Goal: Information Seeking & Learning: Learn about a topic

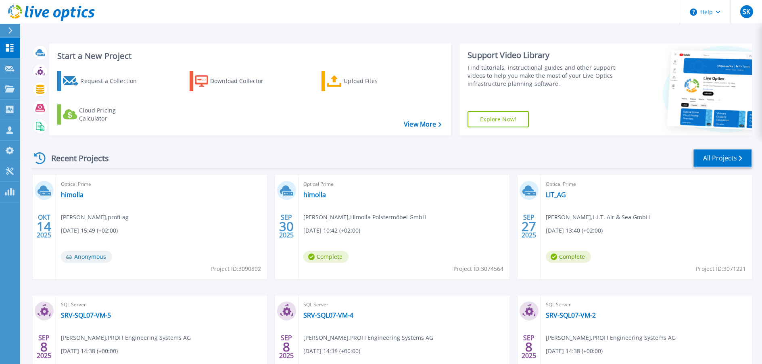
click at [722, 158] on link "All Projects" at bounding box center [723, 158] width 59 height 18
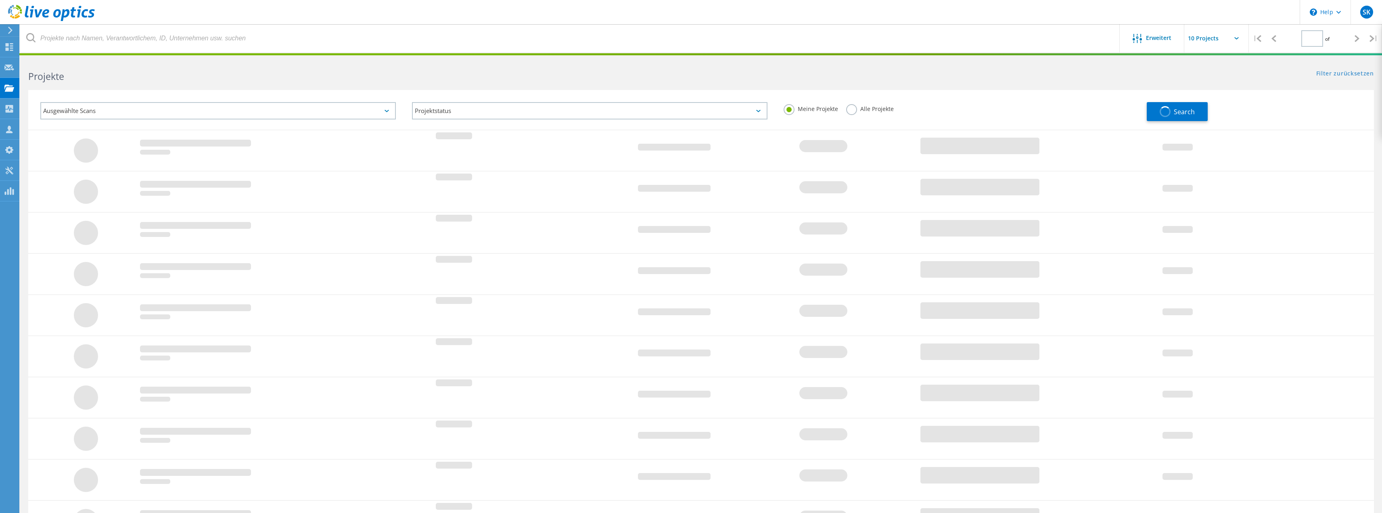
type input "3"
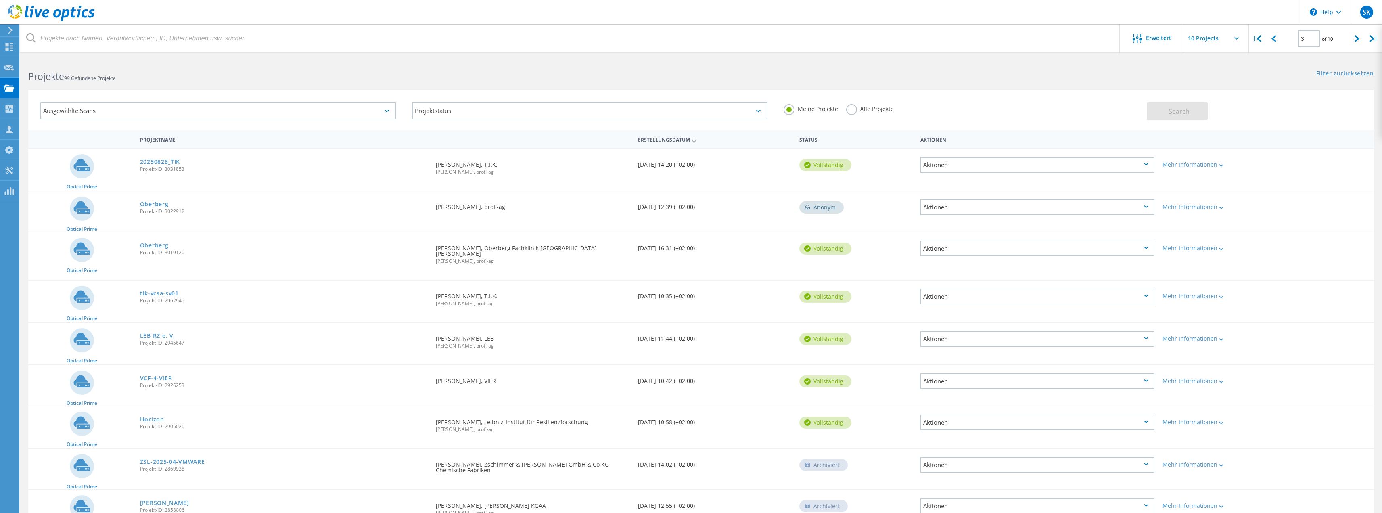
click at [768, 40] on input "text" at bounding box center [1224, 38] width 81 height 28
click at [768, 98] on div "Show 40 Projects" at bounding box center [1225, 99] width 80 height 13
type input "Show 40 Projects"
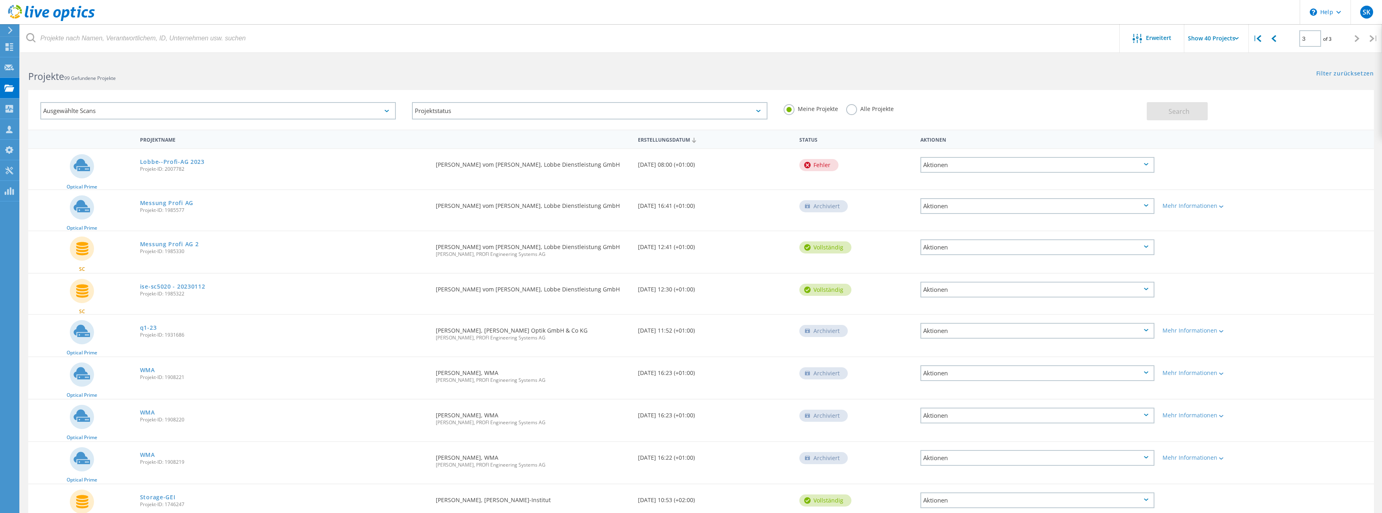
click at [153, 111] on div "Ausgewählte Scans" at bounding box center [217, 110] width 355 height 17
click at [94, 150] on label "Optical Prime" at bounding box center [225, 147] width 332 height 10
click at [0, 0] on input "Optical Prime" at bounding box center [0, 0] width 0 height 0
click at [527, 59] on div "Projekte 99 Gefundene Projekte" at bounding box center [360, 69] width 681 height 21
click at [768, 109] on span "Search" at bounding box center [1178, 111] width 21 height 9
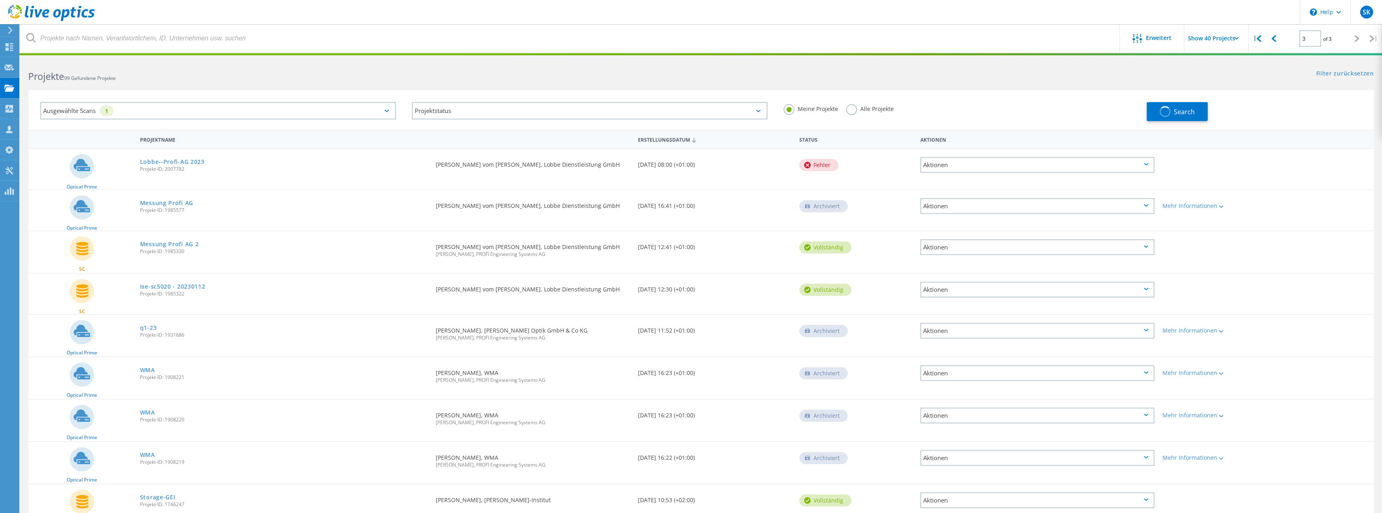
type input "1"
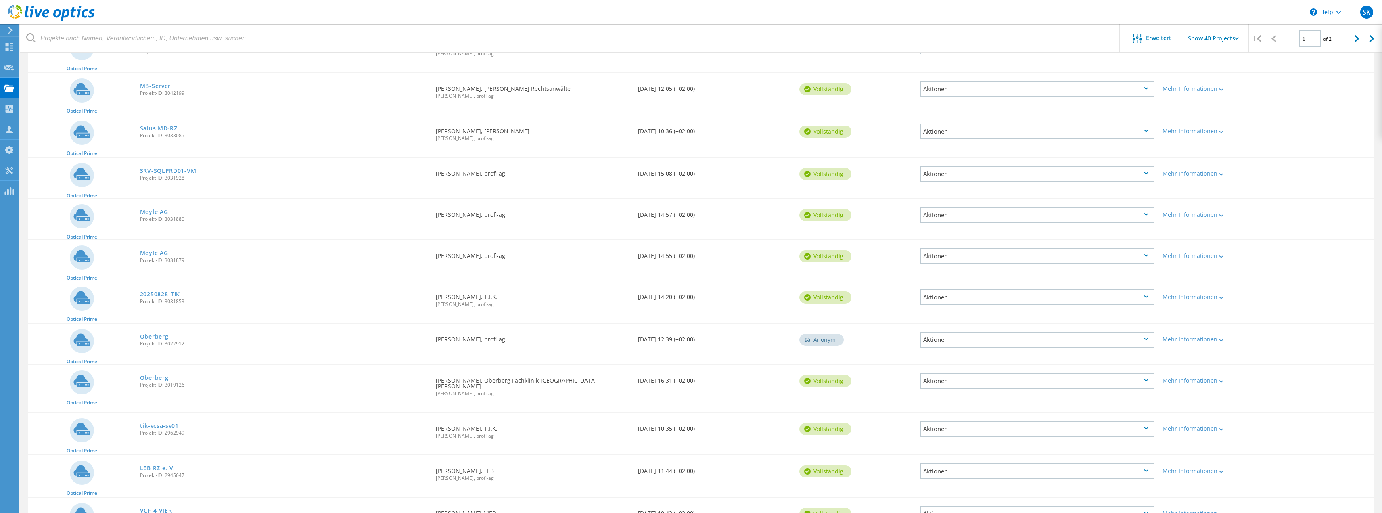
scroll to position [242, 0]
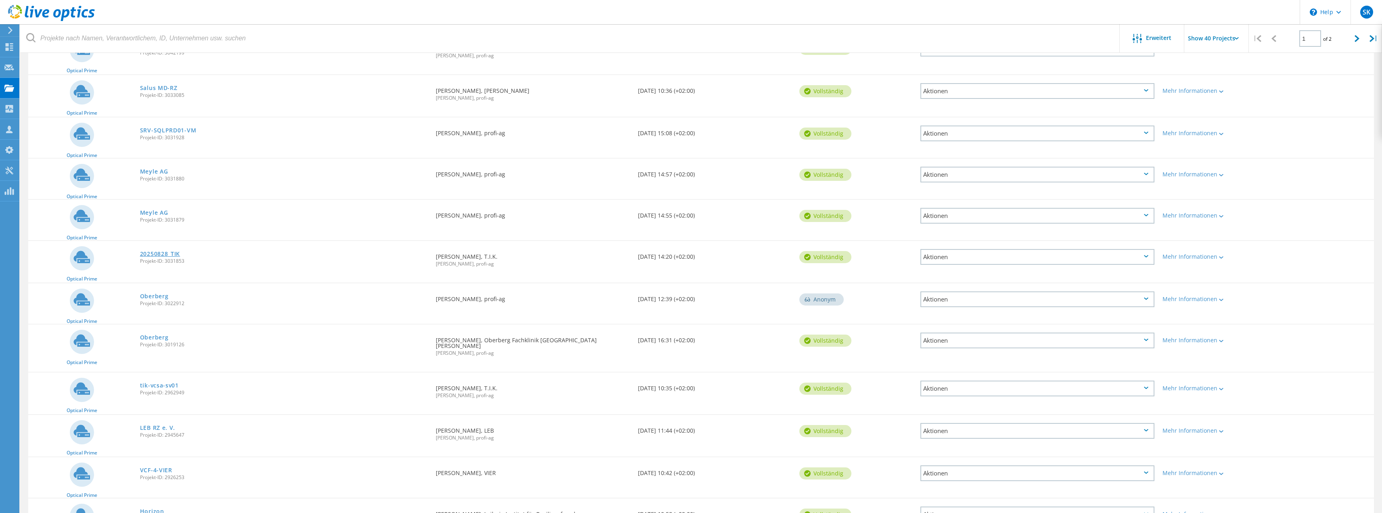
click at [167, 254] on link "20250828_TIK" at bounding box center [160, 254] width 40 height 6
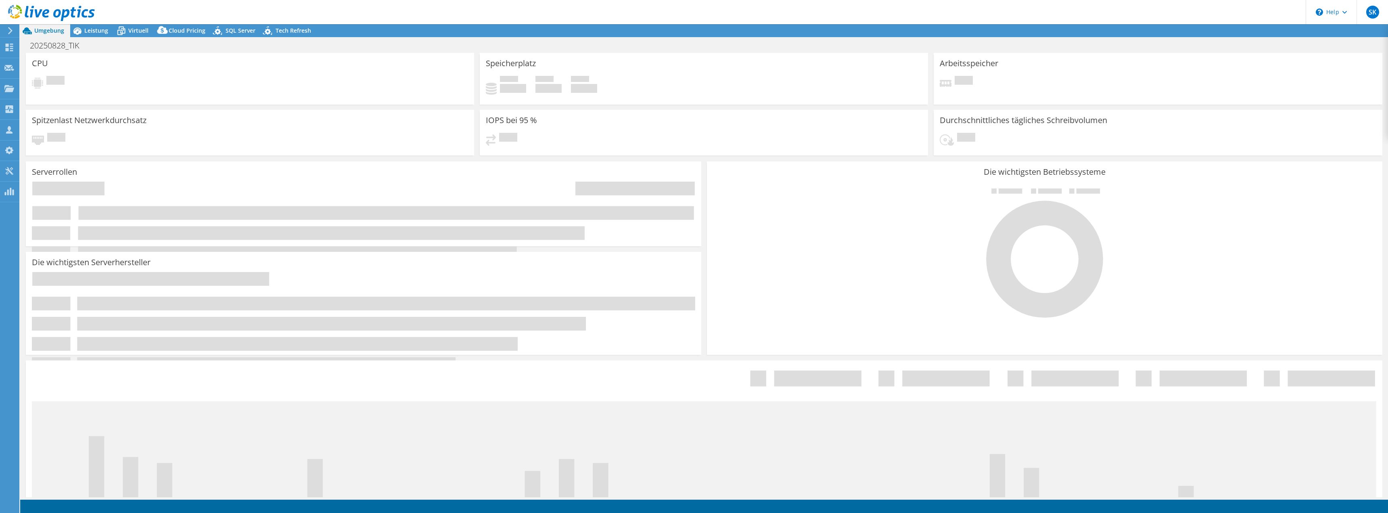
select select "EUFrankfurt"
select select "USD"
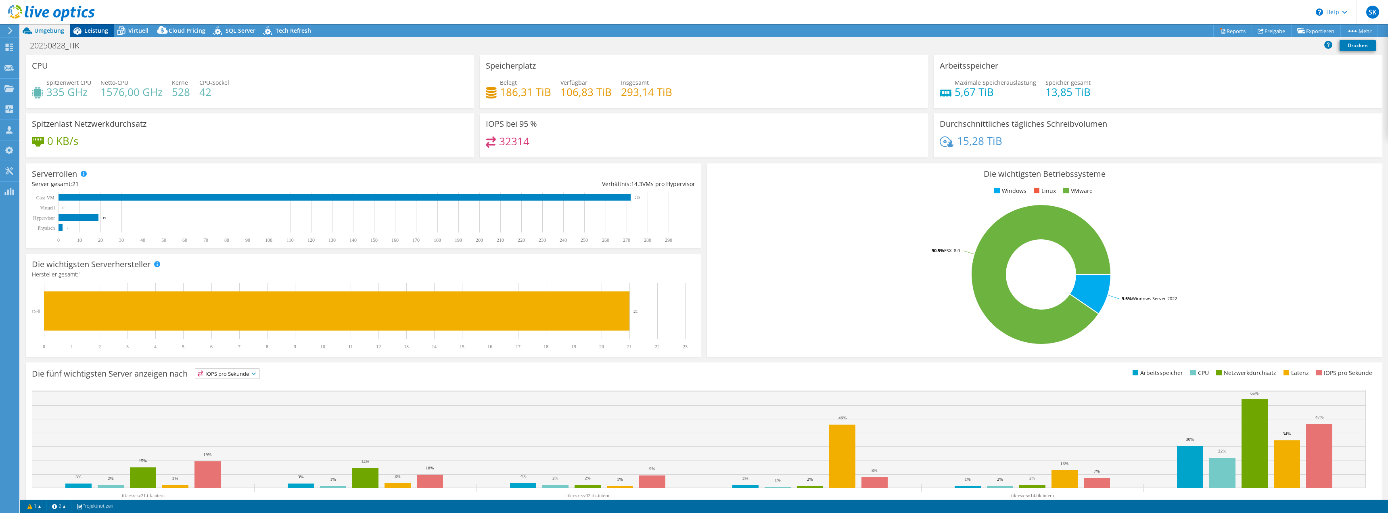
click at [93, 30] on span "Leistung" at bounding box center [96, 31] width 24 height 8
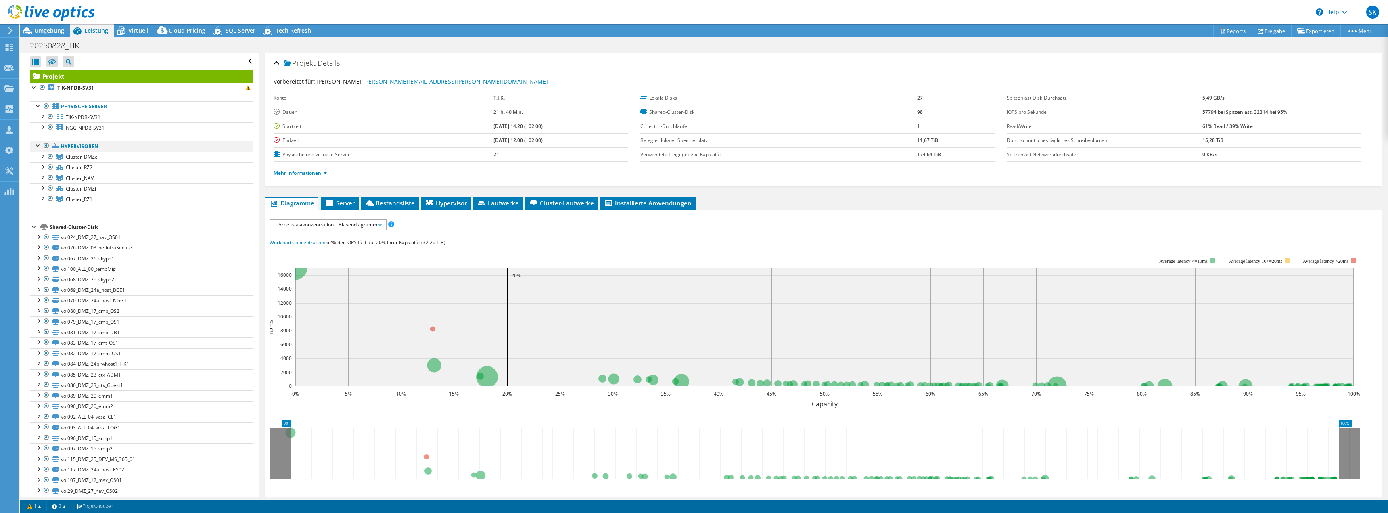
click at [46, 147] on div at bounding box center [46, 146] width 8 height 10
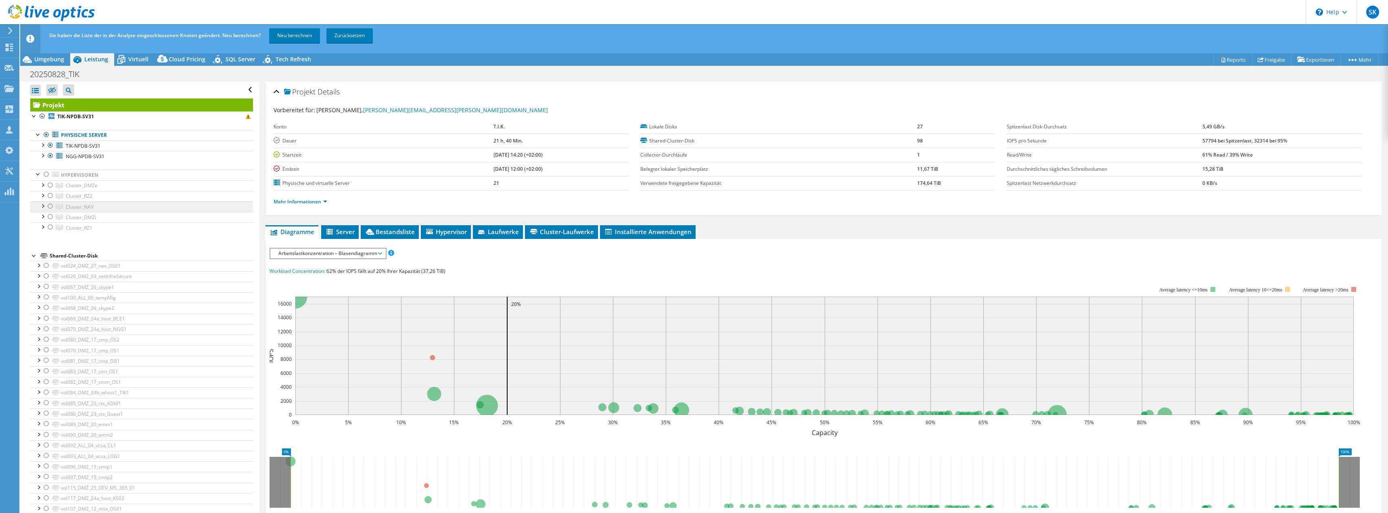
click at [58, 207] on icon at bounding box center [59, 207] width 7 height 6
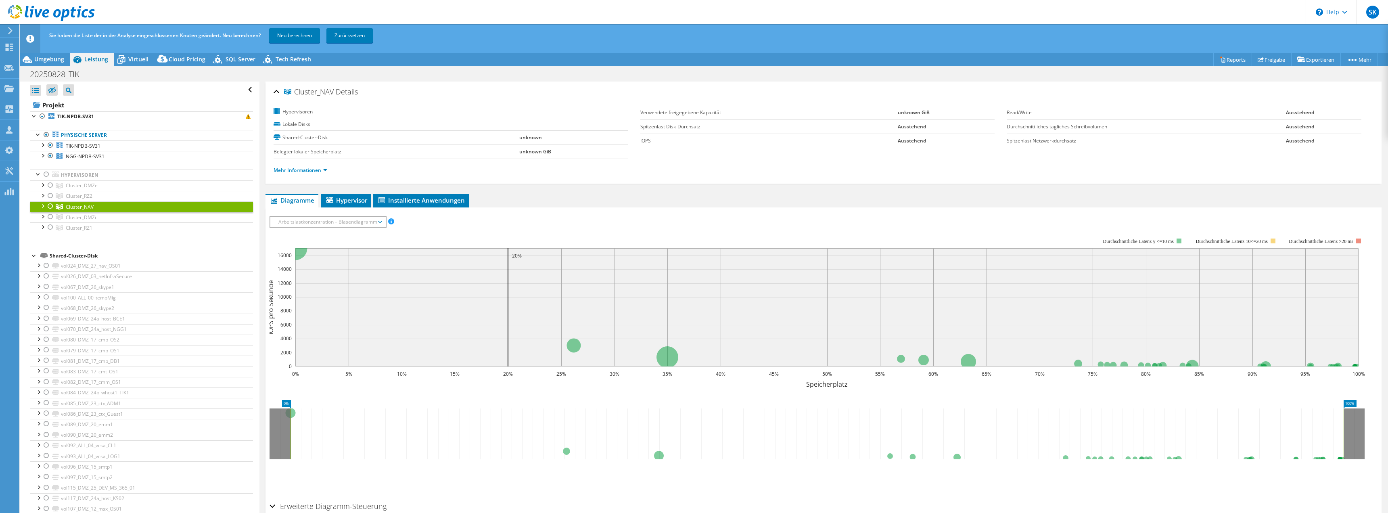
click at [48, 206] on div at bounding box center [50, 206] width 8 height 10
click at [299, 33] on link "Neu berechnen" at bounding box center [294, 35] width 51 height 15
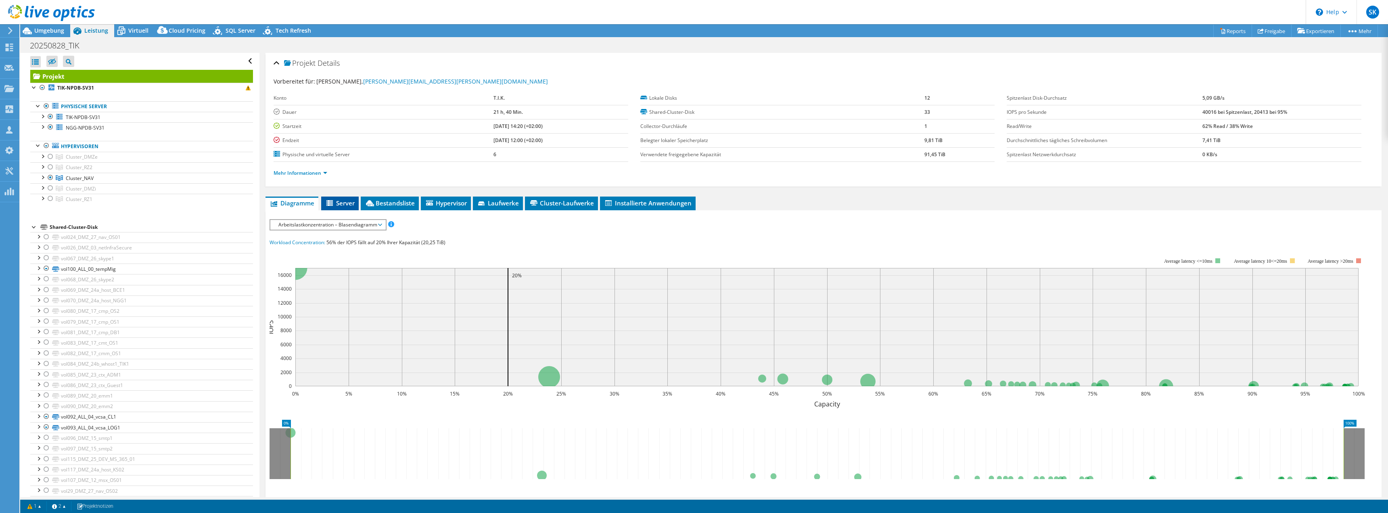
click at [349, 203] on span "Server" at bounding box center [339, 203] width 29 height 8
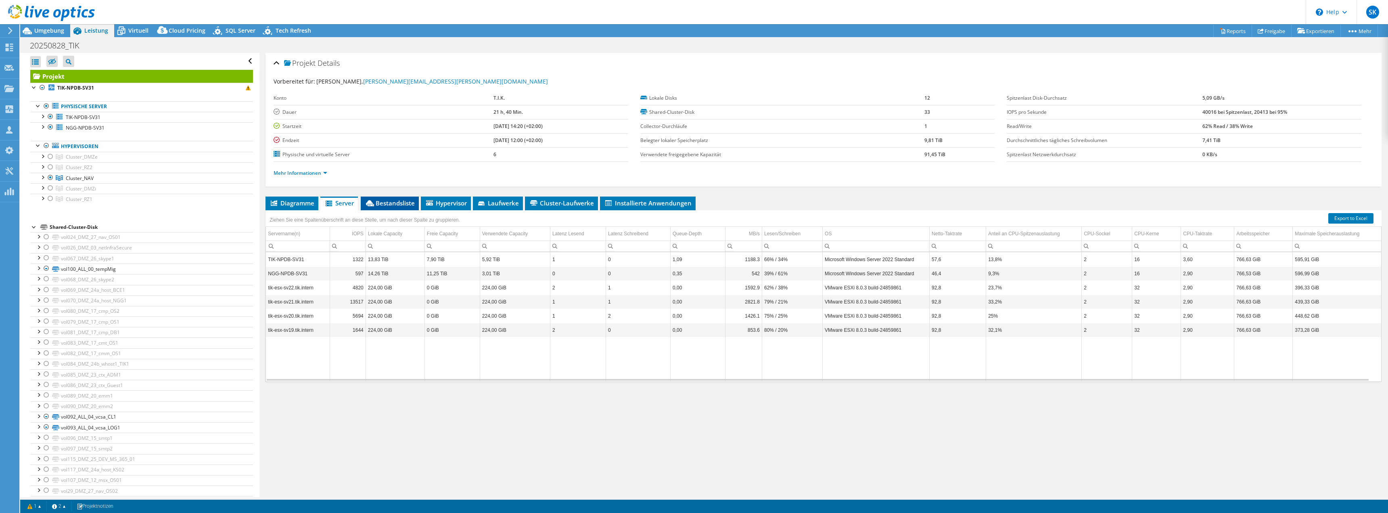
click at [396, 204] on span "Bestandsliste" at bounding box center [390, 203] width 50 height 8
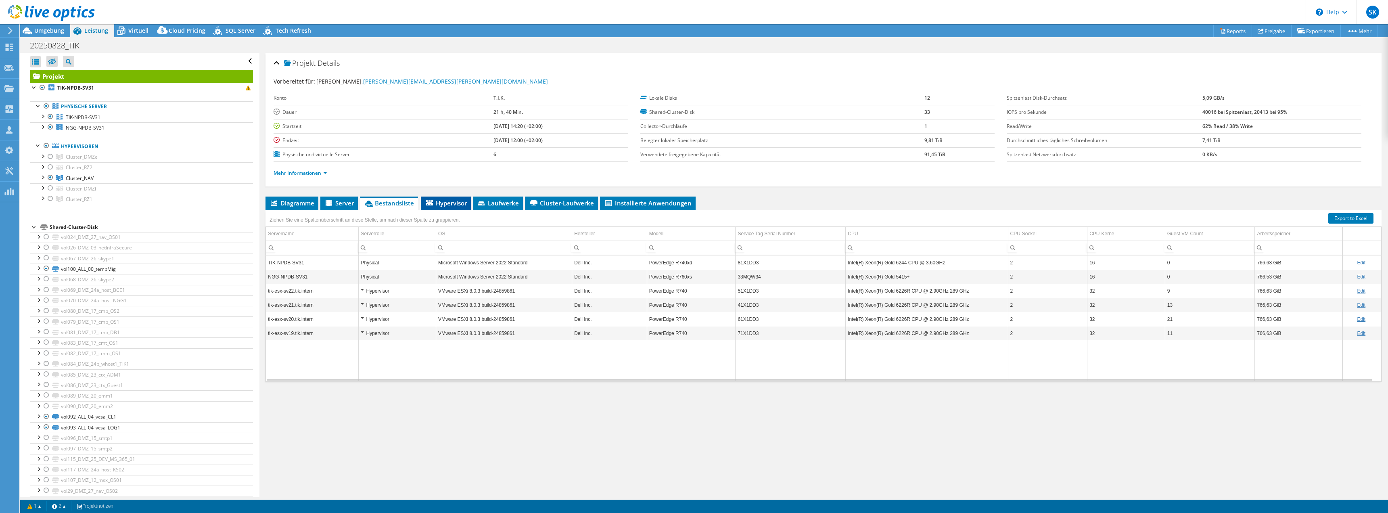
click at [453, 203] on span "Hypervisor" at bounding box center [446, 203] width 42 height 8
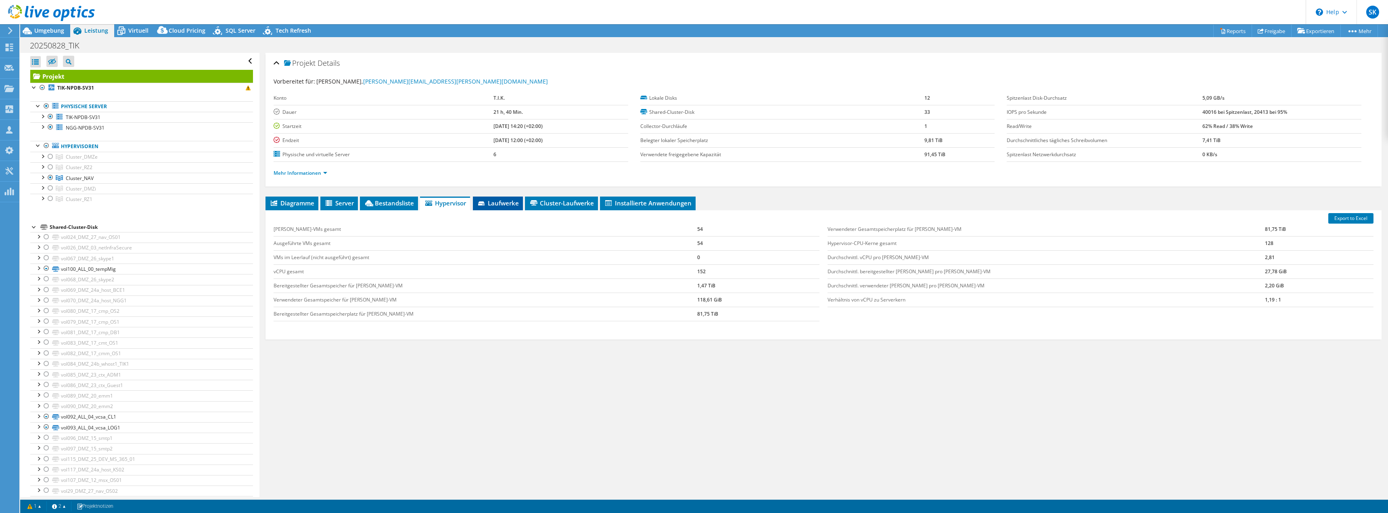
click at [501, 202] on span "Laufwerke" at bounding box center [498, 203] width 42 height 8
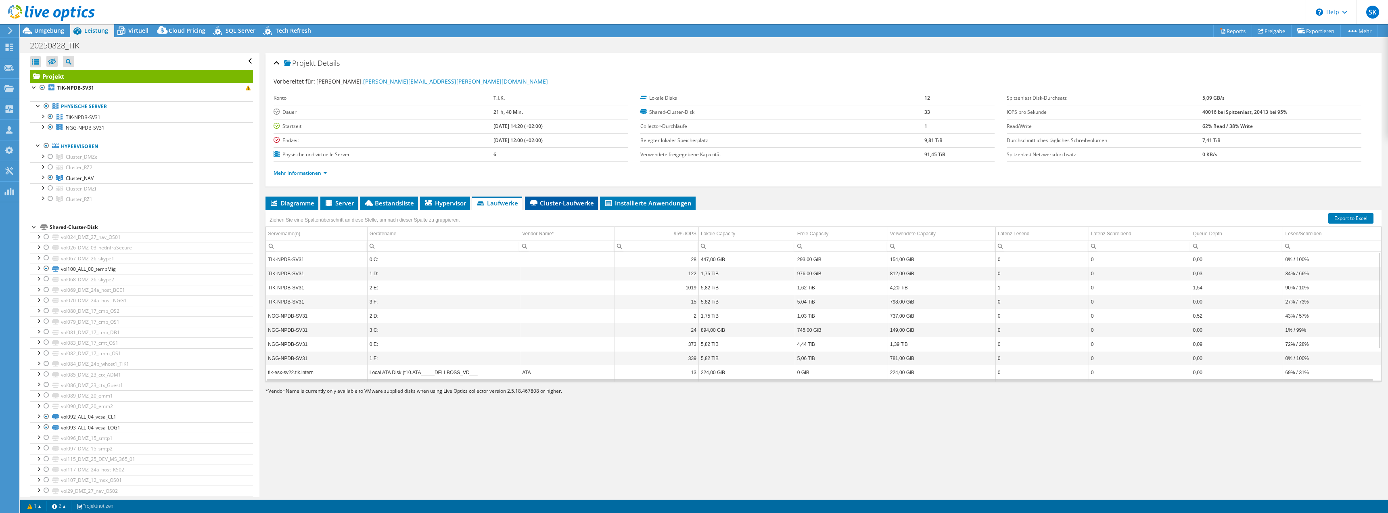
click at [586, 205] on span "Cluster-Laufwerke" at bounding box center [561, 203] width 65 height 8
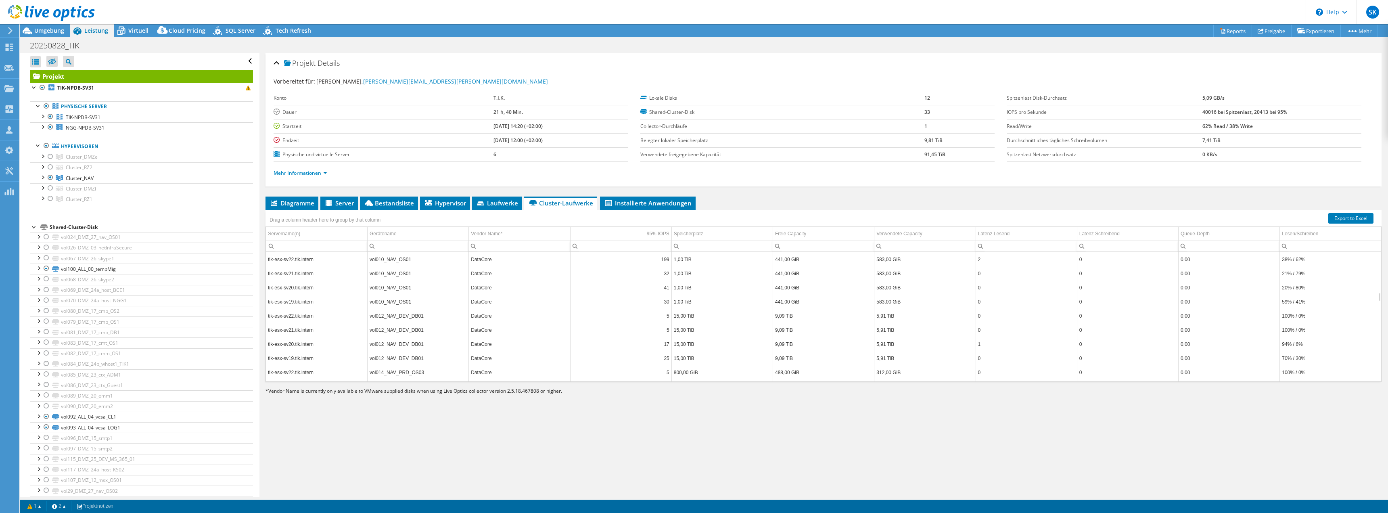
scroll to position [581, 0]
click at [635, 202] on span "Installierte Anwendungen" at bounding box center [648, 203] width 88 height 8
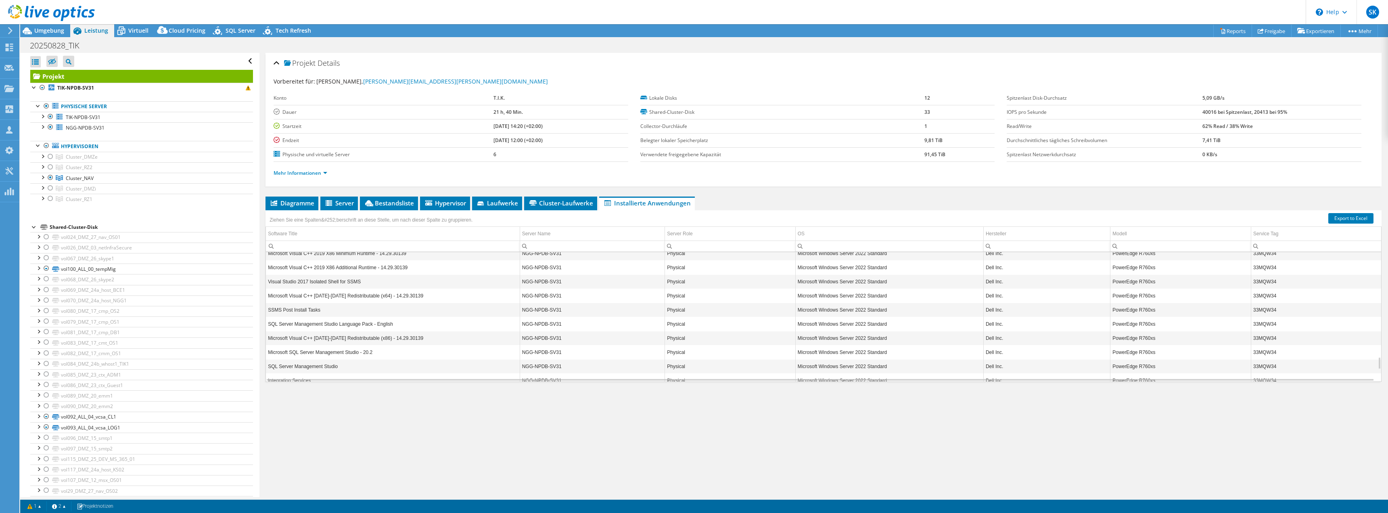
scroll to position [1188, 0]
click at [278, 201] on span "Diagramme" at bounding box center [292, 203] width 45 height 8
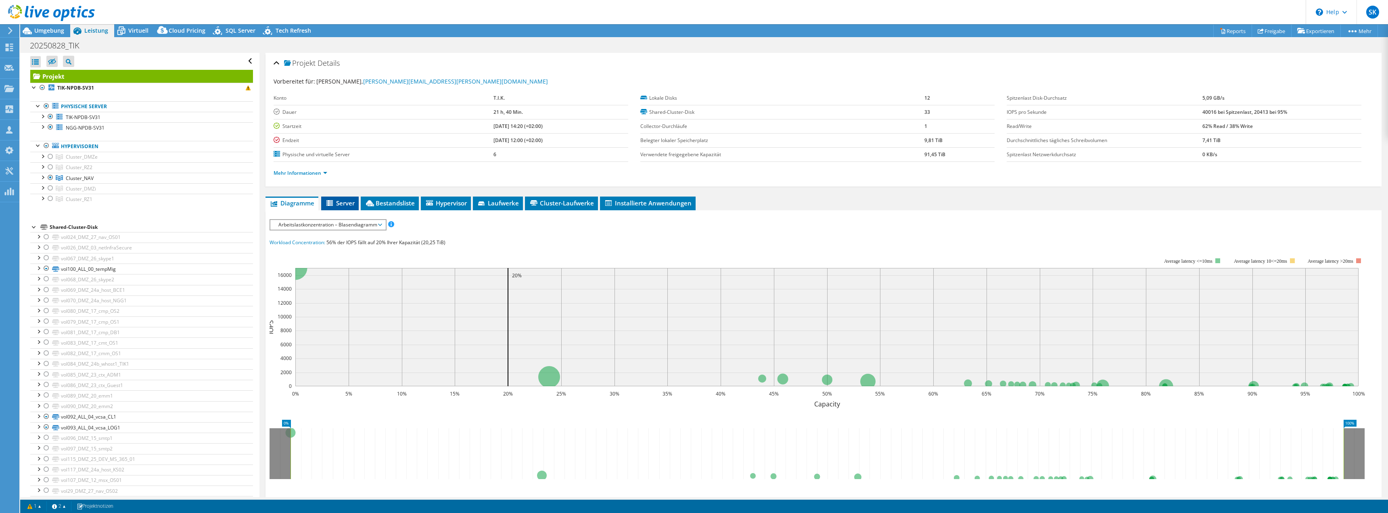
click at [331, 203] on icon at bounding box center [329, 203] width 6 height 6
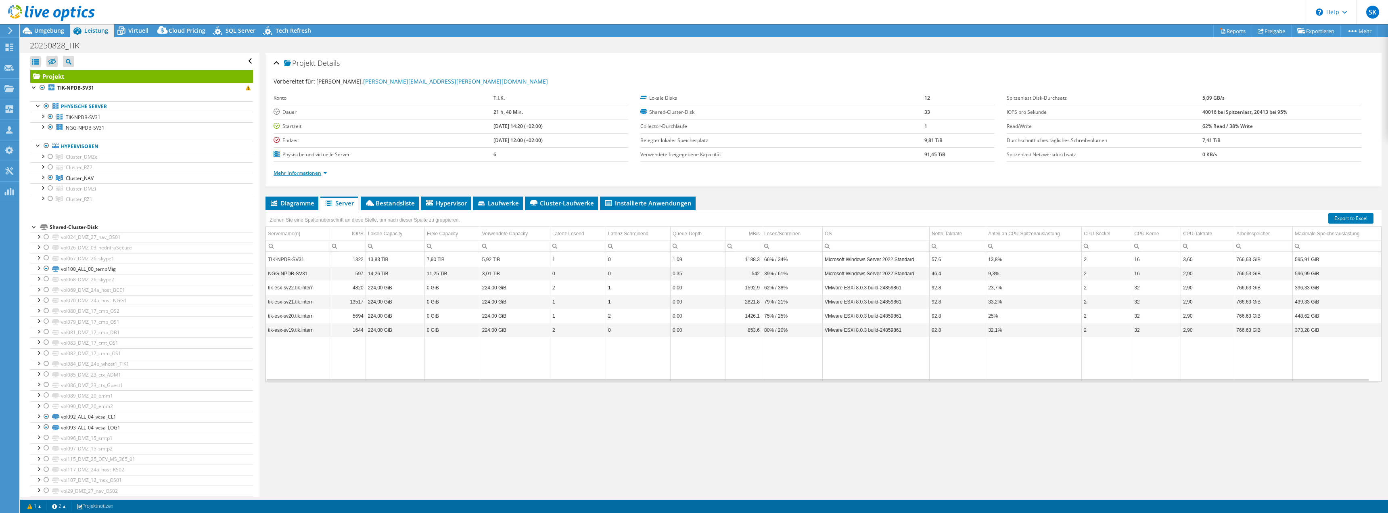
click at [303, 170] on link "Mehr Informationen" at bounding box center [301, 172] width 54 height 7
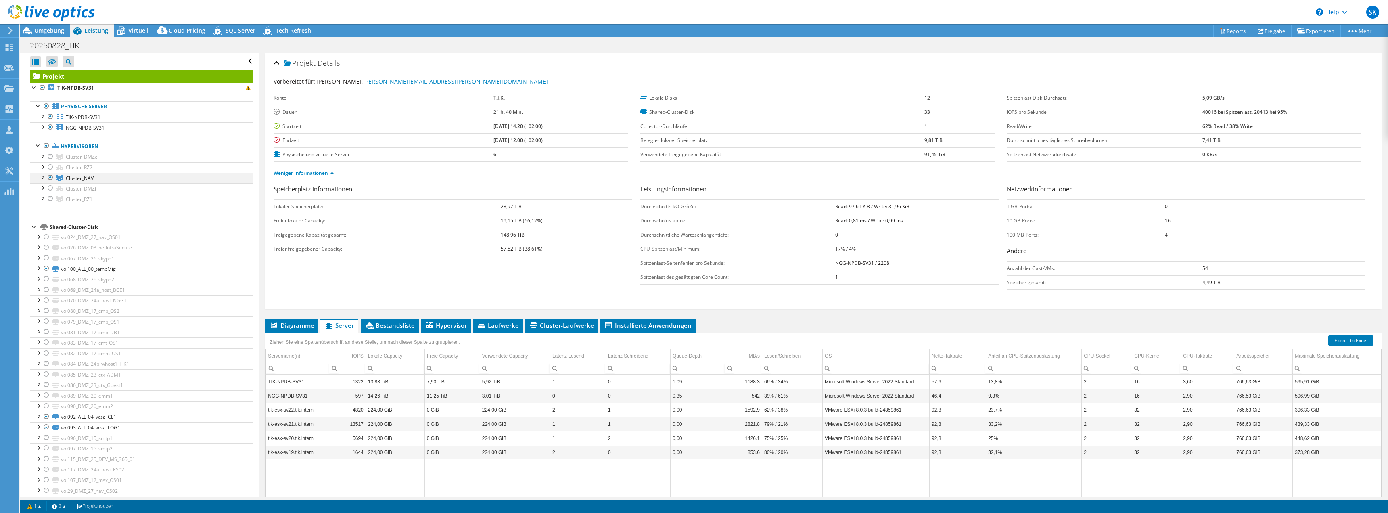
click at [42, 175] on div at bounding box center [42, 177] width 8 height 8
click at [46, 106] on div at bounding box center [46, 106] width 8 height 10
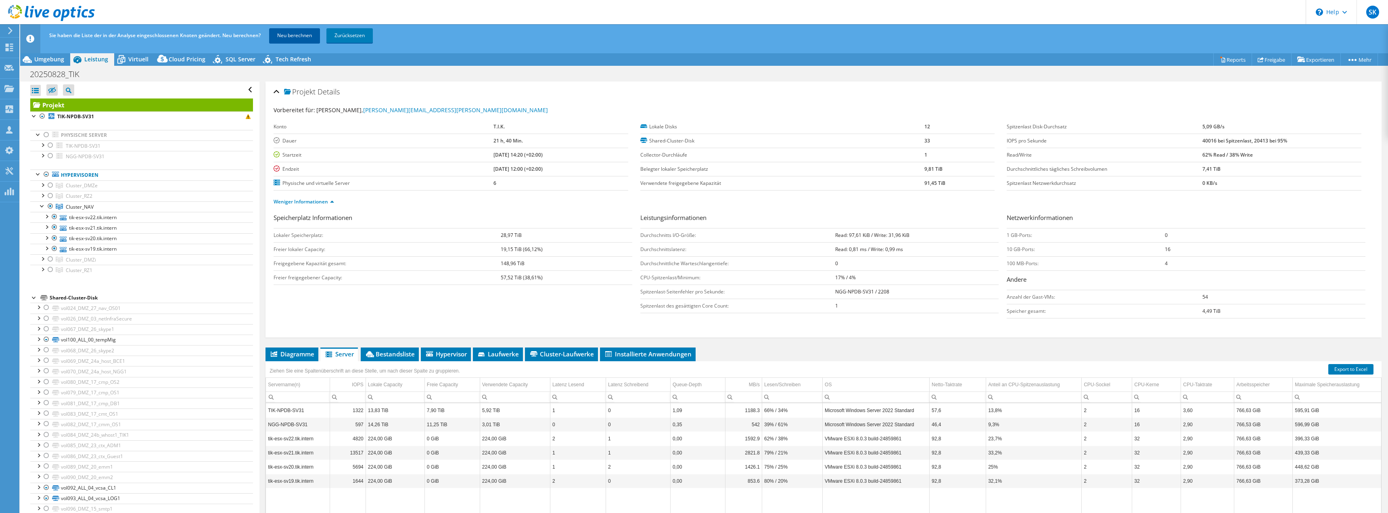
click at [292, 35] on link "Neu berechnen" at bounding box center [294, 35] width 51 height 15
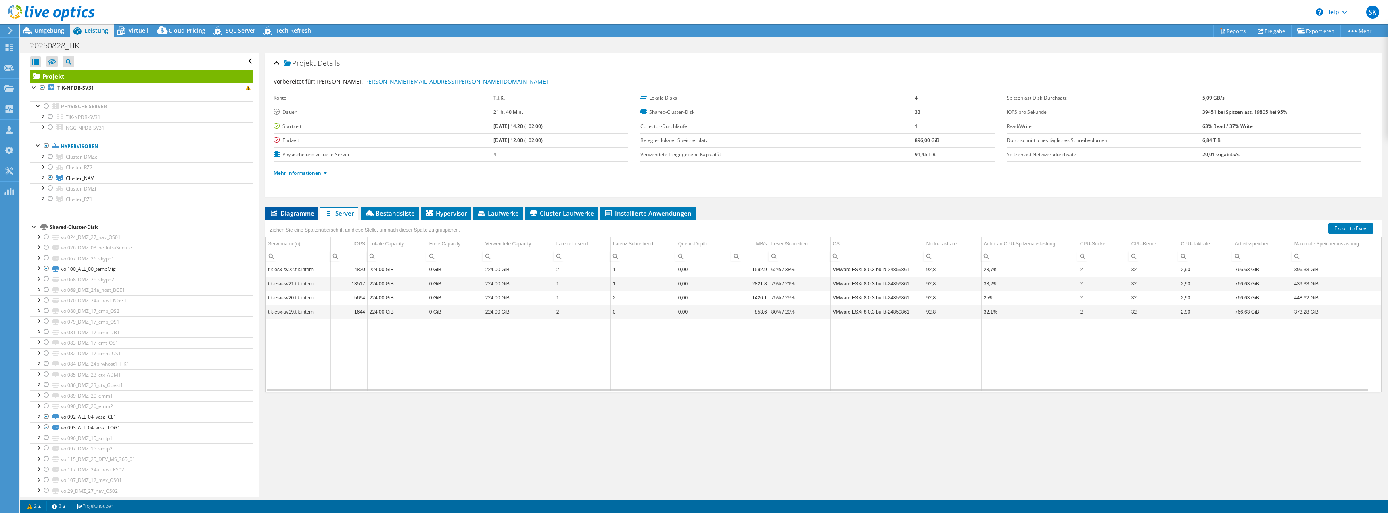
click at [279, 207] on li "Diagramme" at bounding box center [291, 214] width 53 height 14
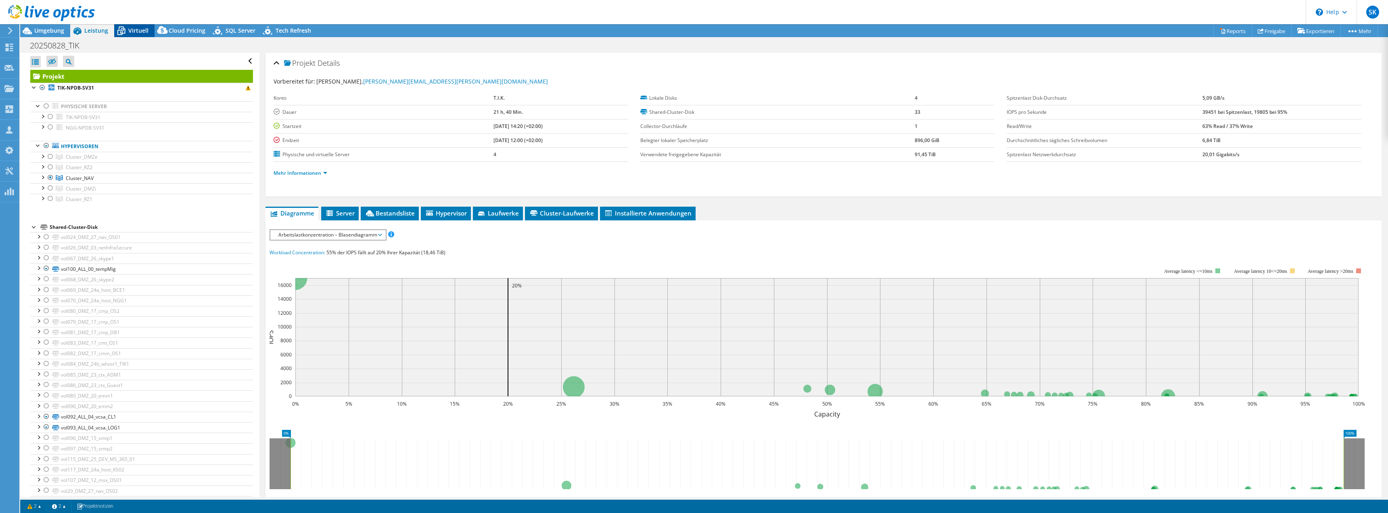
click at [137, 30] on span "Virtuell" at bounding box center [138, 31] width 20 height 8
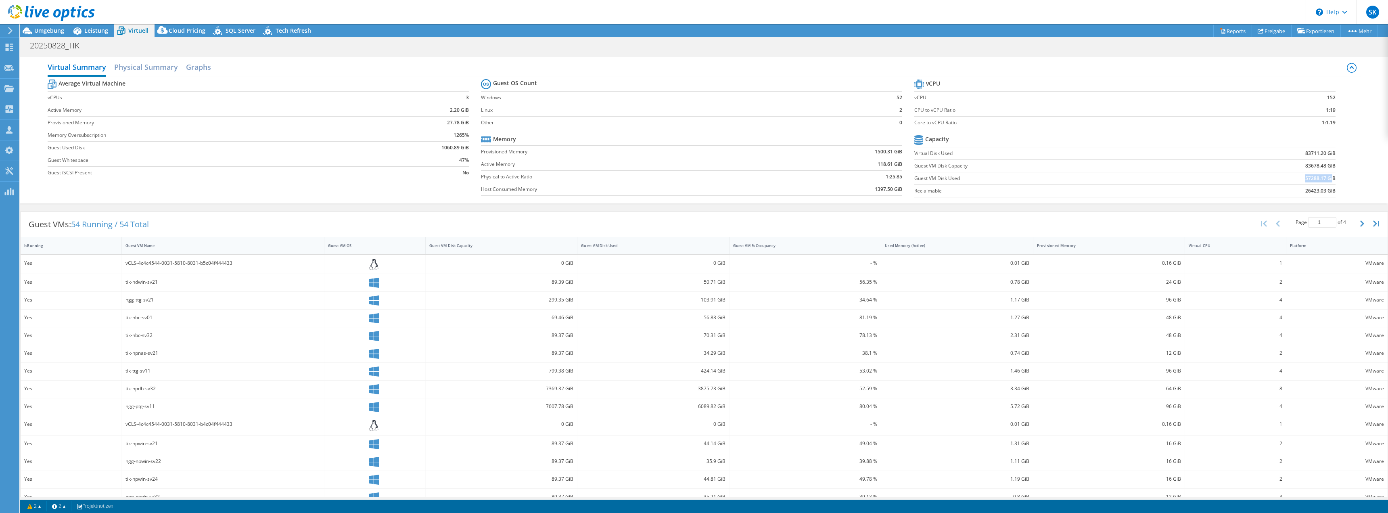
drag, startPoint x: 1299, startPoint y: 180, endPoint x: 1327, endPoint y: 180, distance: 27.8
click at [1327, 180] on b "57288.17 GiB" at bounding box center [1320, 178] width 30 height 8
click at [88, 33] on span "Leistung" at bounding box center [96, 31] width 24 height 8
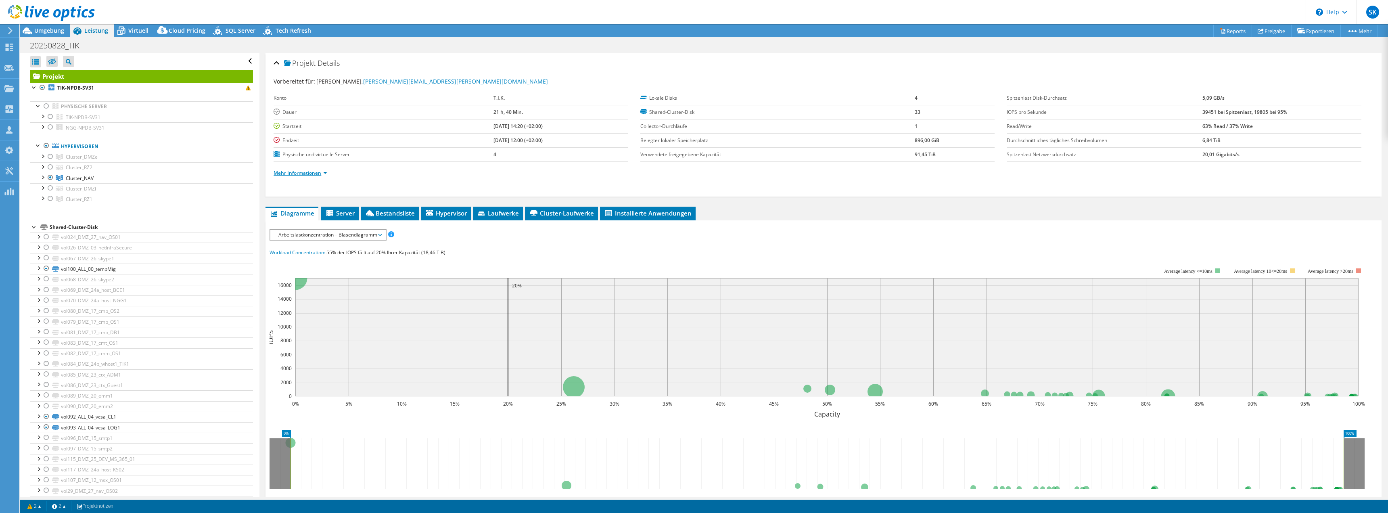
click at [311, 171] on link "Mehr Informationen" at bounding box center [301, 172] width 54 height 7
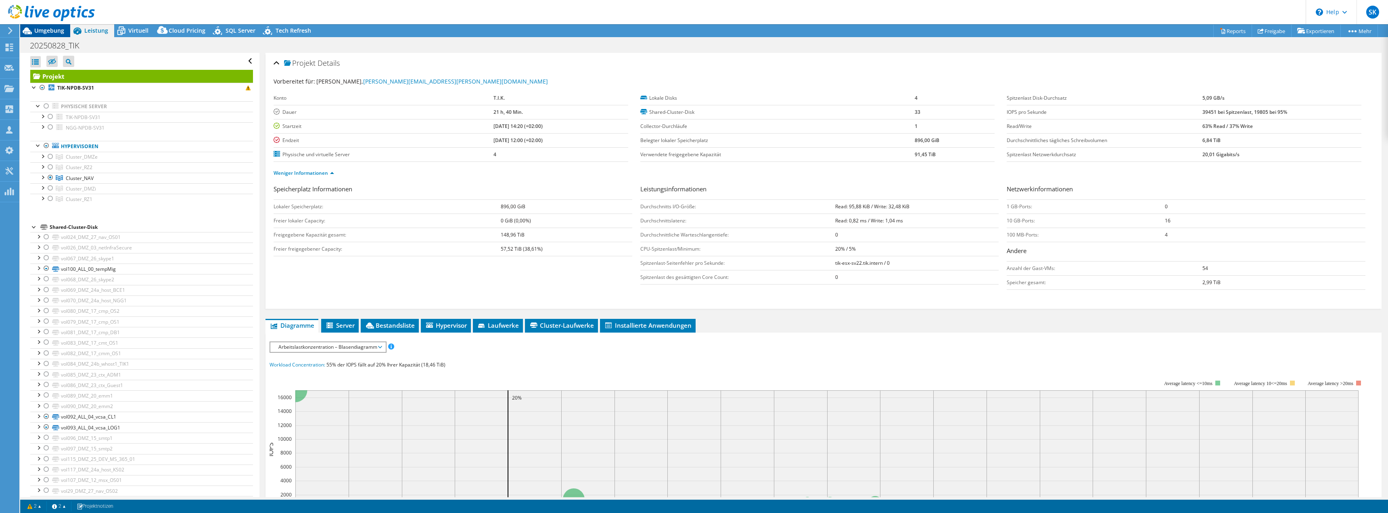
click at [59, 29] on span "Umgebung" at bounding box center [49, 31] width 30 height 8
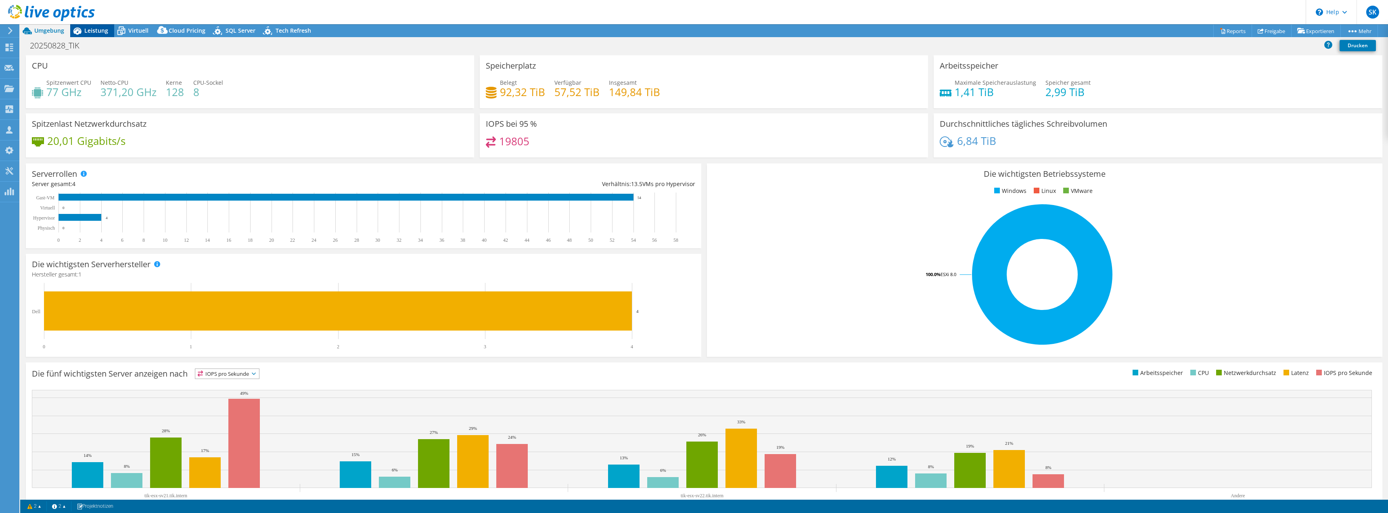
click at [92, 33] on span "Leistung" at bounding box center [96, 31] width 24 height 8
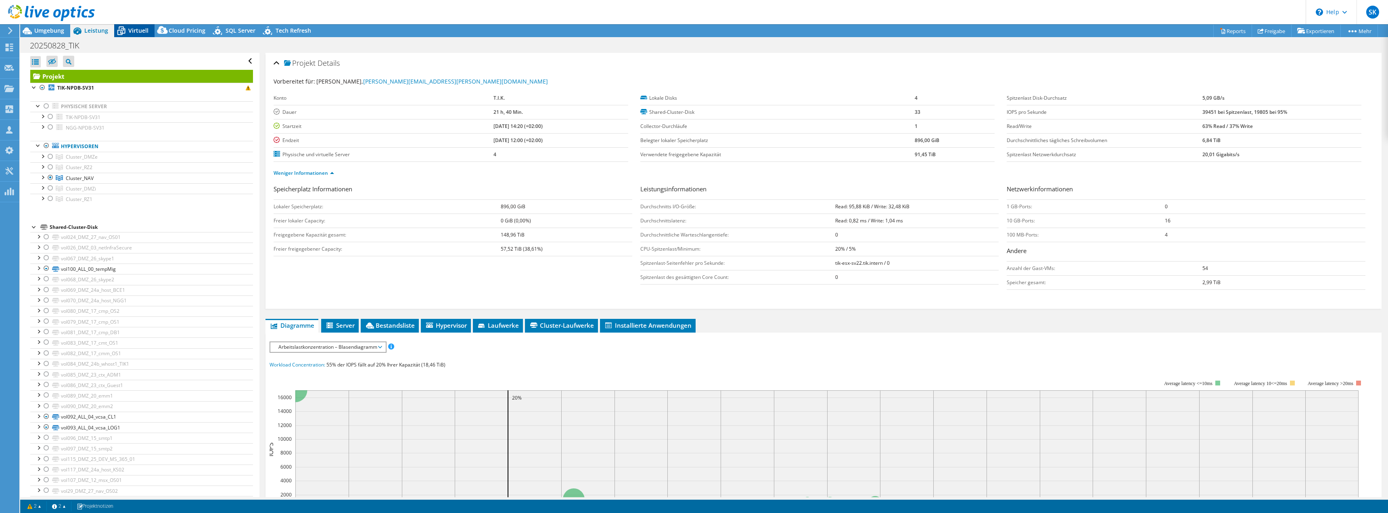
click at [143, 33] on span "Virtuell" at bounding box center [138, 31] width 20 height 8
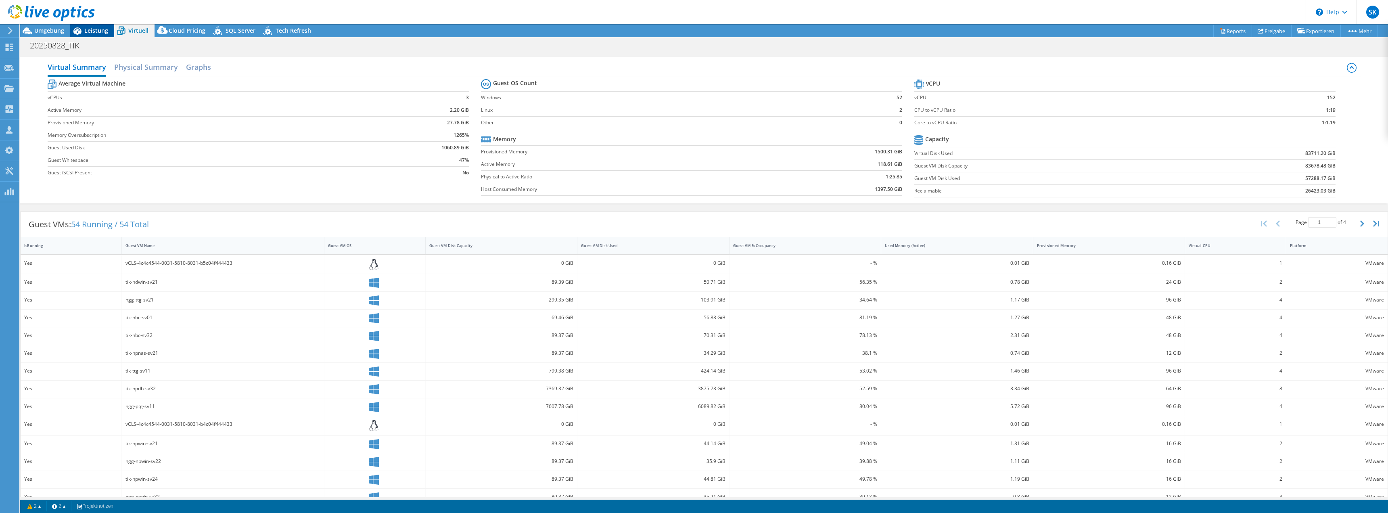
click at [99, 29] on span "Leistung" at bounding box center [96, 31] width 24 height 8
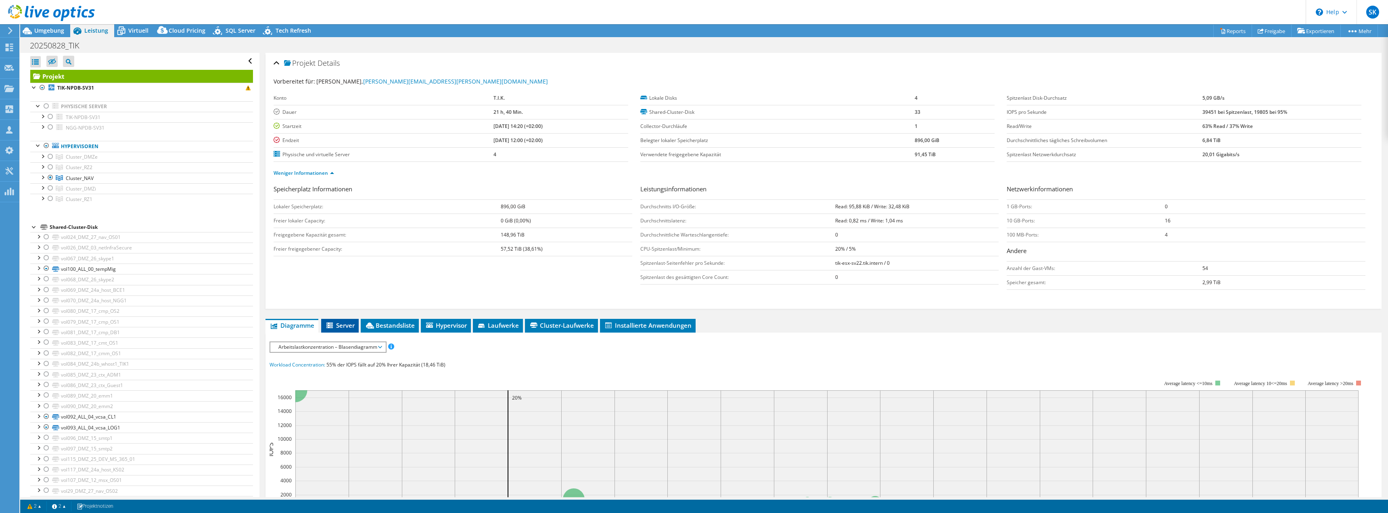
click at [333, 327] on icon at bounding box center [330, 325] width 8 height 7
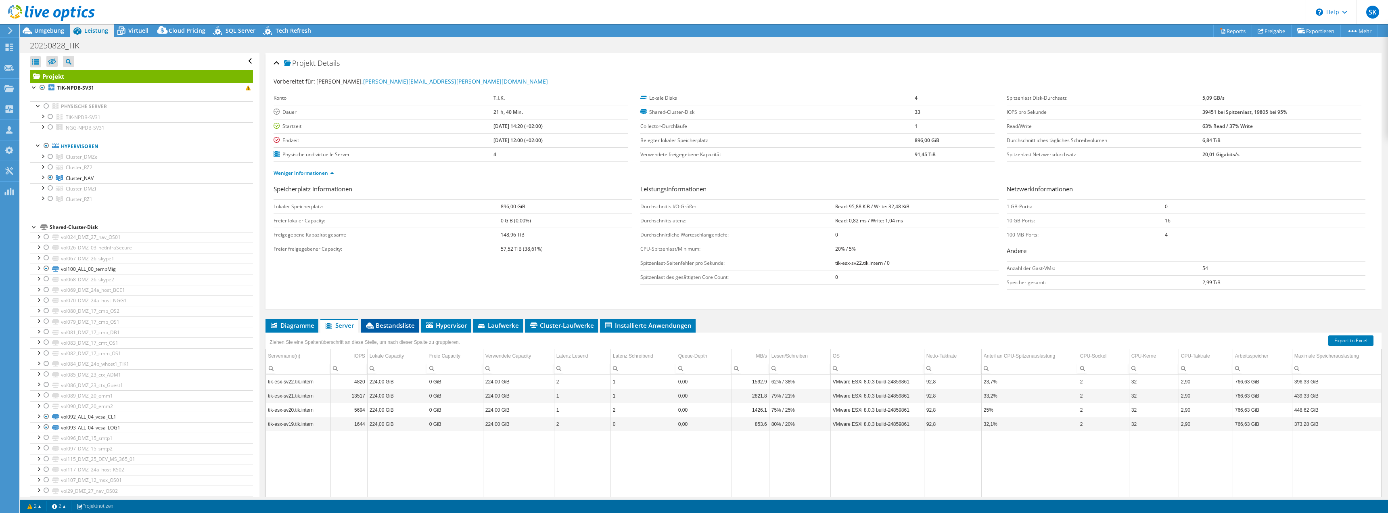
click at [391, 321] on li "Bestandsliste" at bounding box center [390, 326] width 58 height 14
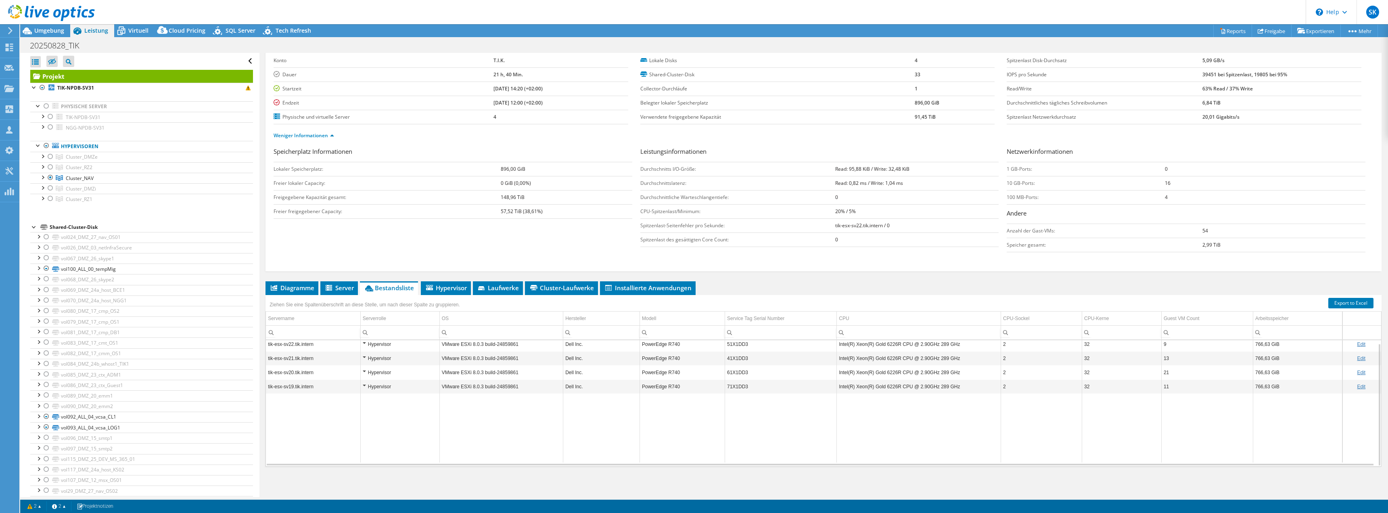
scroll to position [0, 0]
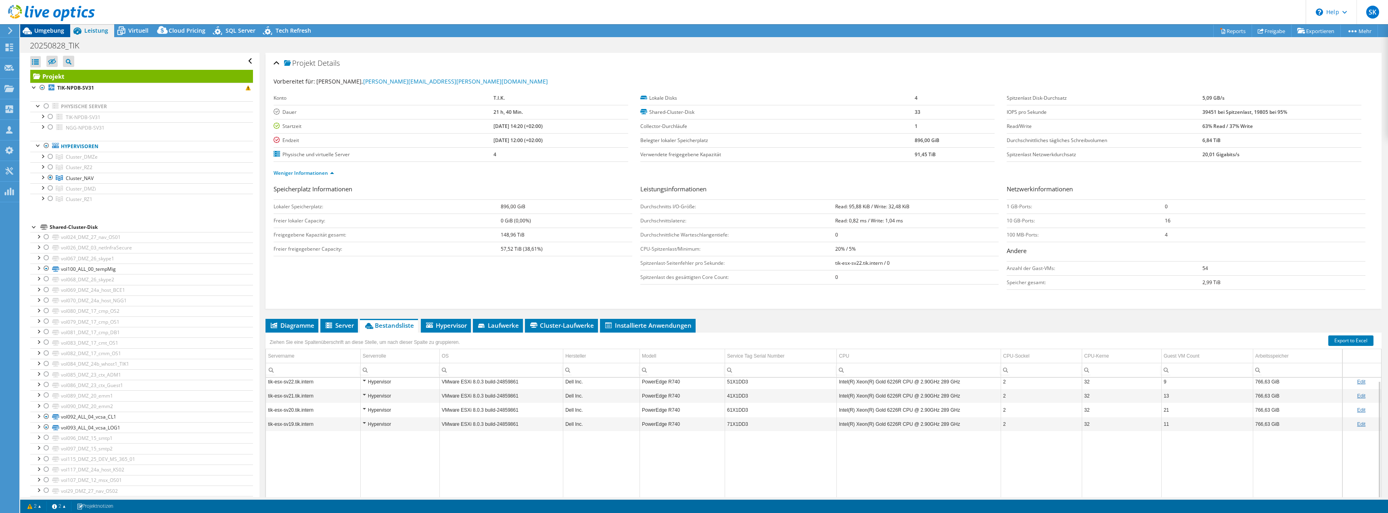
click at [43, 35] on div "Umgebung" at bounding box center [45, 30] width 50 height 13
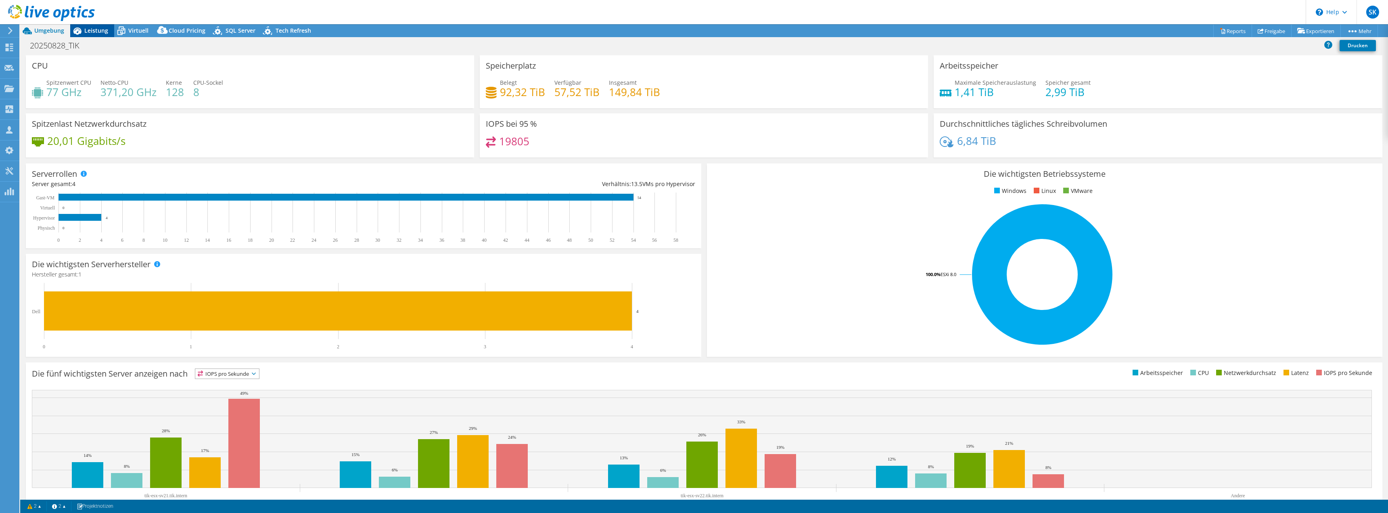
click at [99, 30] on span "Leistung" at bounding box center [96, 31] width 24 height 8
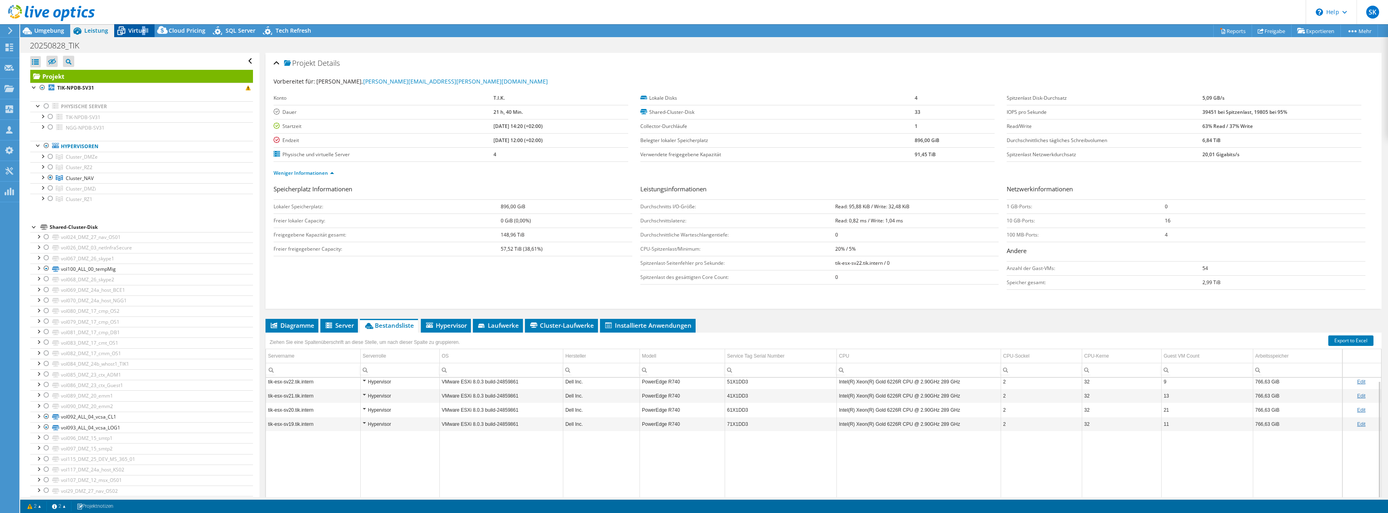
click at [142, 36] on div "Virtuell" at bounding box center [134, 30] width 40 height 13
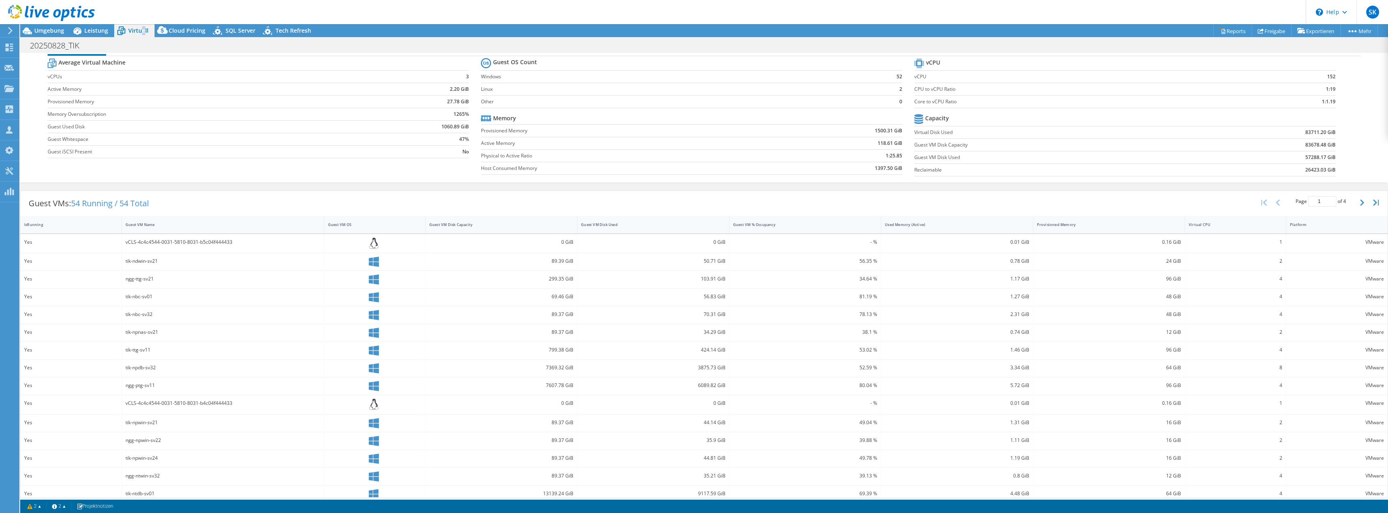
scroll to position [31, 0]
click at [640, 215] on div "Guest VM Disk Used" at bounding box center [648, 214] width 134 height 5
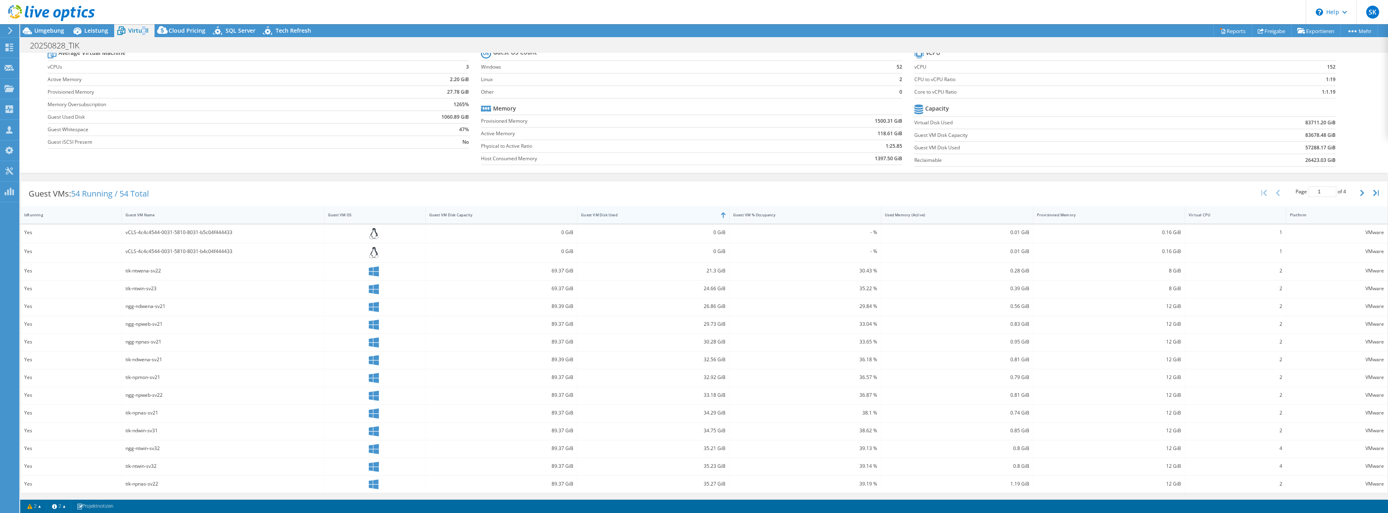
click at [637, 214] on div "Guest VM Disk Used" at bounding box center [648, 214] width 134 height 5
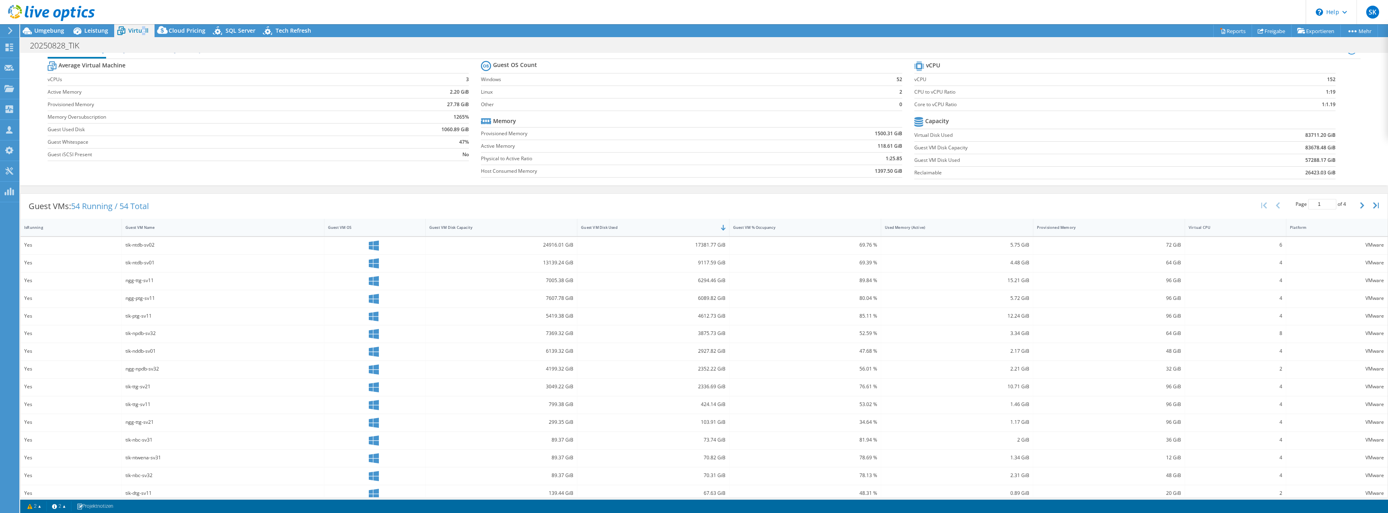
scroll to position [28, 0]
click at [1360, 194] on icon "button" at bounding box center [1362, 195] width 4 height 6
click at [1345, 196] on div "Page 3 of 4 5 rows 10 rows 20 rows 25 rows 50 rows 100 rows" at bounding box center [1320, 195] width 71 height 15
click at [1360, 197] on button "button" at bounding box center [1363, 195] width 14 height 15
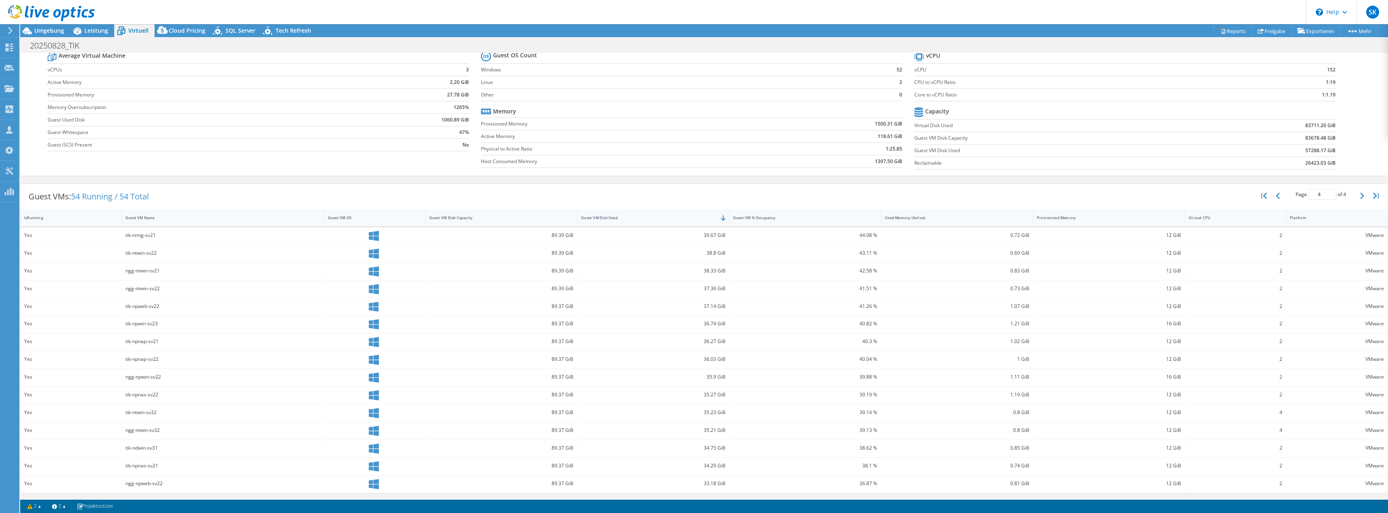
scroll to position [0, 0]
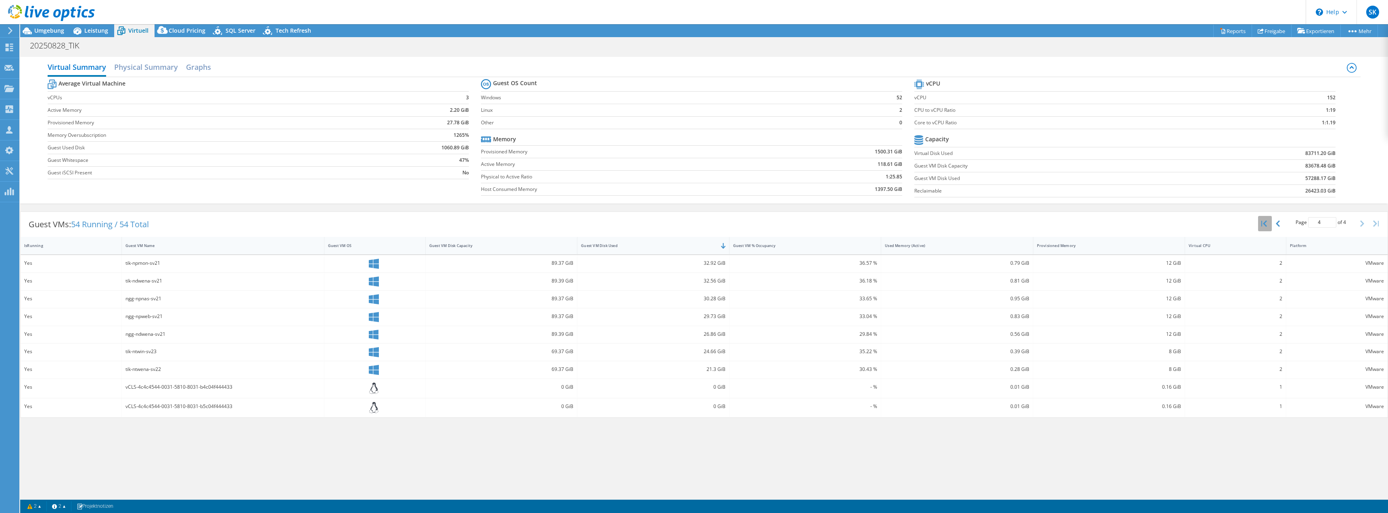
click at [1261, 222] on icon "button" at bounding box center [1264, 223] width 6 height 6
type input "1"
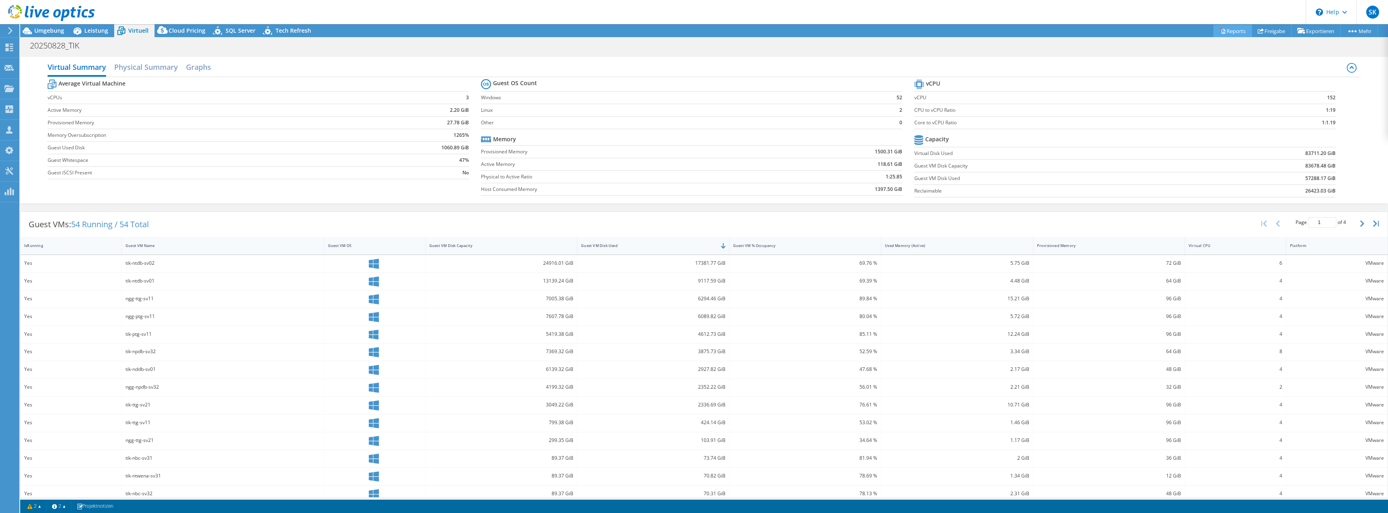
click at [1234, 35] on link "Reports" at bounding box center [1232, 31] width 39 height 13
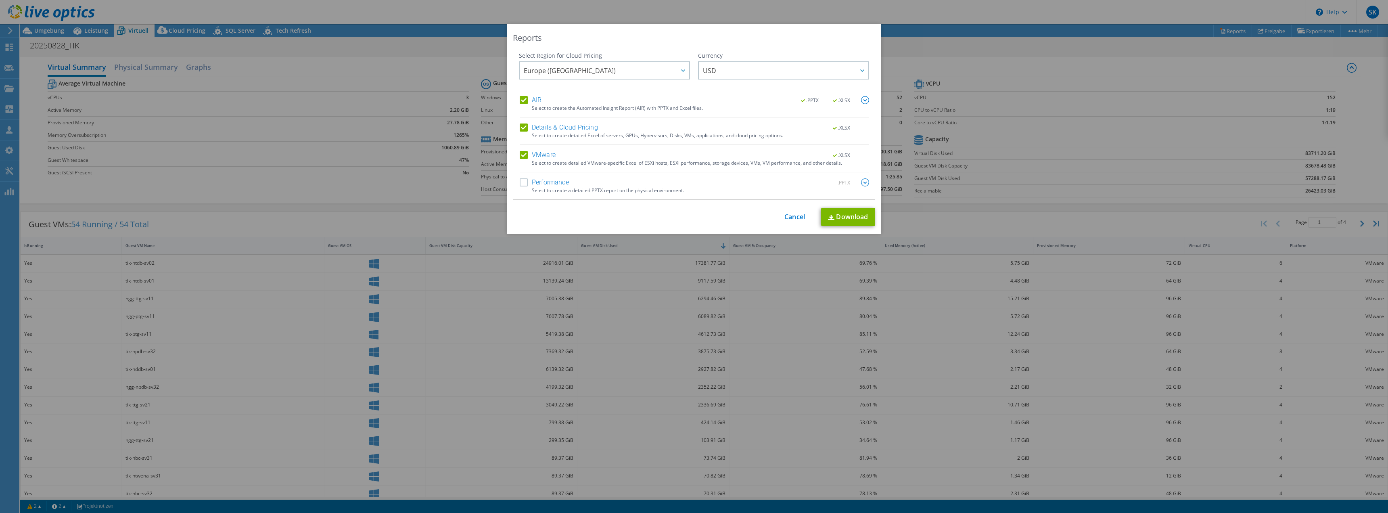
click at [800, 101] on span ".PPTX" at bounding box center [810, 101] width 31 height 6
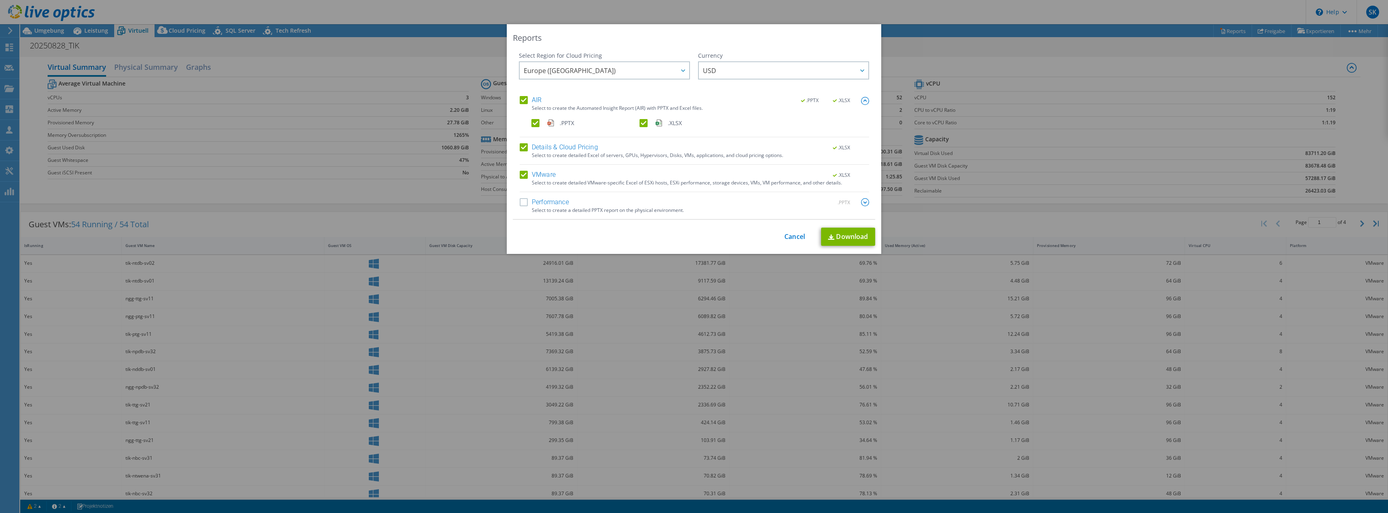
click at [537, 125] on label ".PPTX" at bounding box center [584, 123] width 107 height 8
click at [0, 0] on input ".PPTX" at bounding box center [0, 0] width 0 height 0
click at [850, 235] on link "Download" at bounding box center [848, 237] width 54 height 18
click at [789, 234] on link "Cancel" at bounding box center [794, 237] width 21 height 8
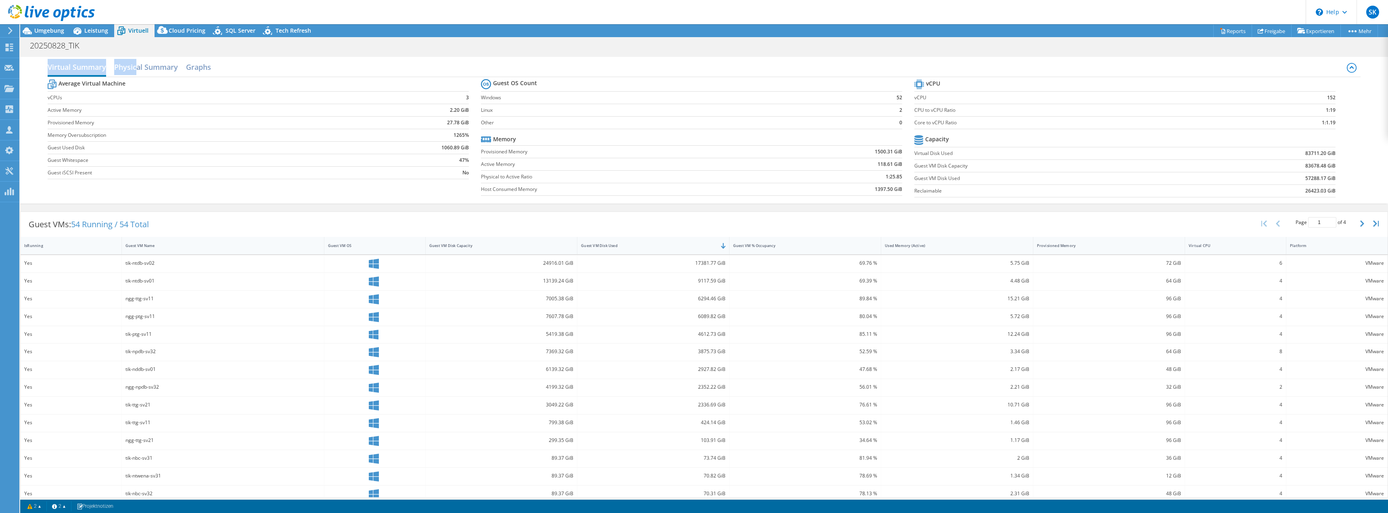
drag, startPoint x: 137, startPoint y: 67, endPoint x: 134, endPoint y: 52, distance: 15.6
click at [134, 52] on div "Projektmaßnahmen Projektmaßnahmen Reports Freigabe Exportieren vSAN ReadyNode S…" at bounding box center [704, 268] width 1368 height 489
click at [96, 36] on div "Leistung" at bounding box center [92, 30] width 44 height 13
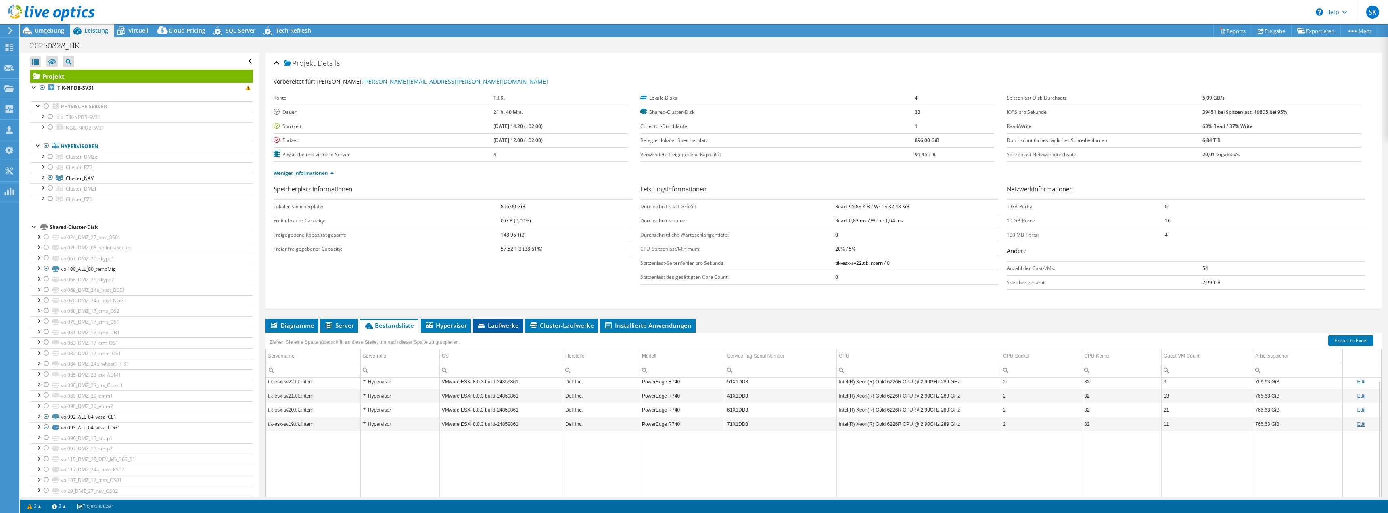
click at [497, 328] on span "Laufwerke" at bounding box center [498, 325] width 42 height 8
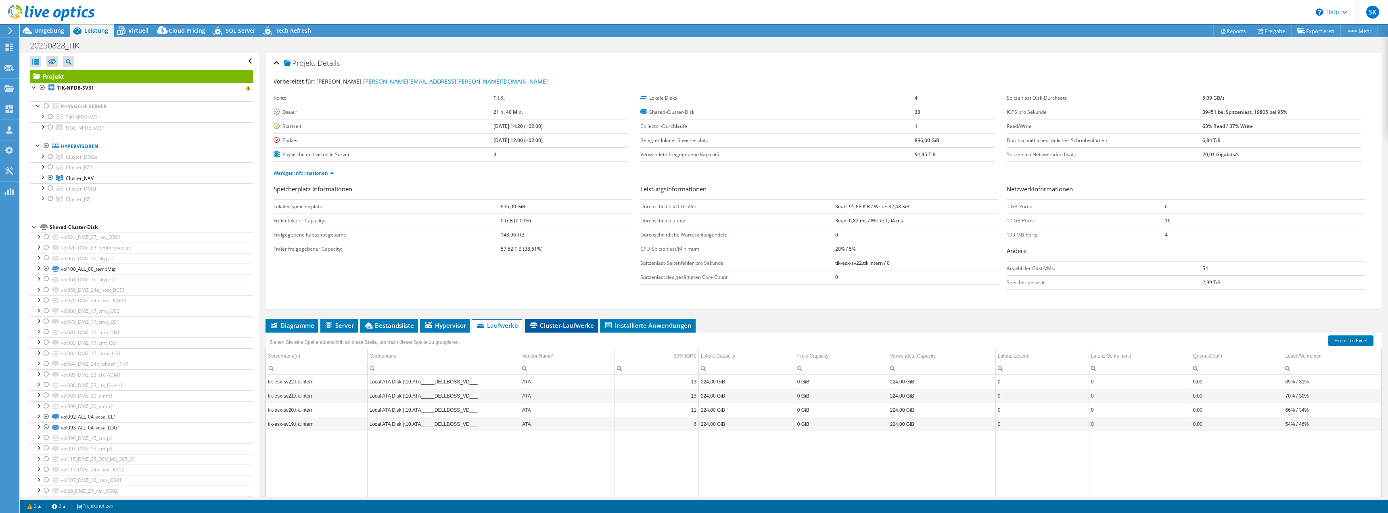
click at [575, 328] on span "Cluster-Laufwerke" at bounding box center [561, 325] width 65 height 8
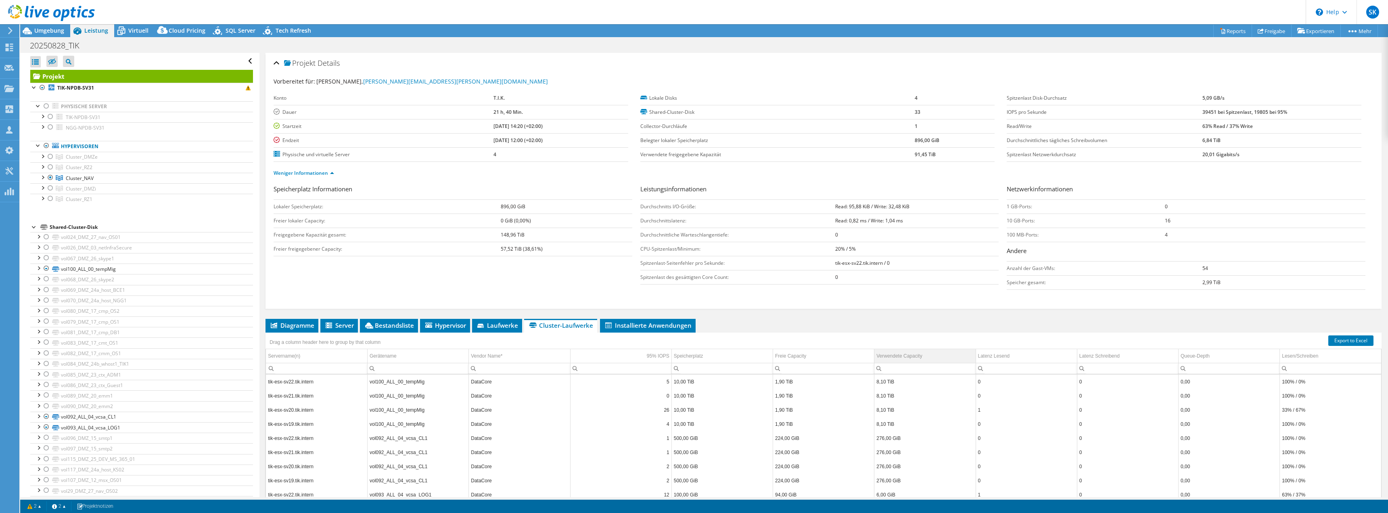
click at [890, 355] on div "Verwendete Capacity" at bounding box center [899, 356] width 46 height 10
click at [131, 30] on span "Virtuell" at bounding box center [138, 31] width 20 height 8
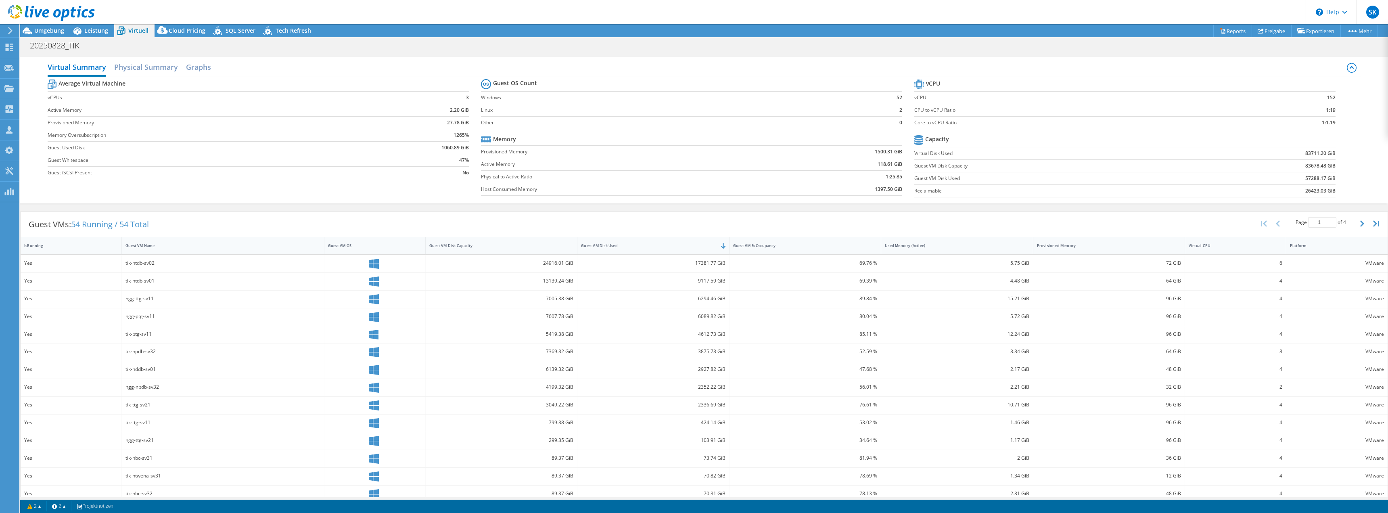
click at [657, 265] on div "17381.77 GiB" at bounding box center [653, 263] width 144 height 9
drag, startPoint x: 687, startPoint y: 265, endPoint x: 722, endPoint y: 266, distance: 35.5
click at [722, 266] on div "17381.77 GiB" at bounding box center [653, 263] width 152 height 17
click at [49, 30] on span "Umgebung" at bounding box center [49, 31] width 30 height 8
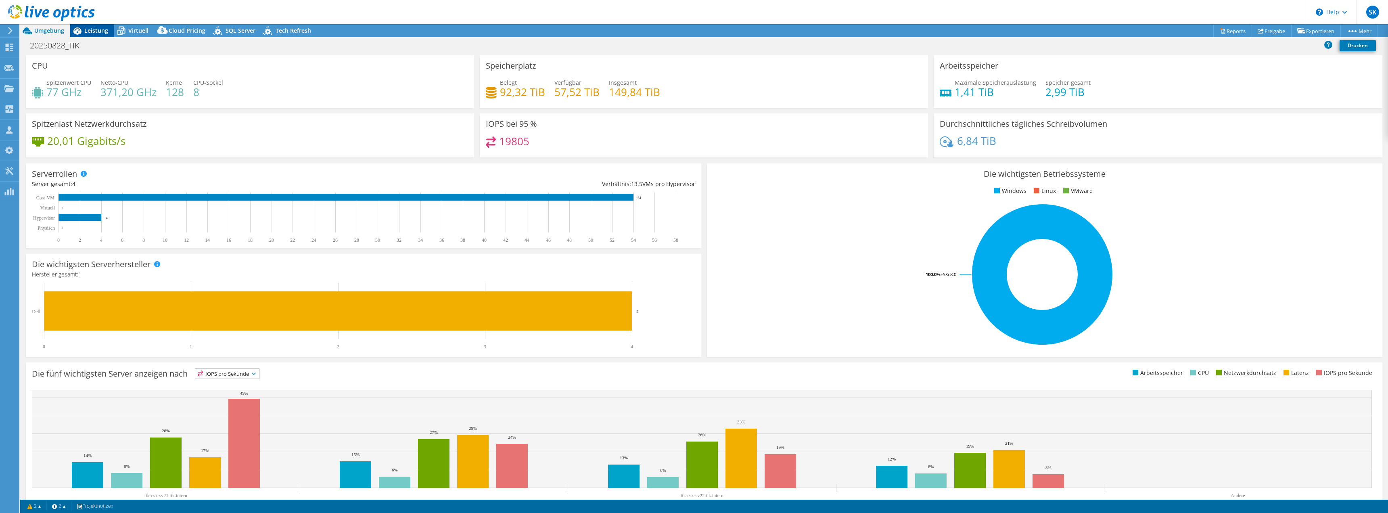
click at [86, 31] on span "Leistung" at bounding box center [96, 31] width 24 height 8
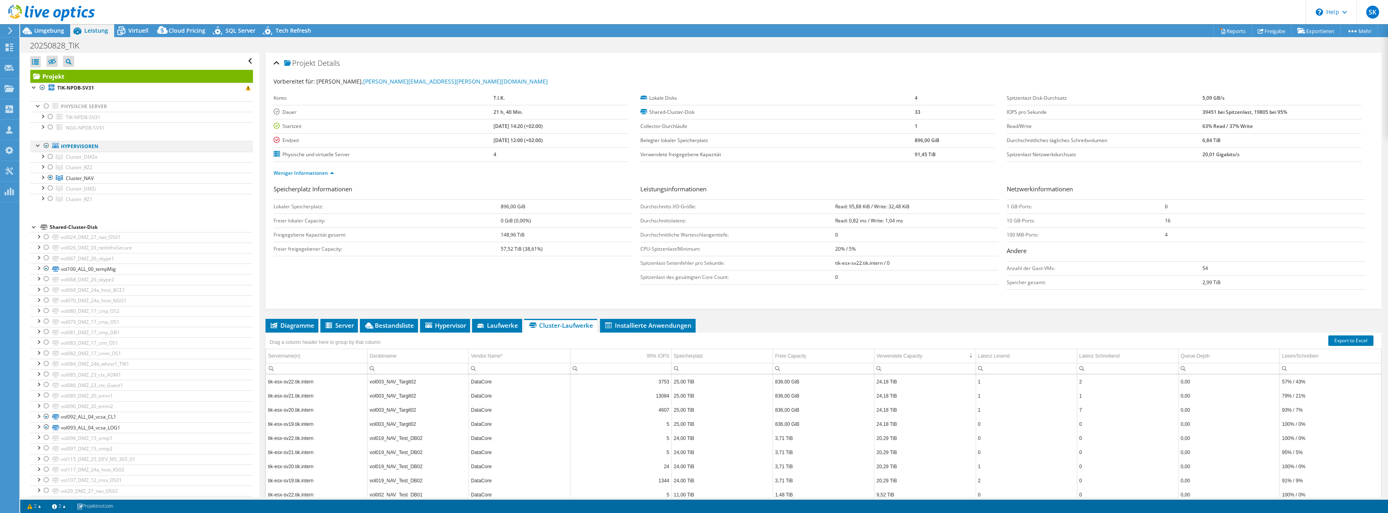
click at [47, 143] on div at bounding box center [46, 146] width 8 height 10
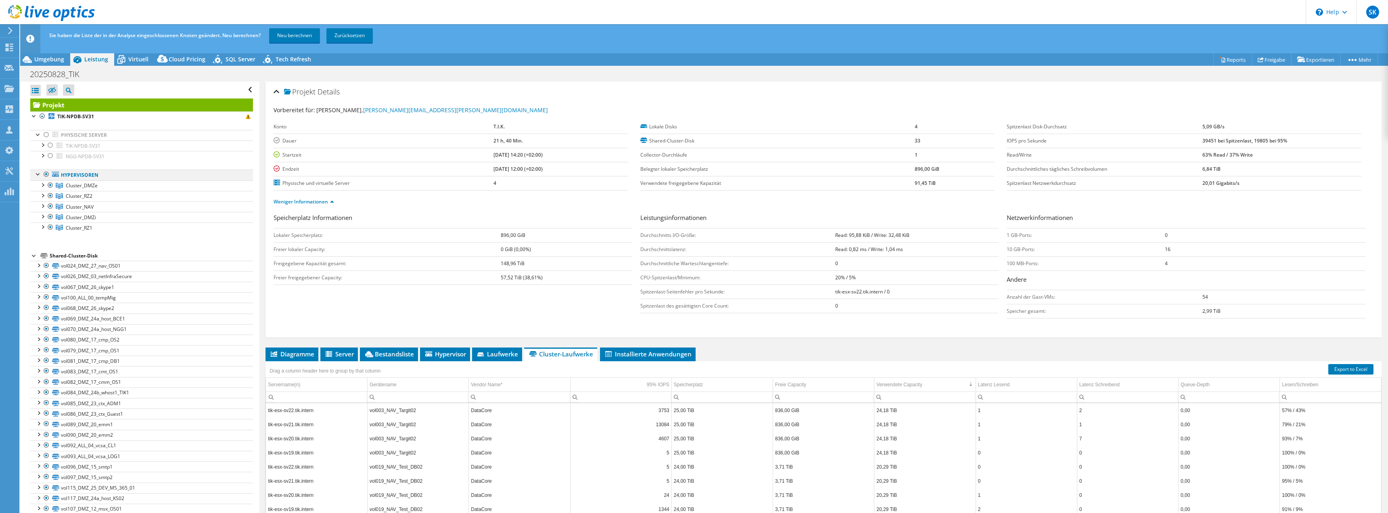
click at [47, 173] on div at bounding box center [46, 174] width 8 height 10
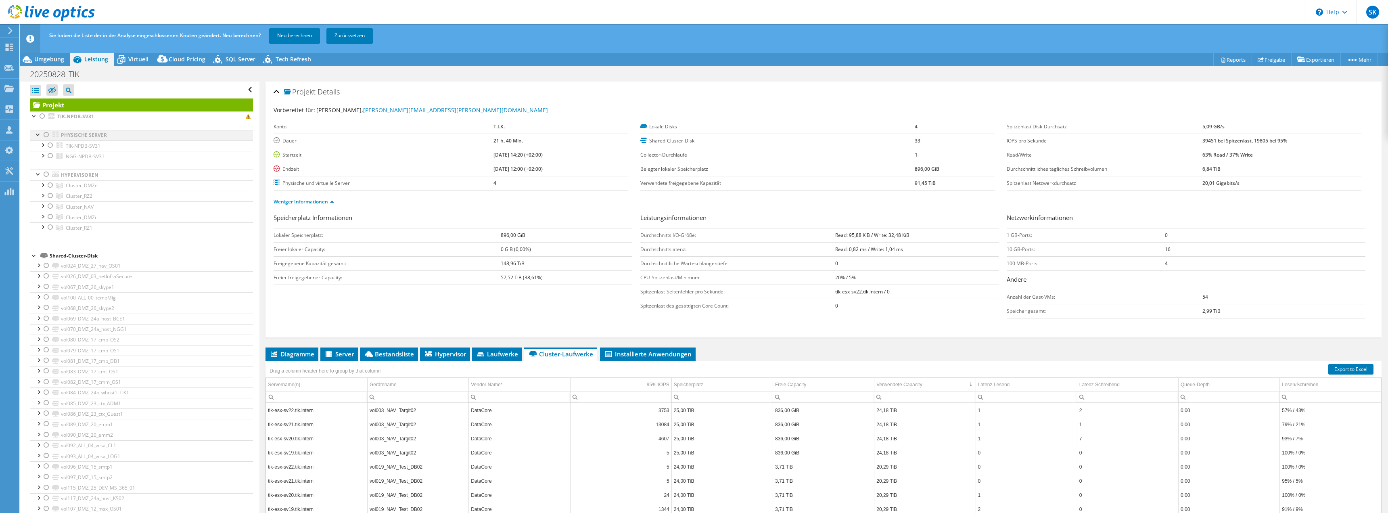
click at [50, 135] on div at bounding box center [46, 135] width 8 height 10
click at [293, 33] on link "Neu berechnen" at bounding box center [294, 35] width 51 height 15
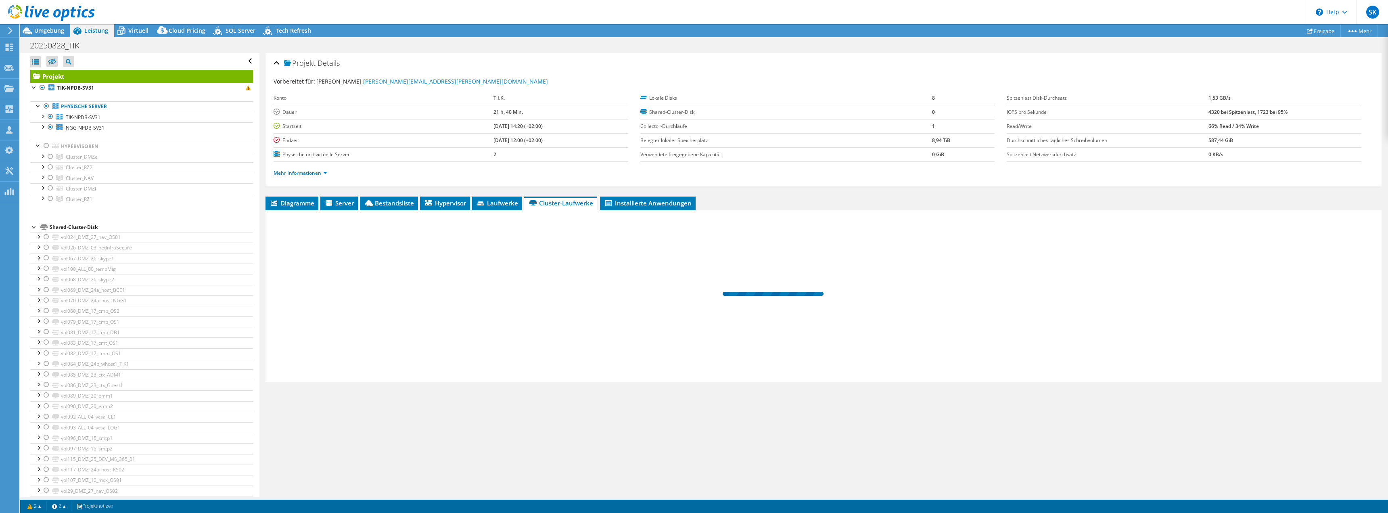
radio input "false"
radio input "true"
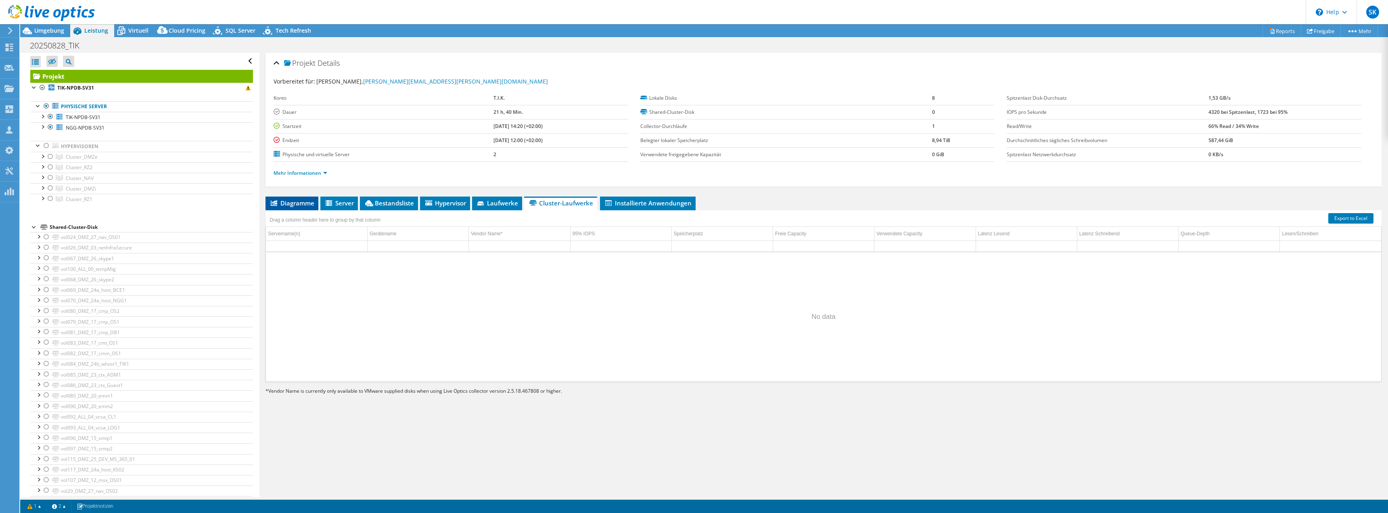
click at [301, 207] on li "Diagramme" at bounding box center [291, 203] width 53 height 14
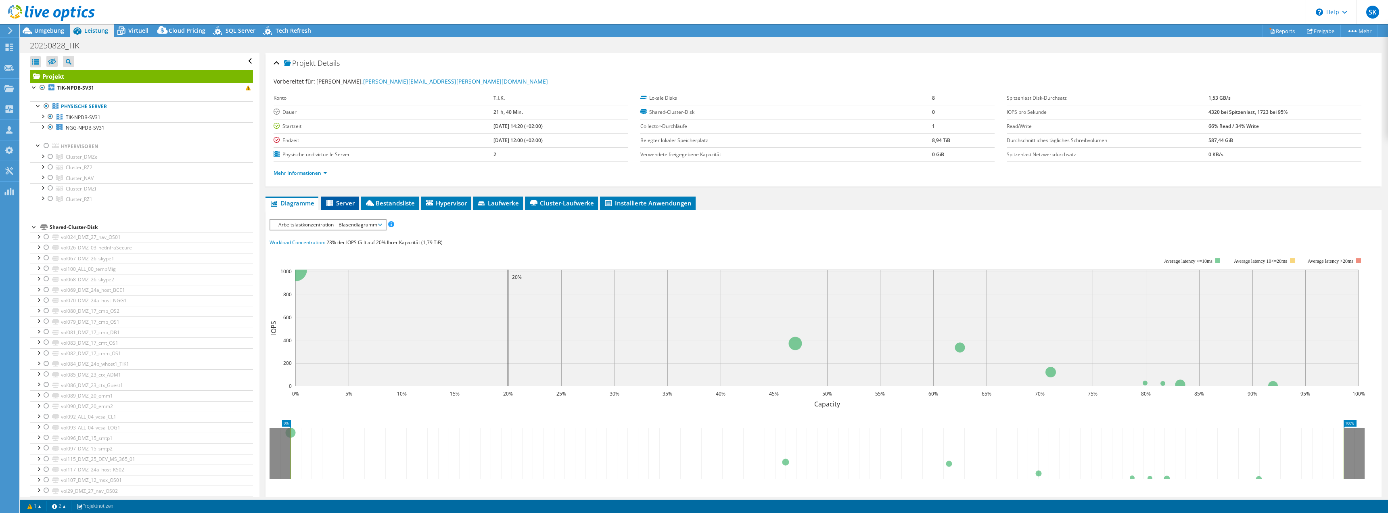
click at [336, 204] on span "Server" at bounding box center [339, 203] width 29 height 8
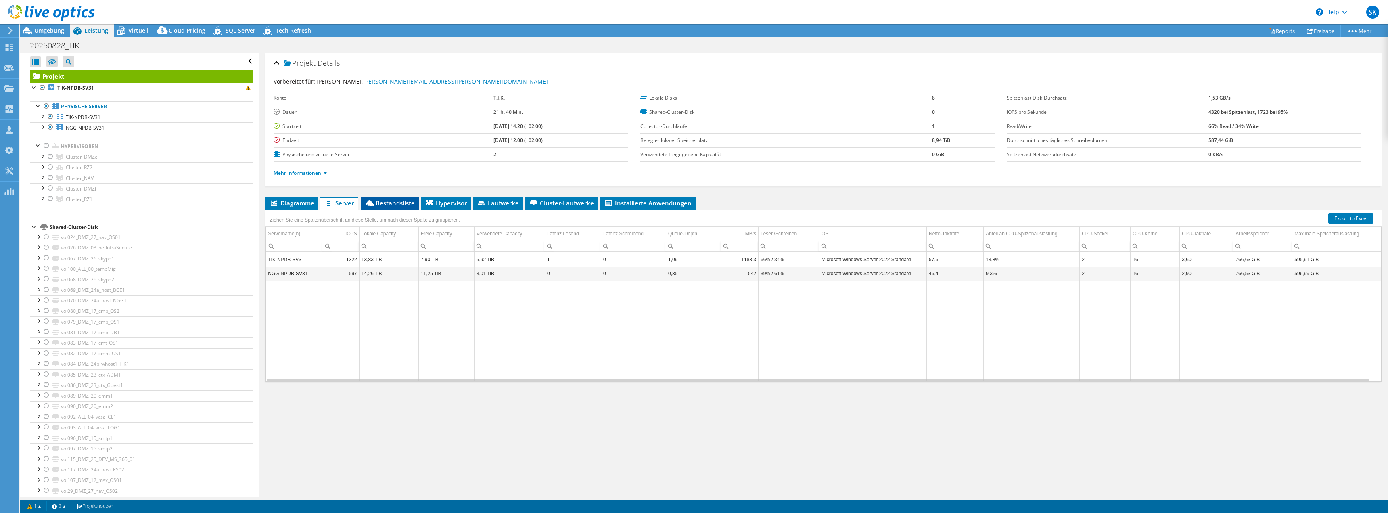
click at [391, 204] on span "Bestandsliste" at bounding box center [390, 203] width 50 height 8
click at [430, 200] on icon at bounding box center [429, 202] width 7 height 5
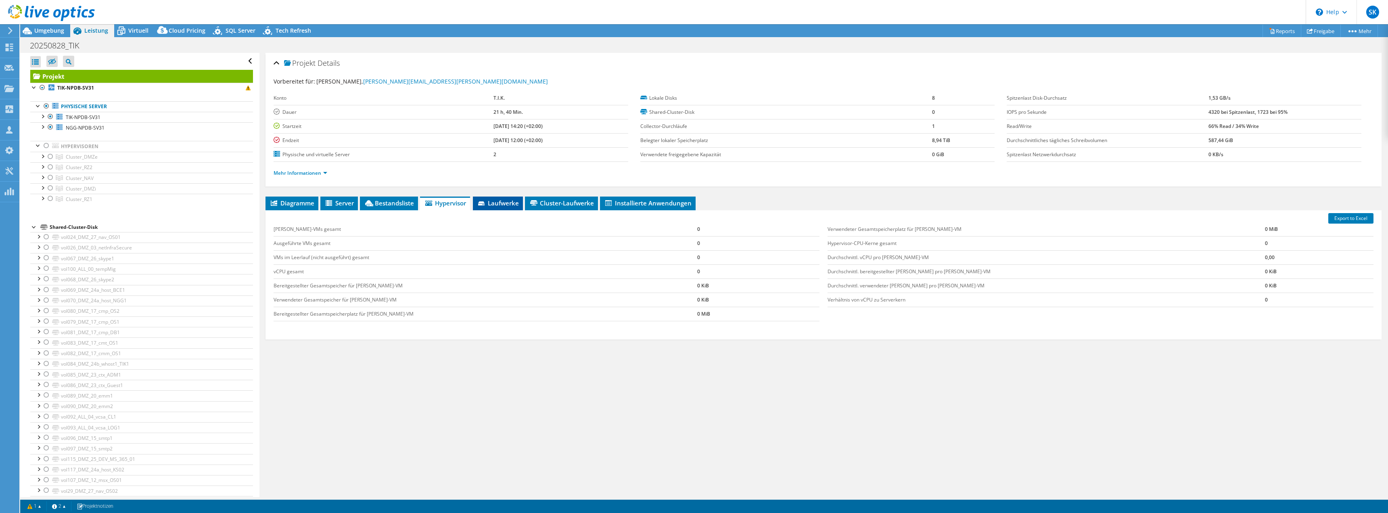
click at [496, 201] on span "Laufwerke" at bounding box center [498, 203] width 42 height 8
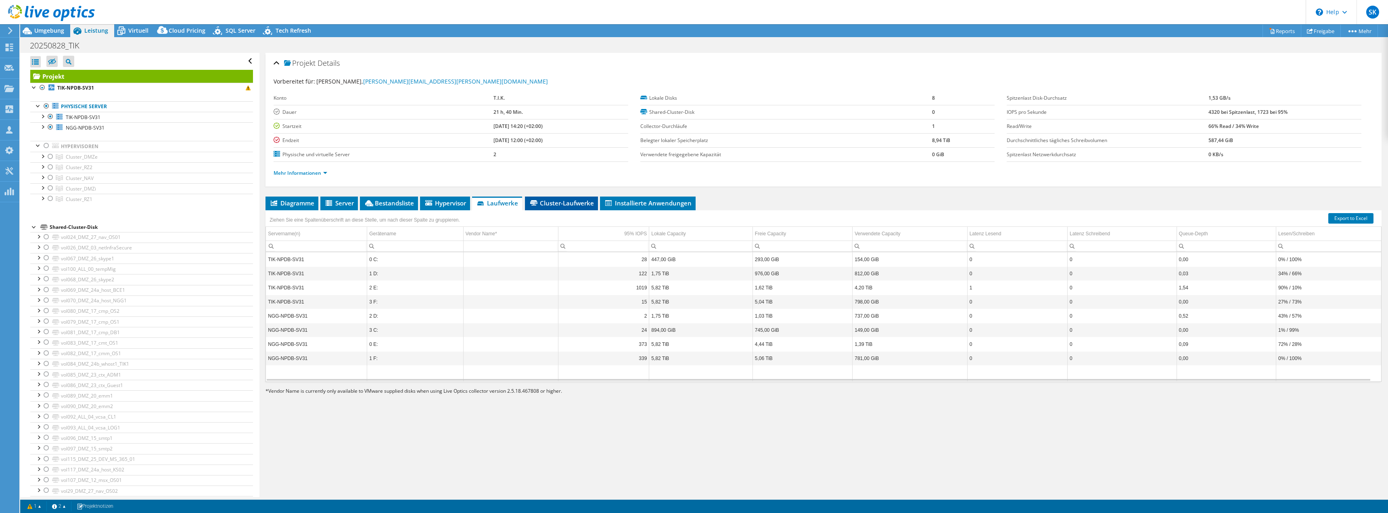
click at [577, 206] on span "Cluster-Laufwerke" at bounding box center [561, 203] width 65 height 8
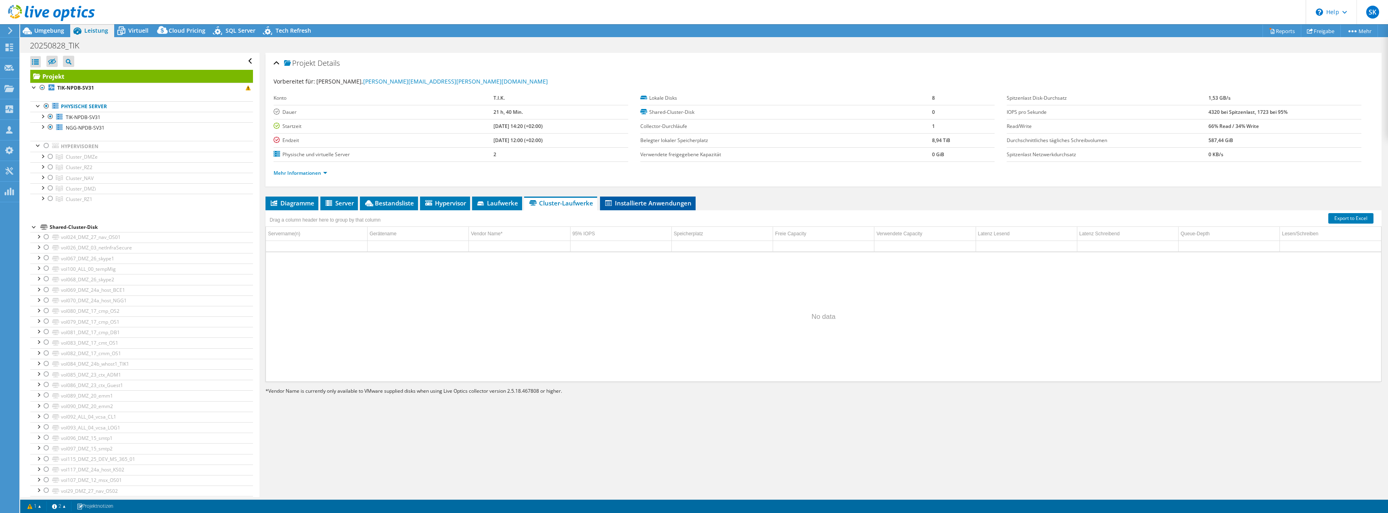
click at [652, 202] on span "Installierte Anwendungen" at bounding box center [648, 203] width 88 height 8
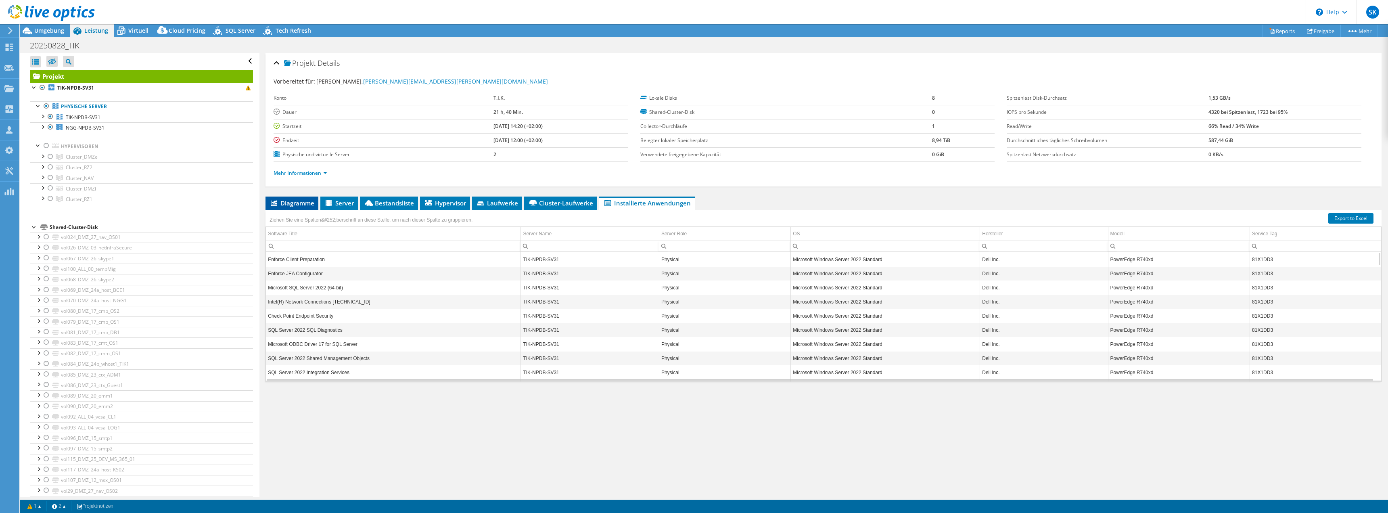
click at [293, 205] on span "Diagramme" at bounding box center [292, 203] width 45 height 8
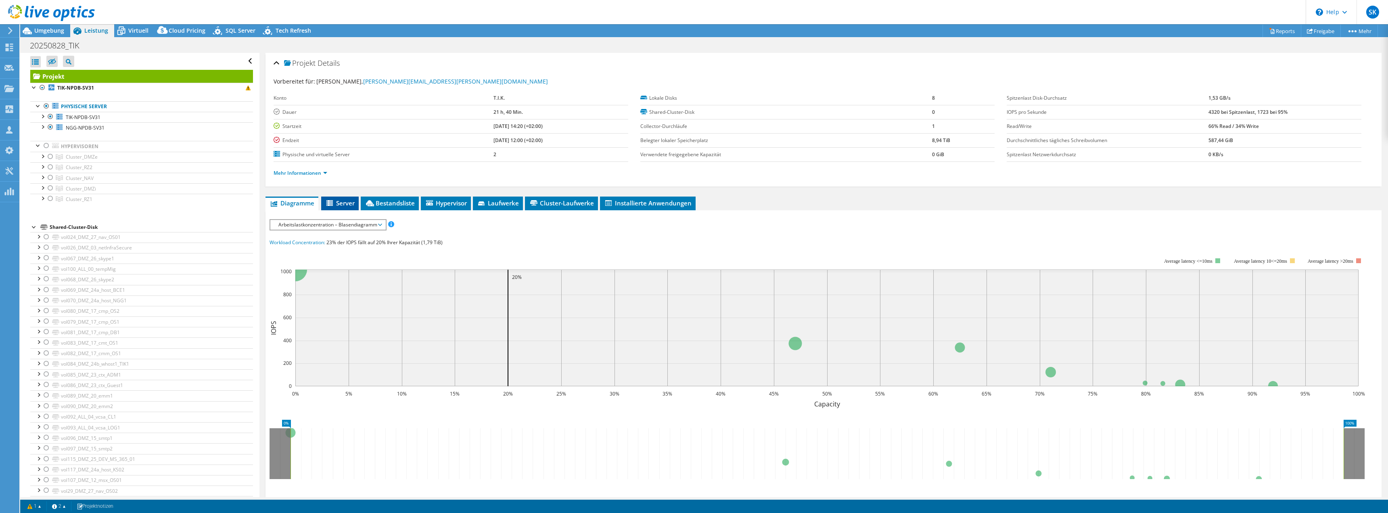
click at [341, 203] on span "Server" at bounding box center [339, 203] width 29 height 8
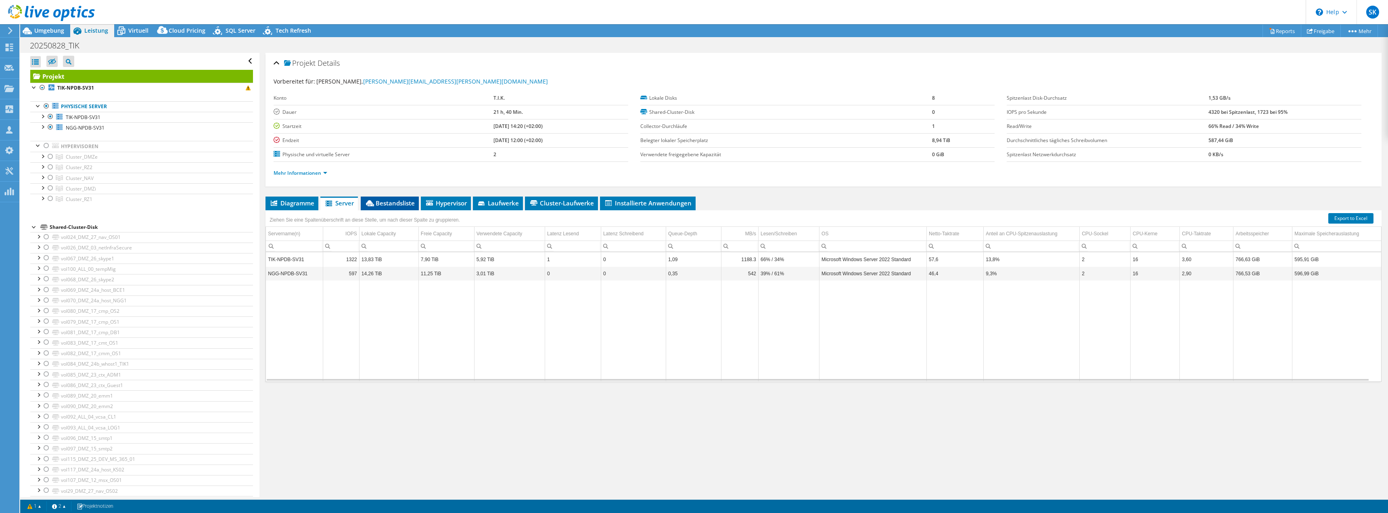
click at [394, 202] on span "Bestandsliste" at bounding box center [390, 203] width 50 height 8
click at [447, 199] on span "Hypervisor" at bounding box center [446, 203] width 42 height 8
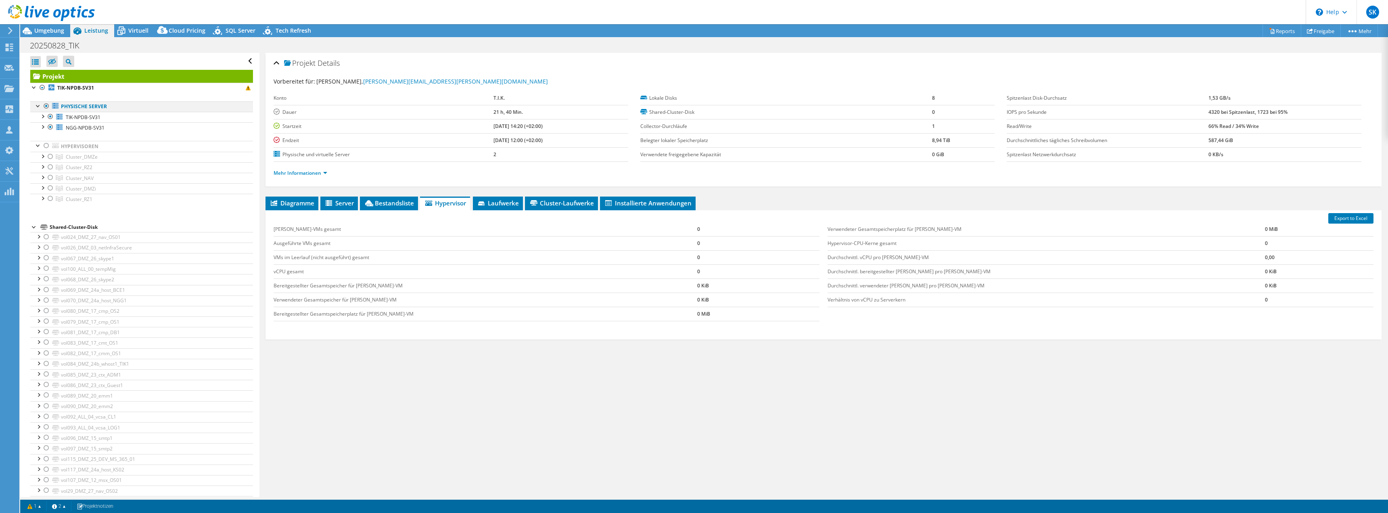
click at [46, 106] on div at bounding box center [46, 106] width 8 height 10
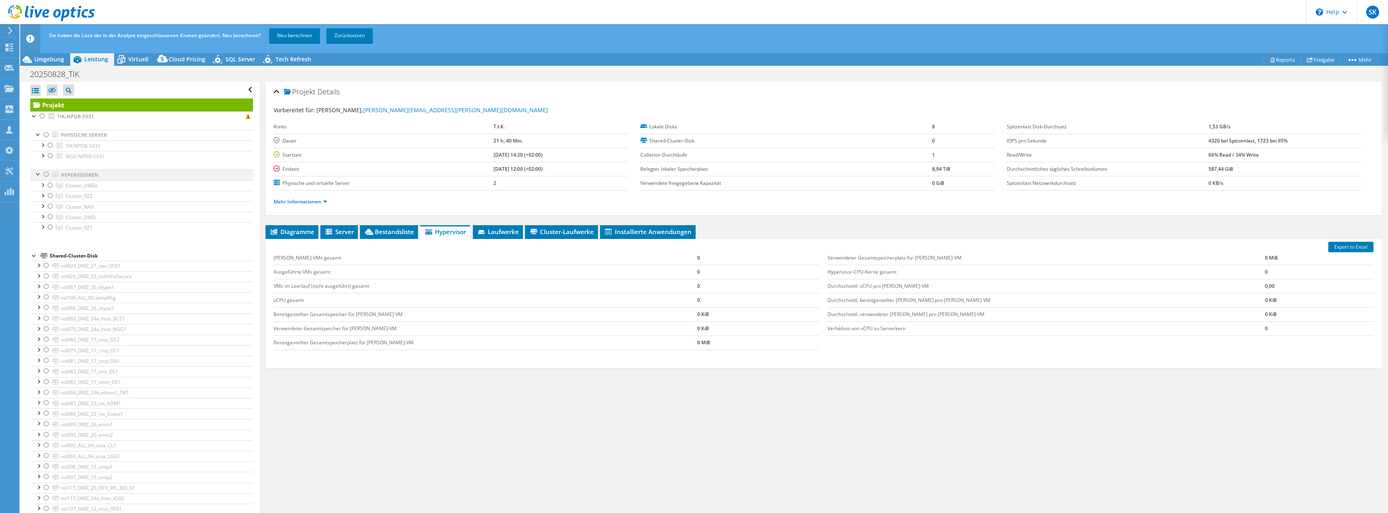
click at [42, 175] on div at bounding box center [46, 174] width 8 height 10
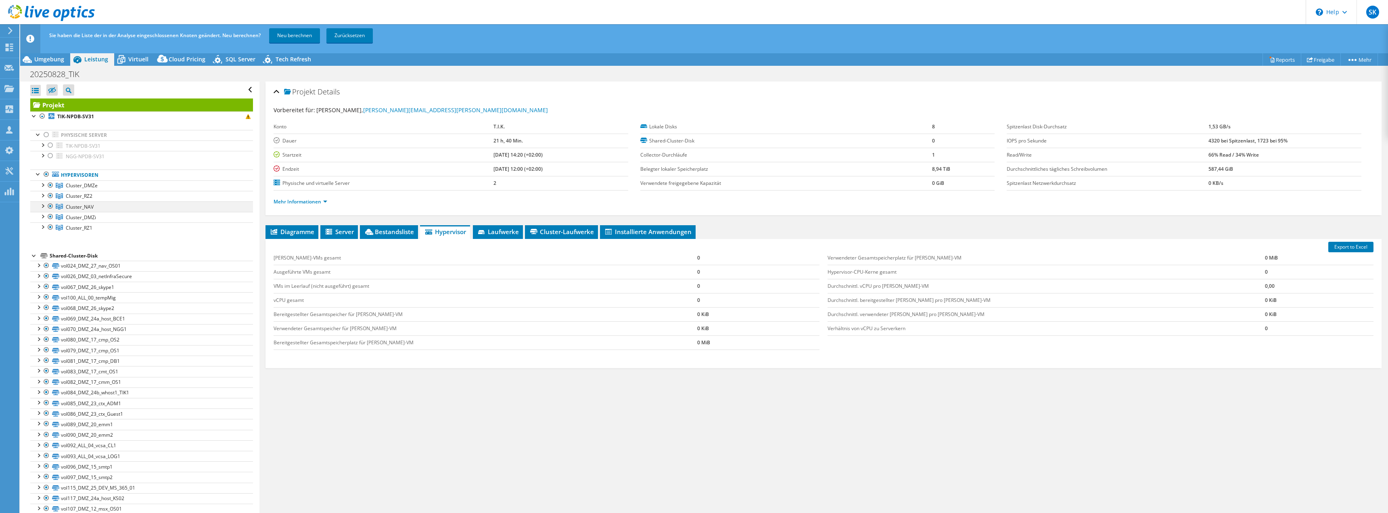
click at [48, 206] on div at bounding box center [50, 206] width 8 height 10
click at [65, 196] on link "Cluster_RZ2" at bounding box center [141, 196] width 223 height 10
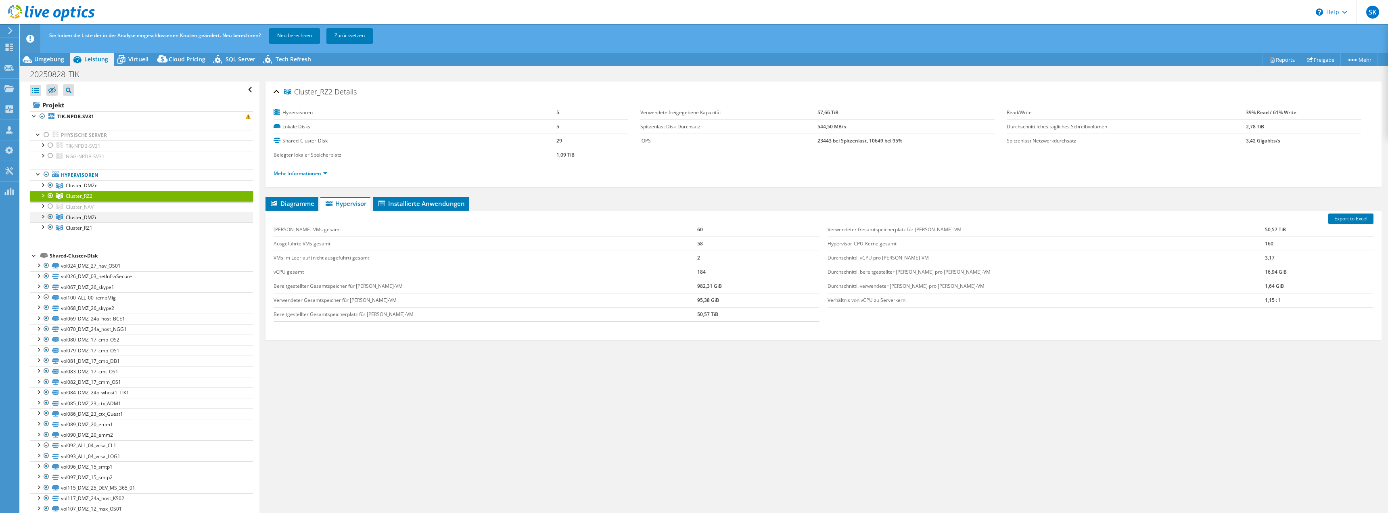
click at [50, 217] on div at bounding box center [50, 217] width 8 height 10
drag, startPoint x: 49, startPoint y: 195, endPoint x: 48, endPoint y: 213, distance: 18.6
click at [49, 196] on div at bounding box center [50, 196] width 8 height 10
click at [55, 227] on link "Cluster_RZ1" at bounding box center [141, 227] width 223 height 10
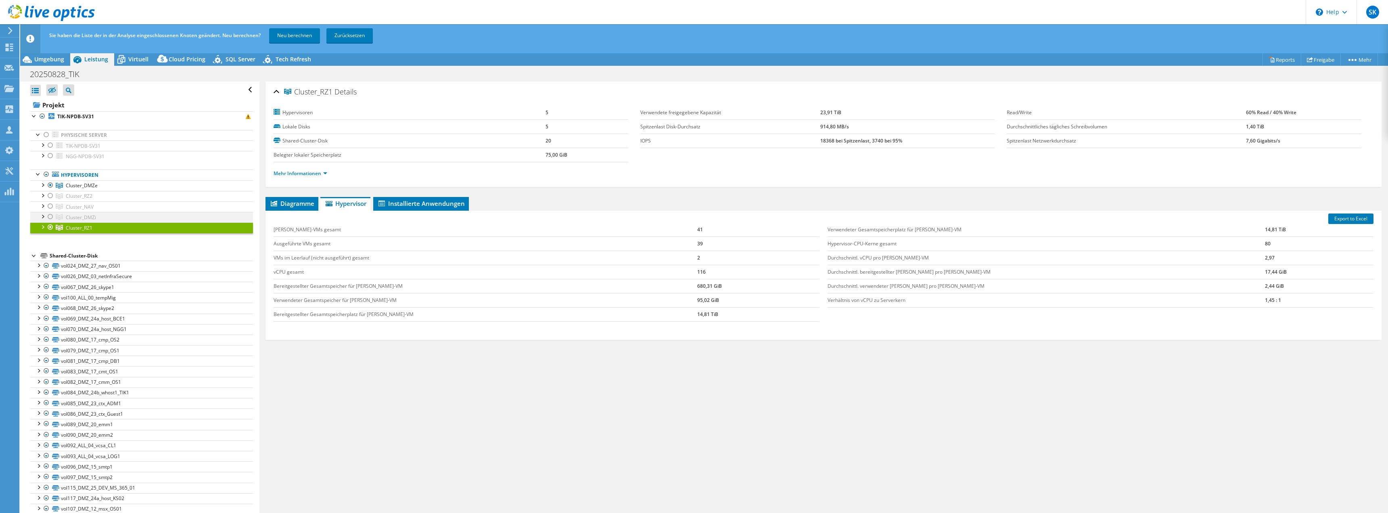
click at [50, 217] on div at bounding box center [50, 217] width 8 height 10
click at [50, 227] on div at bounding box center [50, 227] width 8 height 10
click at [305, 33] on link "Neu berechnen" at bounding box center [294, 35] width 51 height 15
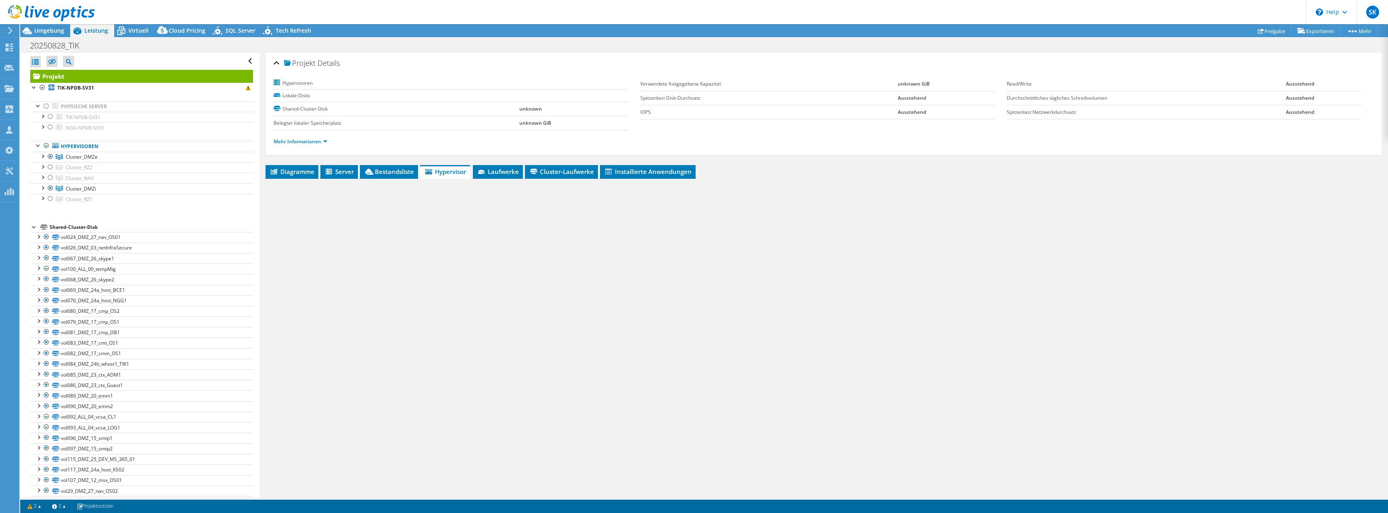
radio input "true"
radio input "false"
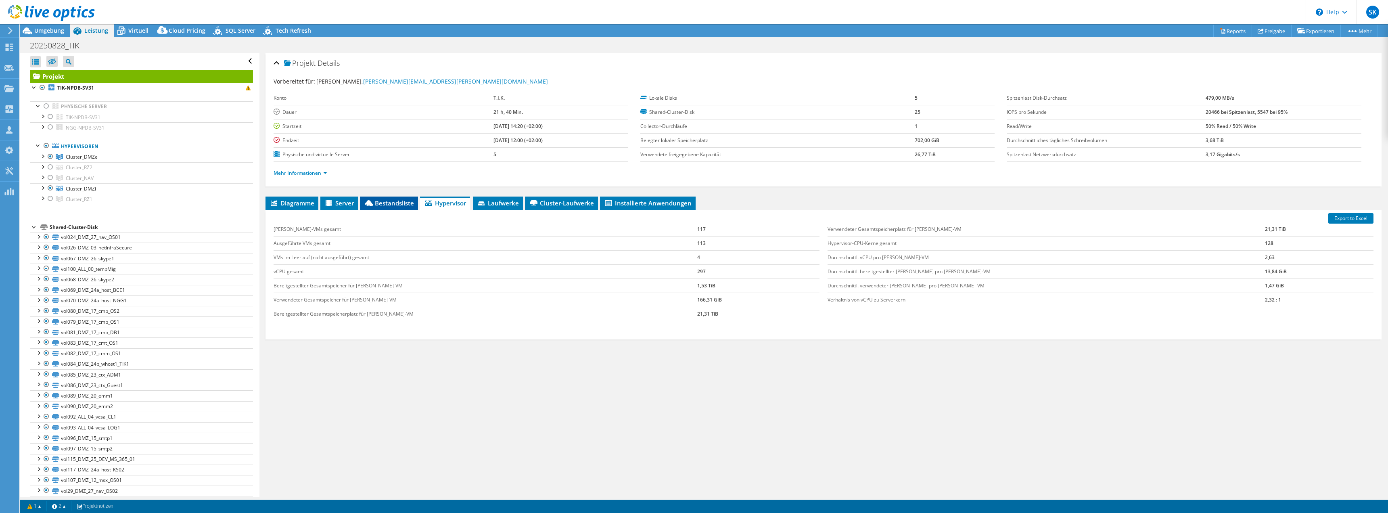
click at [376, 204] on span "Bestandsliste" at bounding box center [389, 203] width 50 height 8
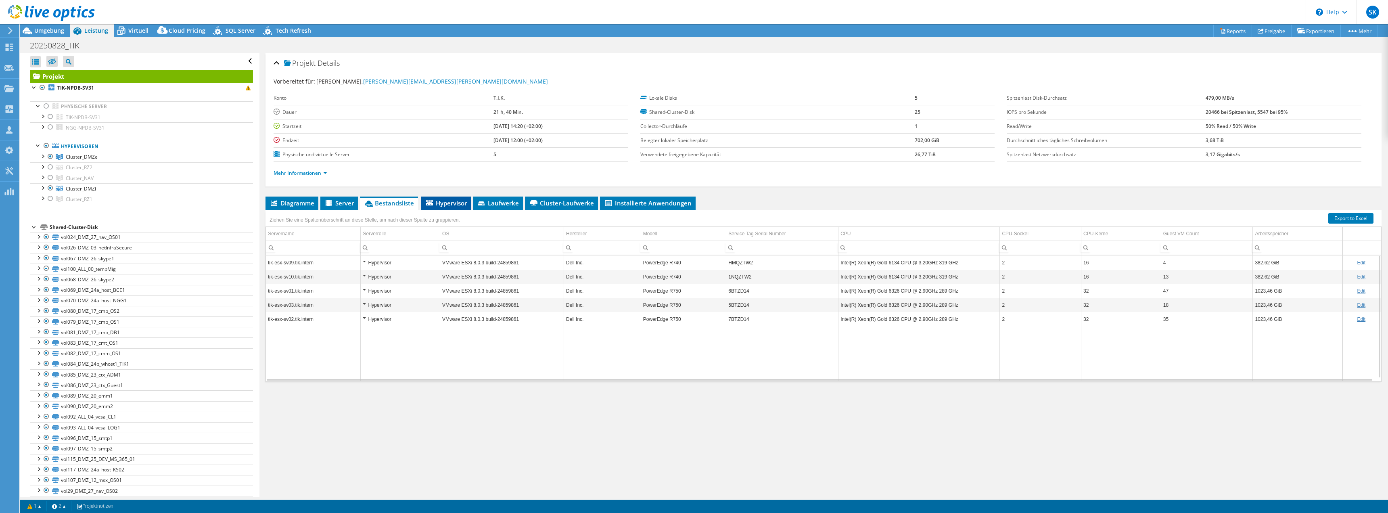
click at [457, 206] on span "Hypervisor" at bounding box center [446, 203] width 42 height 8
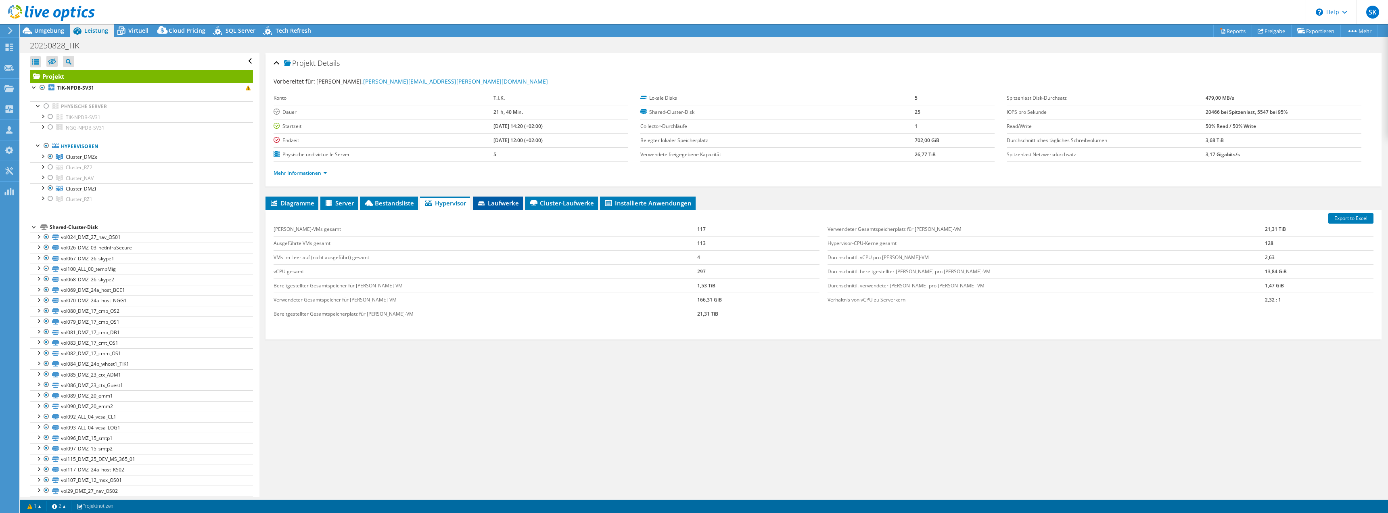
click at [506, 196] on li "Laufwerke" at bounding box center [498, 203] width 50 height 14
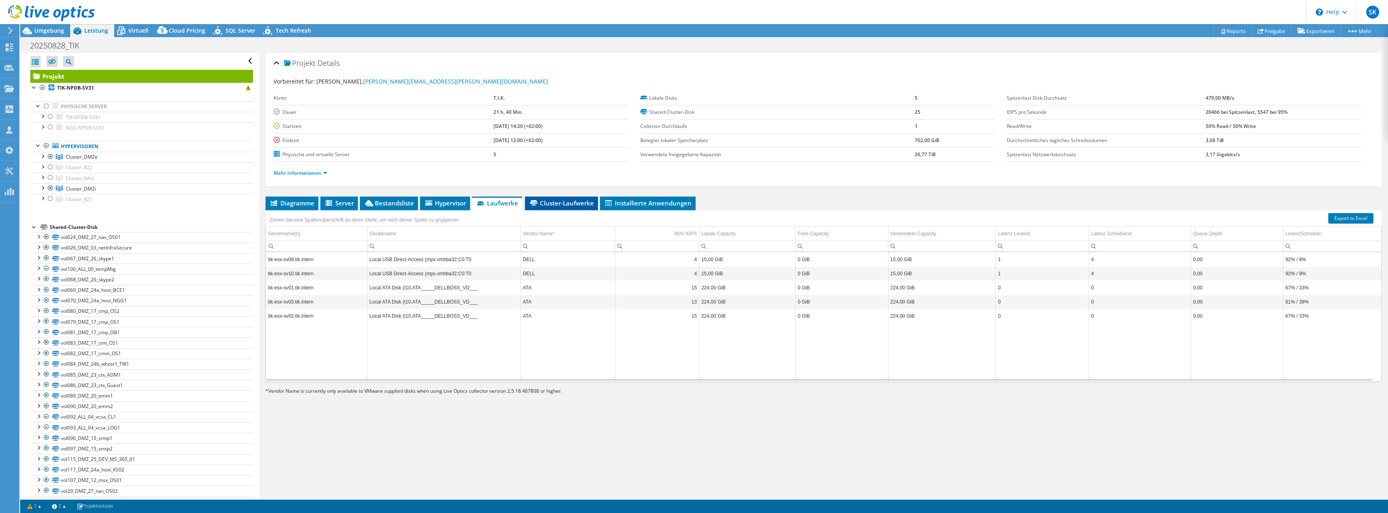
click at [549, 204] on span "Cluster-Laufwerke" at bounding box center [561, 203] width 65 height 8
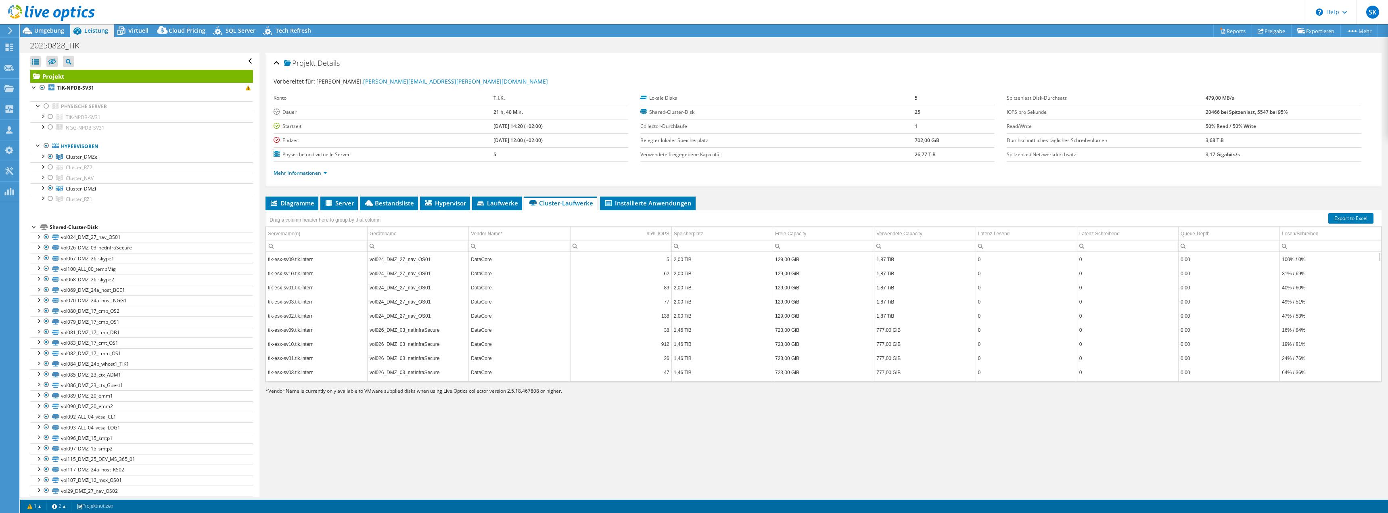
scroll to position [145, 0]
click at [649, 206] on span "Installierte Anwendungen" at bounding box center [648, 203] width 88 height 8
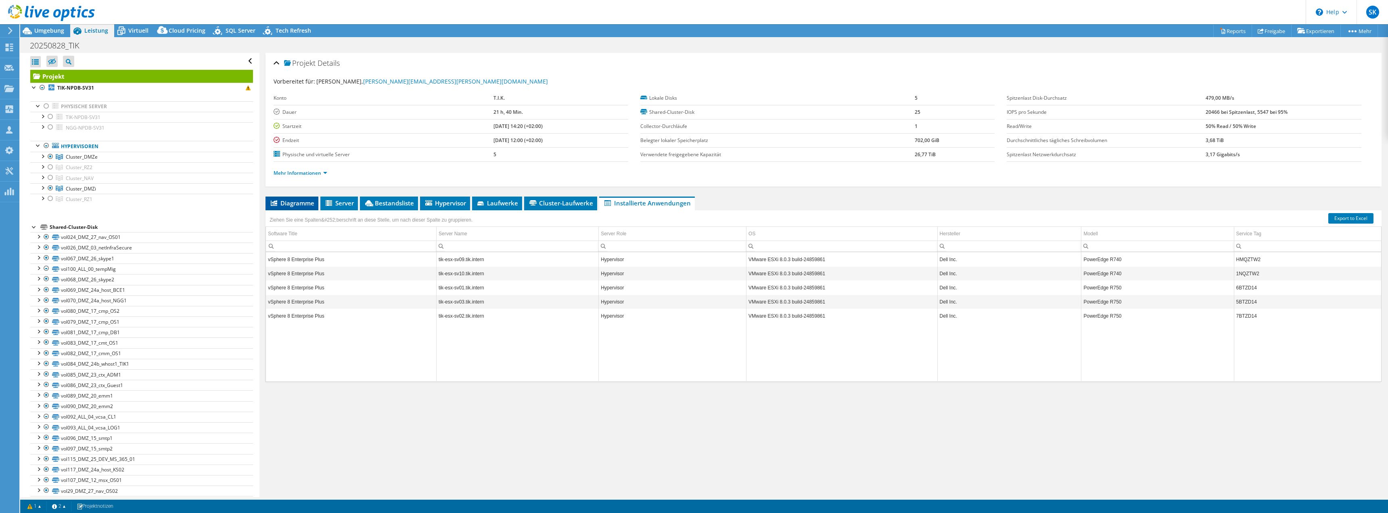
click at [291, 203] on span "Diagramme" at bounding box center [292, 203] width 45 height 8
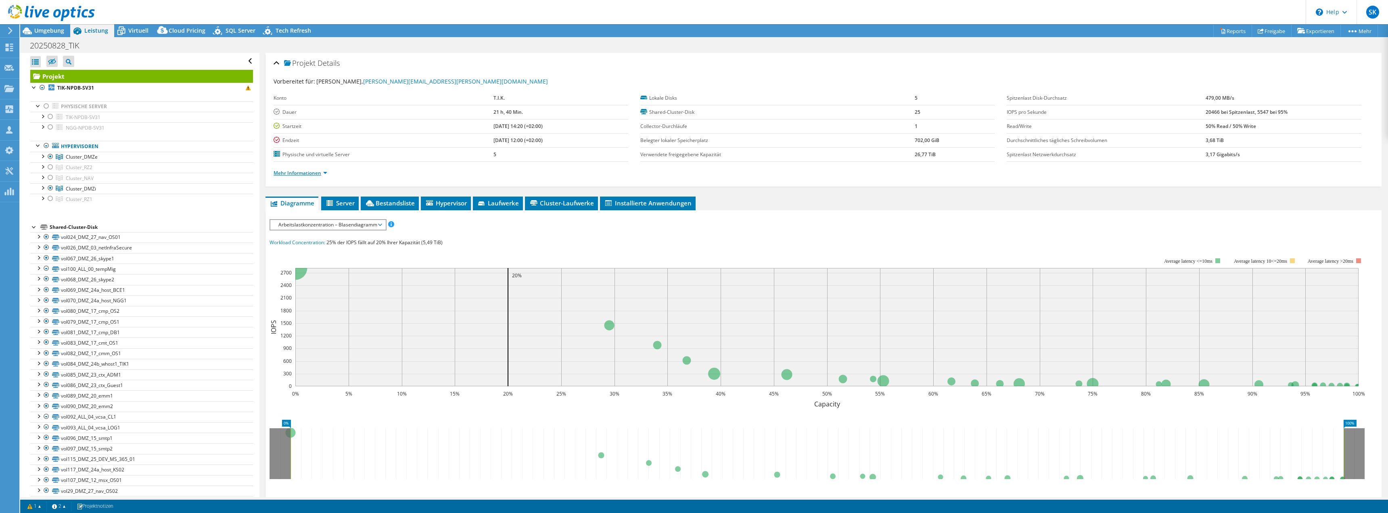
click at [305, 172] on link "Mehr Informationen" at bounding box center [301, 172] width 54 height 7
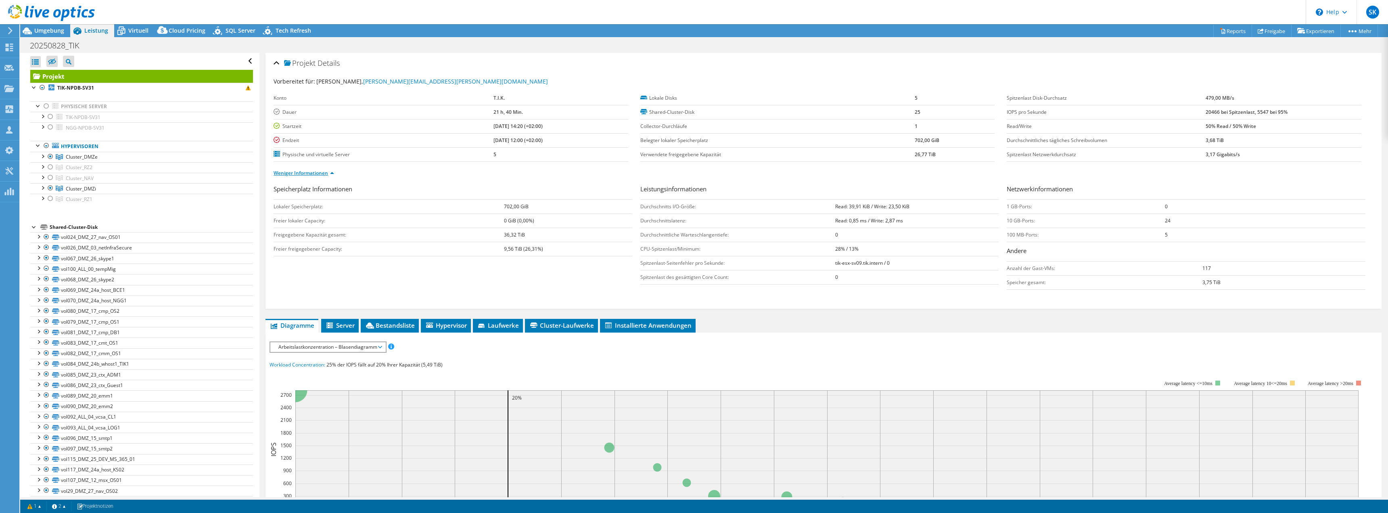
click at [303, 172] on link "Weniger Informationen" at bounding box center [304, 172] width 61 height 7
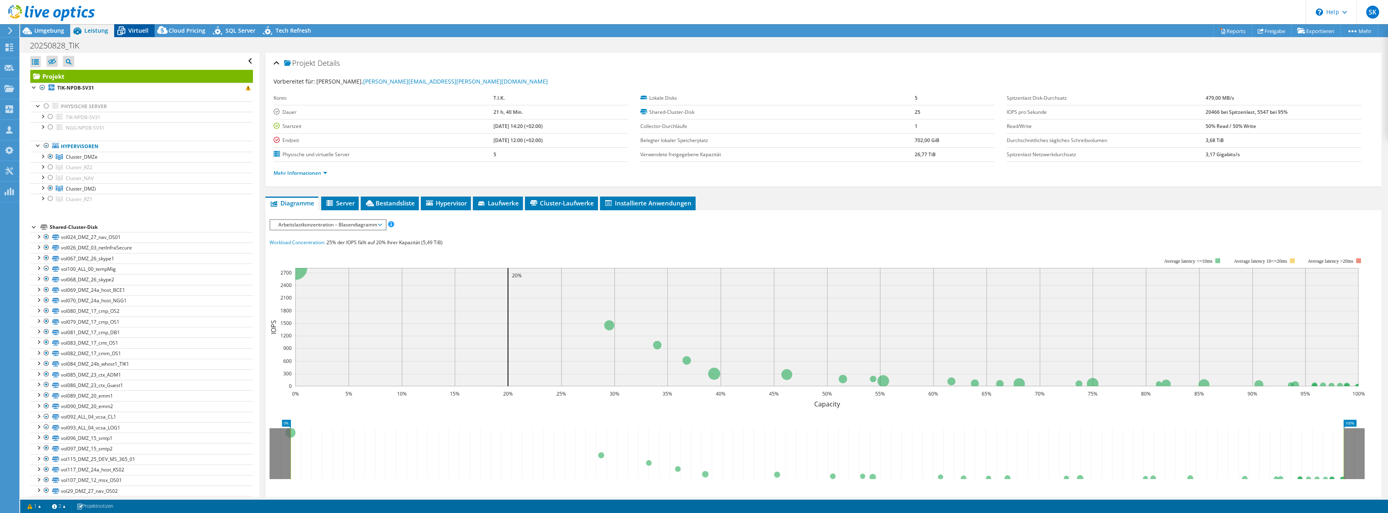
click at [123, 31] on icon at bounding box center [121, 31] width 8 height 6
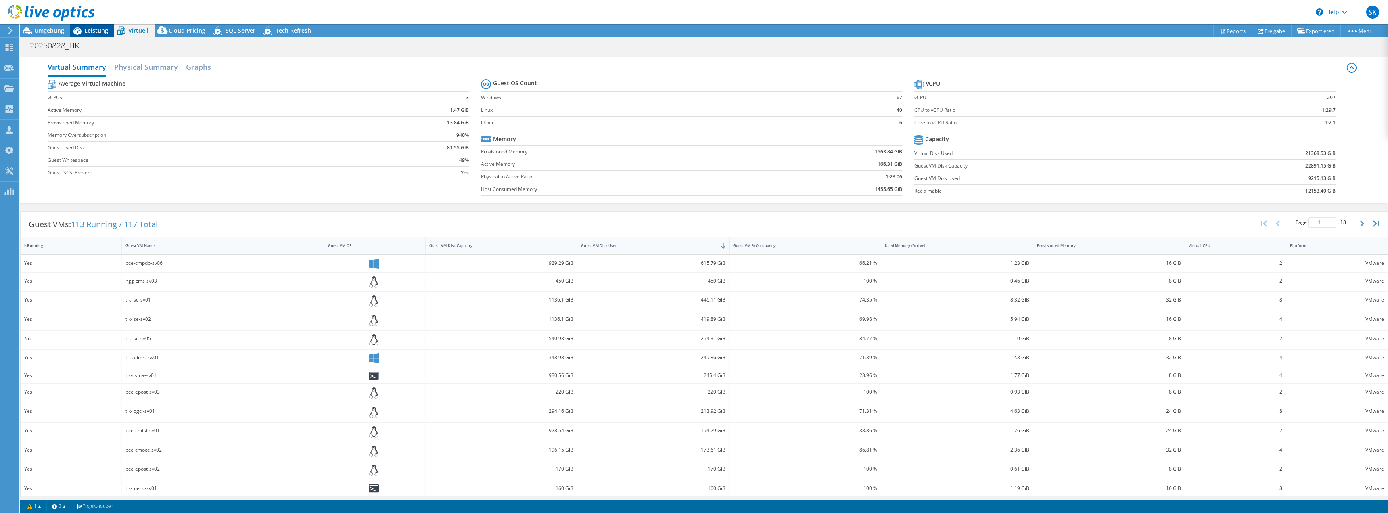
click at [94, 31] on span "Leistung" at bounding box center [96, 31] width 24 height 8
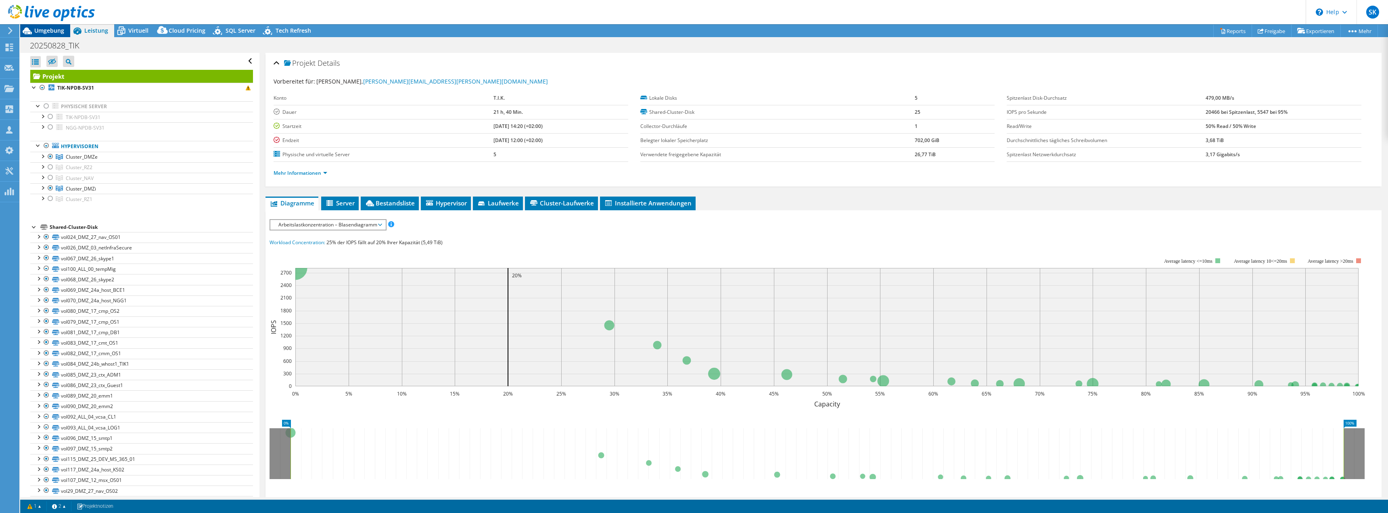
click at [46, 31] on span "Umgebung" at bounding box center [49, 31] width 30 height 8
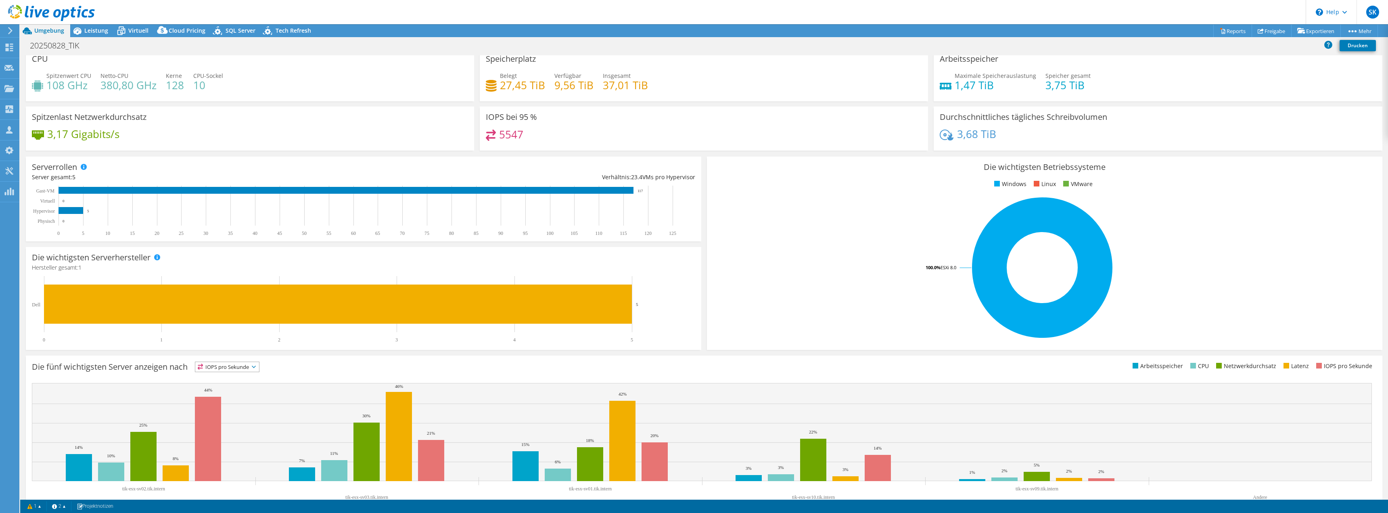
scroll to position [0, 0]
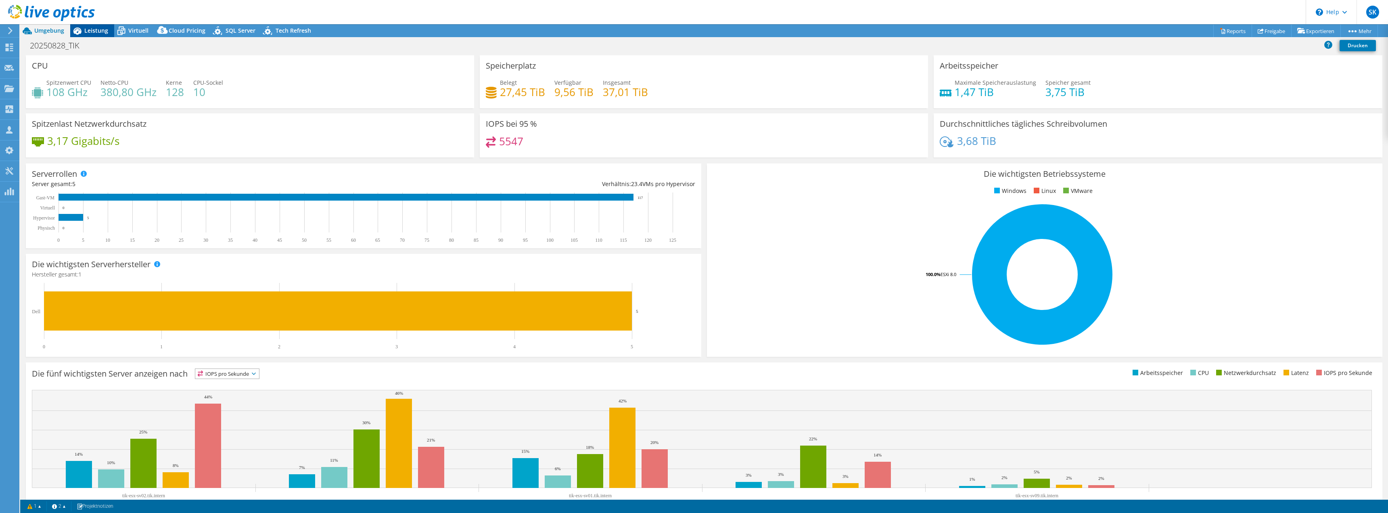
click at [83, 36] on icon at bounding box center [77, 31] width 14 height 14
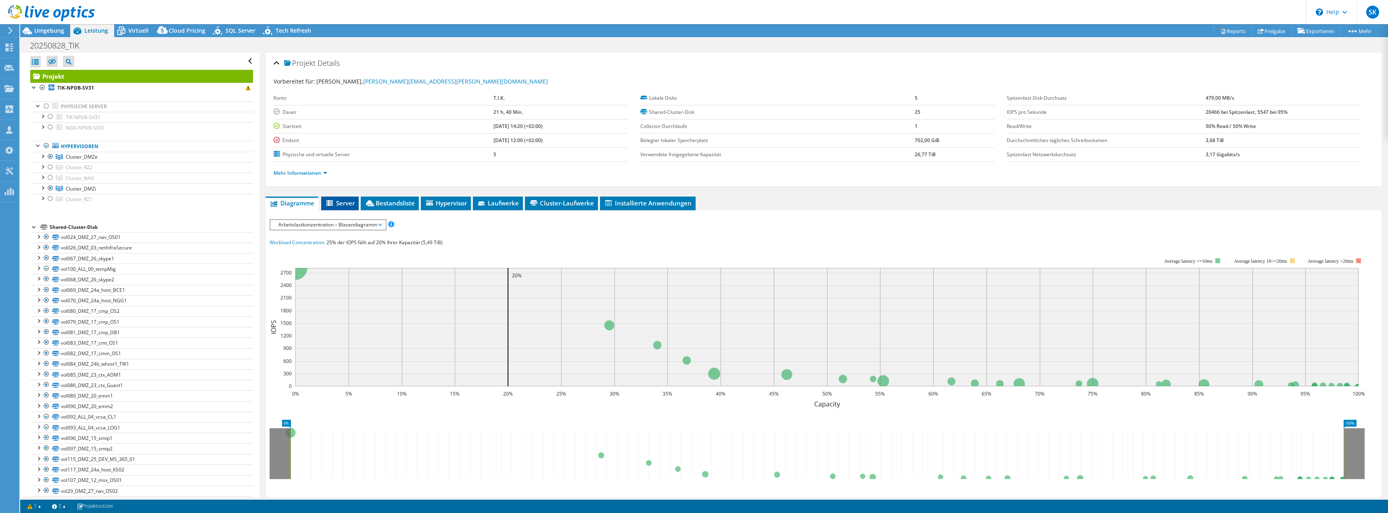
click at [346, 202] on span "Server" at bounding box center [339, 203] width 29 height 8
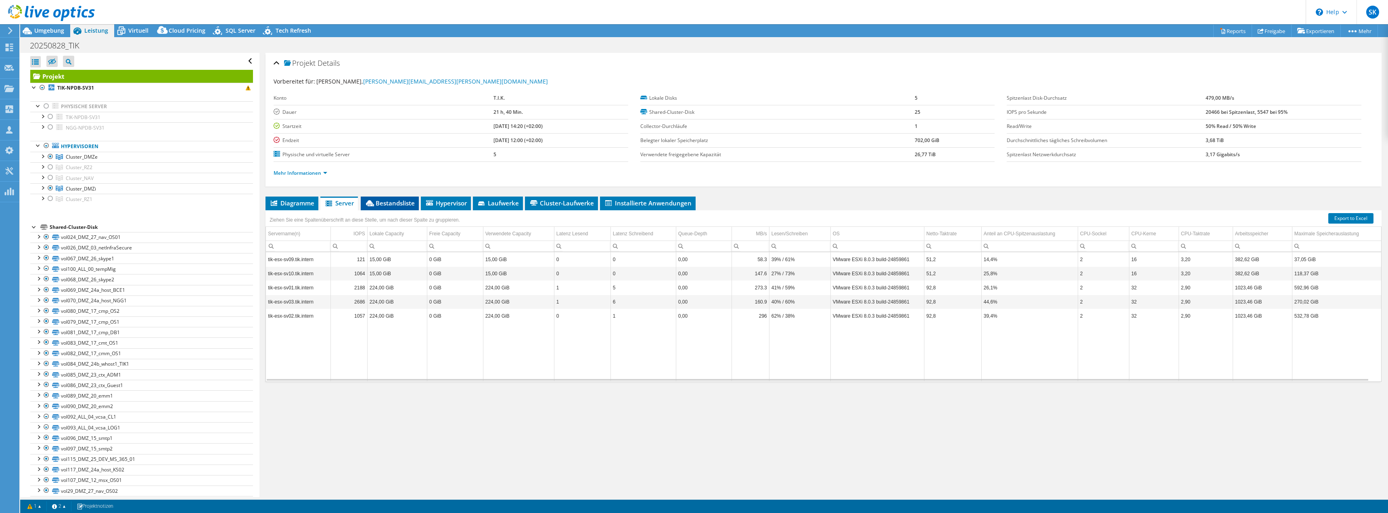
click at [384, 204] on span "Bestandsliste" at bounding box center [390, 203] width 50 height 8
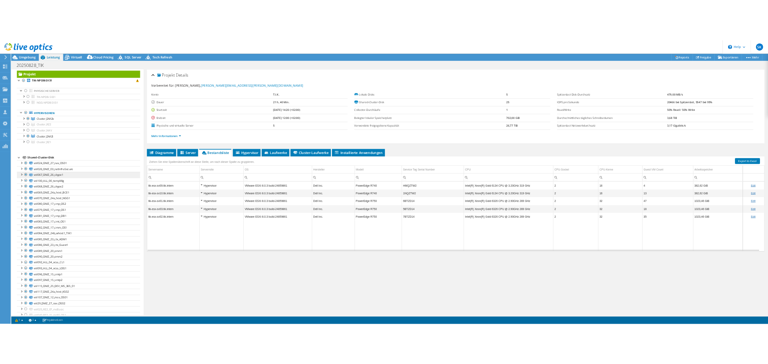
scroll to position [13, 0]
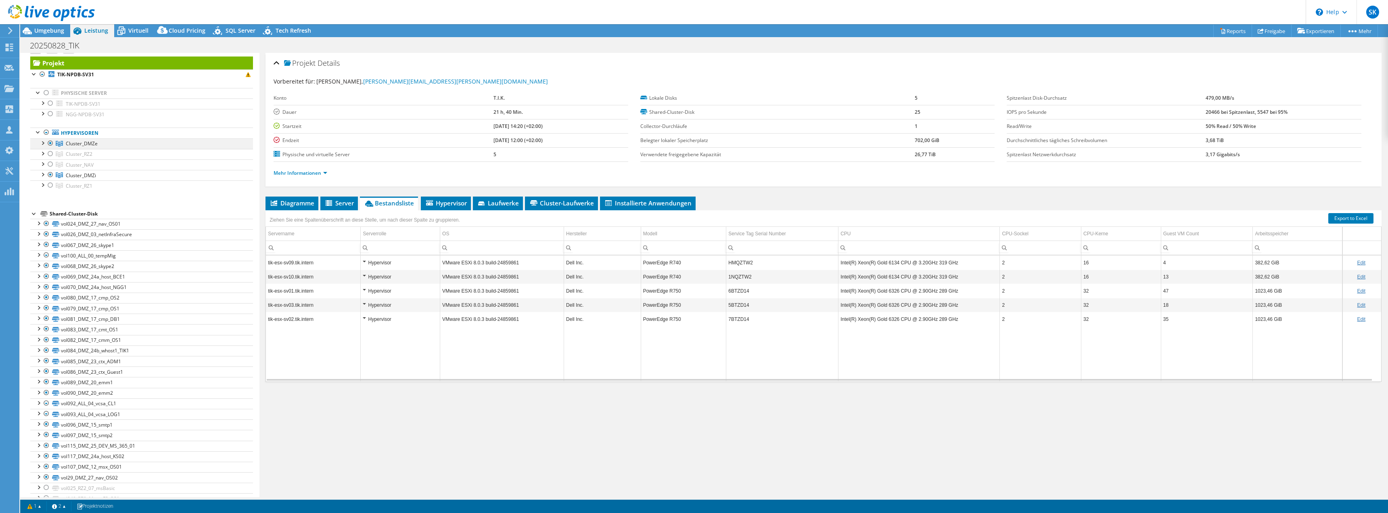
click at [47, 144] on div at bounding box center [50, 143] width 8 height 10
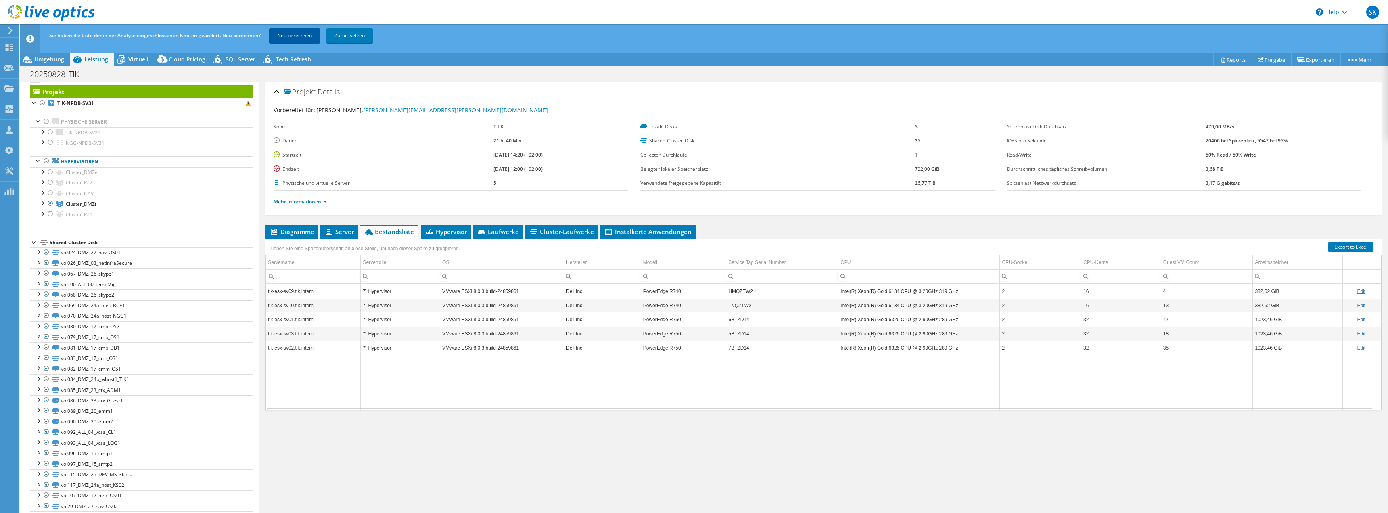
click at [301, 32] on link "Neu berechnen" at bounding box center [294, 35] width 51 height 15
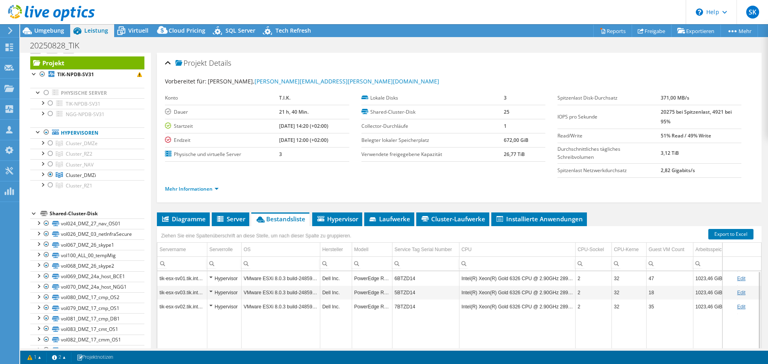
click at [134, 29] on span "Virtuell" at bounding box center [138, 31] width 20 height 8
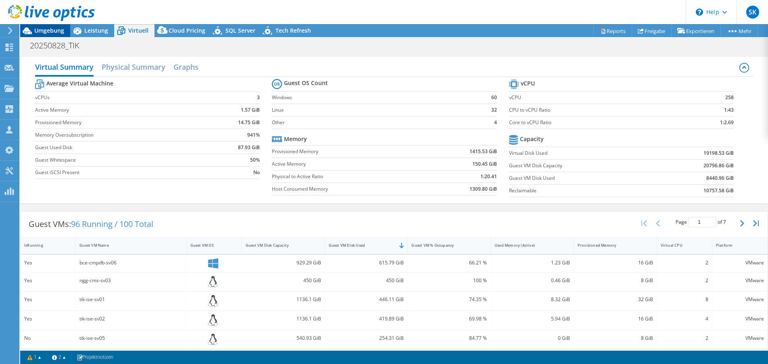
click at [56, 30] on span "Umgebung" at bounding box center [49, 31] width 30 height 8
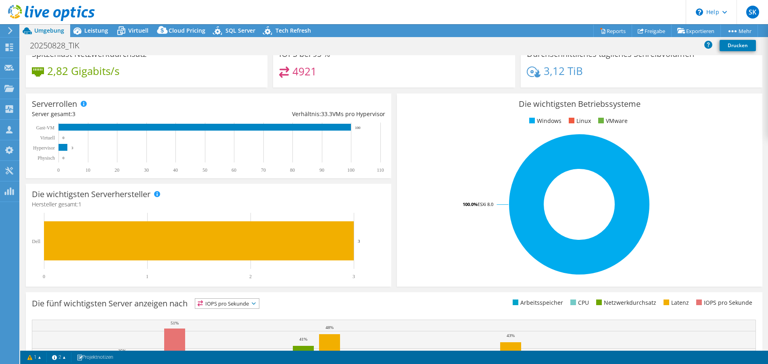
scroll to position [0, 0]
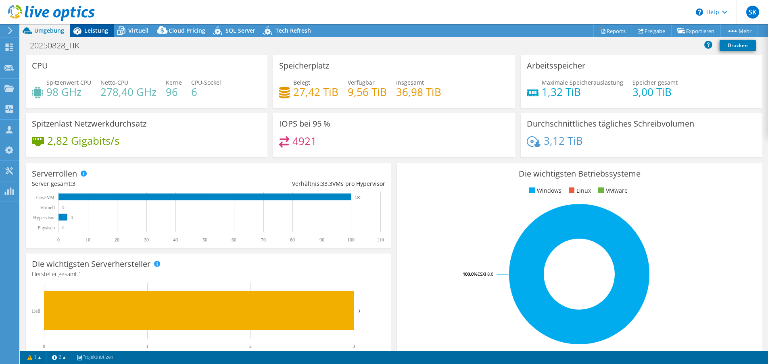
click at [88, 33] on span "Leistung" at bounding box center [96, 31] width 24 height 8
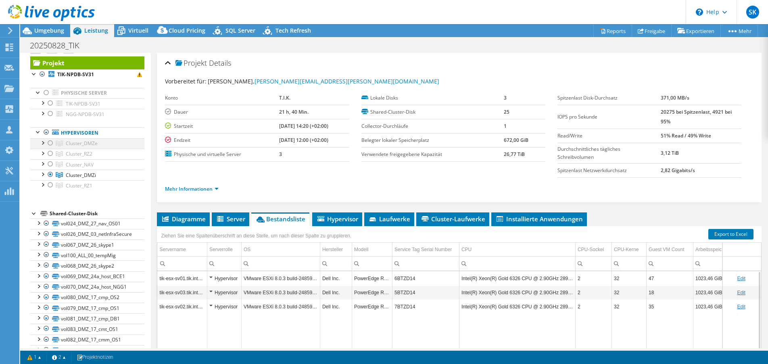
click at [47, 144] on div at bounding box center [50, 143] width 8 height 10
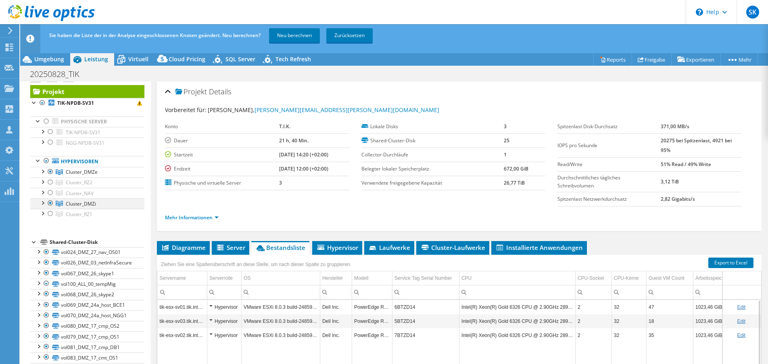
click at [50, 203] on div at bounding box center [50, 203] width 8 height 10
click at [281, 33] on link "Neu berechnen" at bounding box center [294, 35] width 51 height 15
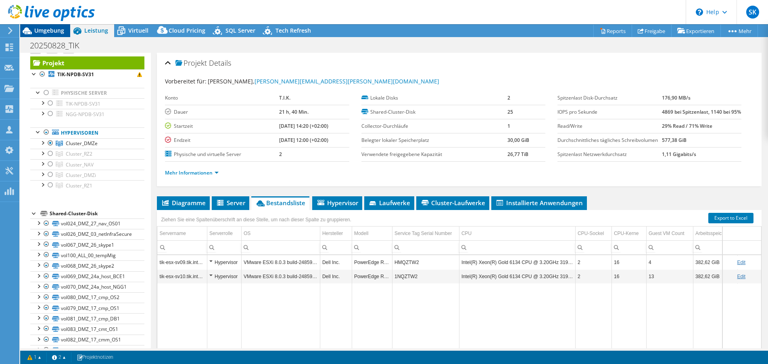
click at [54, 31] on span "Umgebung" at bounding box center [49, 31] width 30 height 8
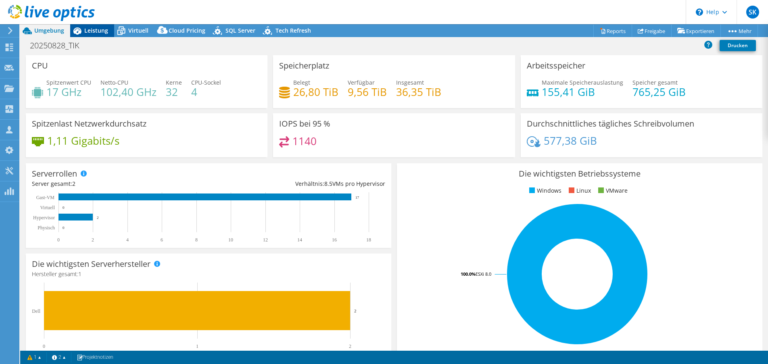
click at [99, 28] on span "Leistung" at bounding box center [96, 31] width 24 height 8
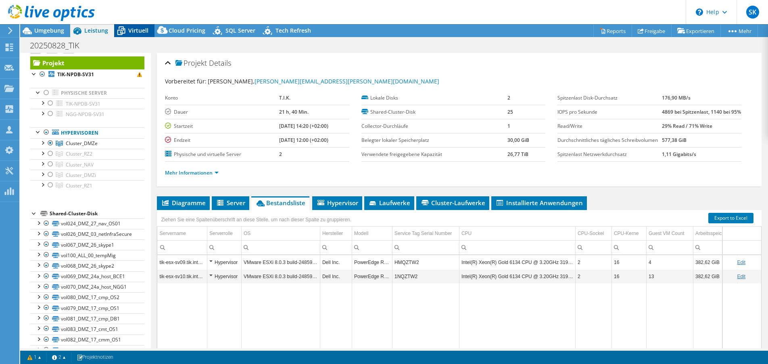
click at [132, 33] on span "Virtuell" at bounding box center [138, 31] width 20 height 8
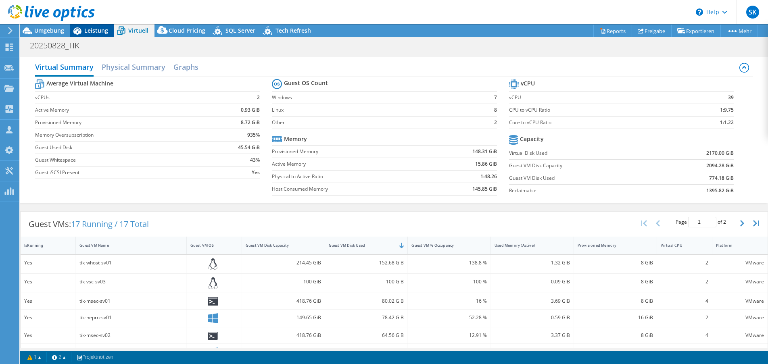
click at [98, 31] on span "Leistung" at bounding box center [96, 31] width 24 height 8
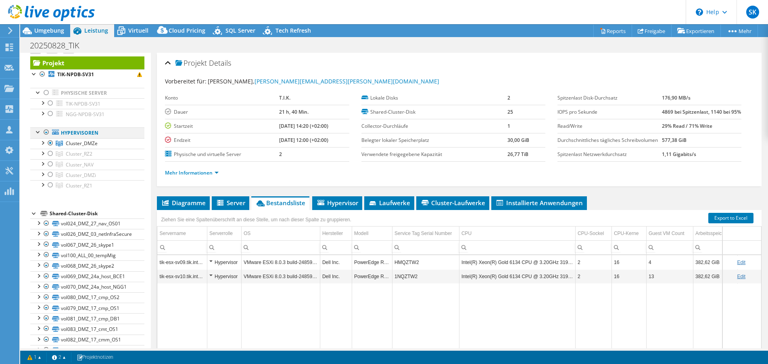
click at [45, 134] on div at bounding box center [46, 132] width 8 height 10
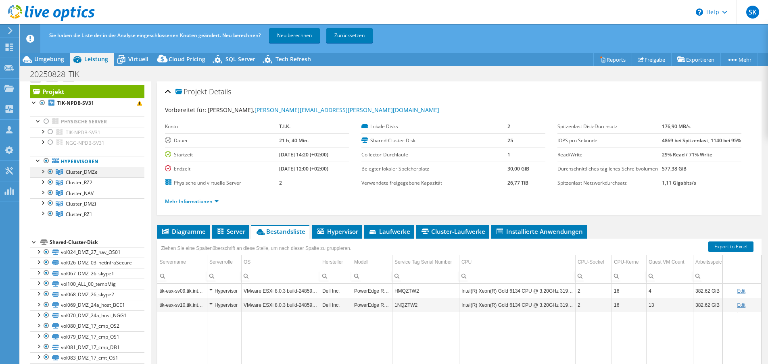
click at [49, 173] on div at bounding box center [50, 172] width 8 height 10
click at [49, 213] on div at bounding box center [50, 214] width 8 height 10
click at [47, 217] on div at bounding box center [50, 214] width 8 height 10
click at [50, 204] on div at bounding box center [50, 203] width 8 height 10
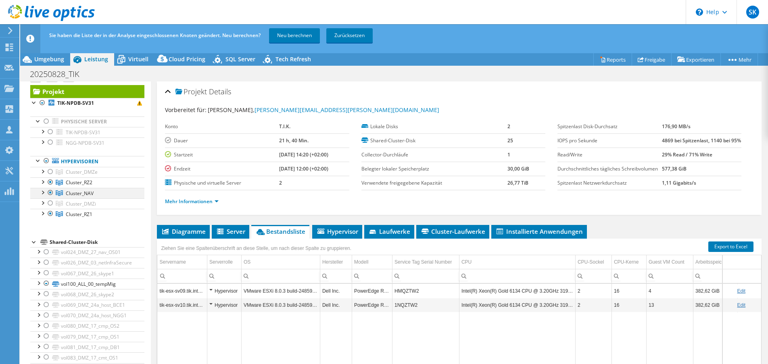
click at [48, 192] on div at bounding box center [50, 193] width 8 height 10
click at [301, 35] on link "Neu berechnen" at bounding box center [294, 35] width 51 height 15
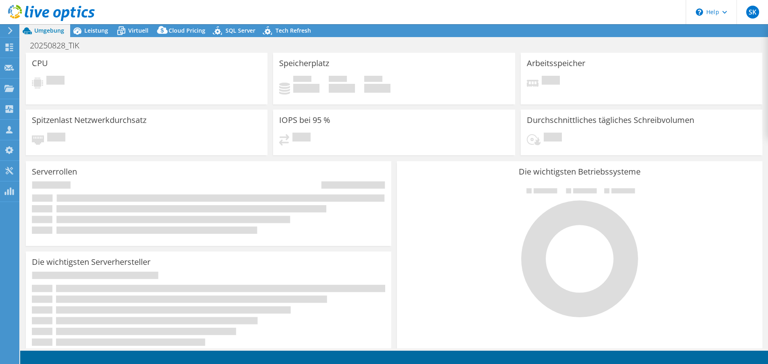
select select "USD"
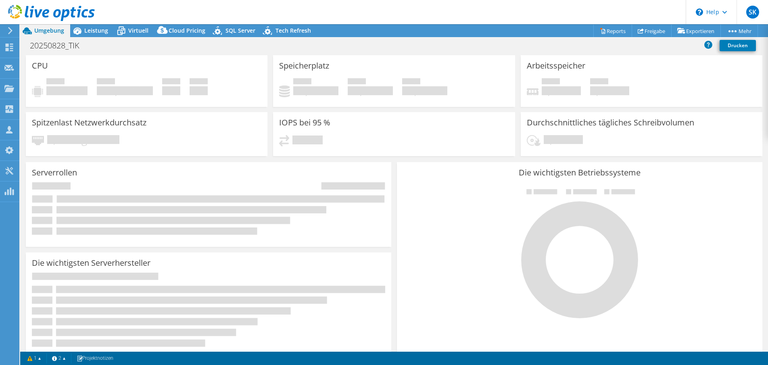
click at [54, 35] on div "Umgebung" at bounding box center [45, 30] width 50 height 13
click at [86, 213] on rect at bounding box center [191, 209] width 270 height 7
click at [93, 24] on div at bounding box center [47, 13] width 95 height 27
click at [93, 31] on span "Leistung" at bounding box center [96, 31] width 24 height 8
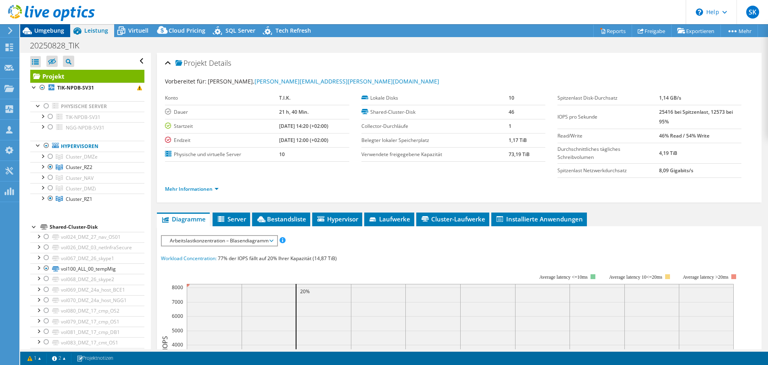
click at [48, 32] on span "Umgebung" at bounding box center [49, 31] width 30 height 8
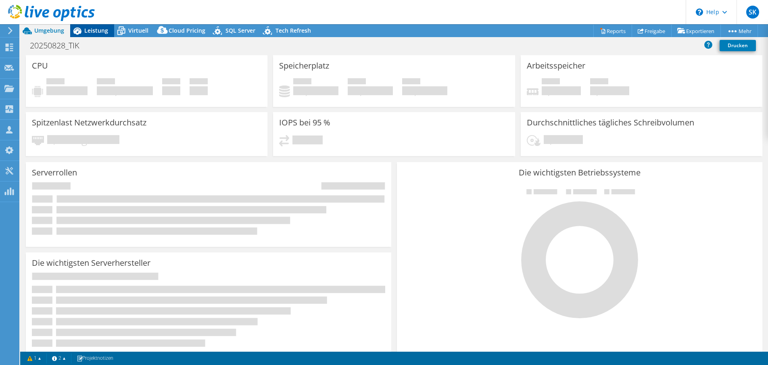
click at [96, 29] on span "Leistung" at bounding box center [96, 31] width 24 height 8
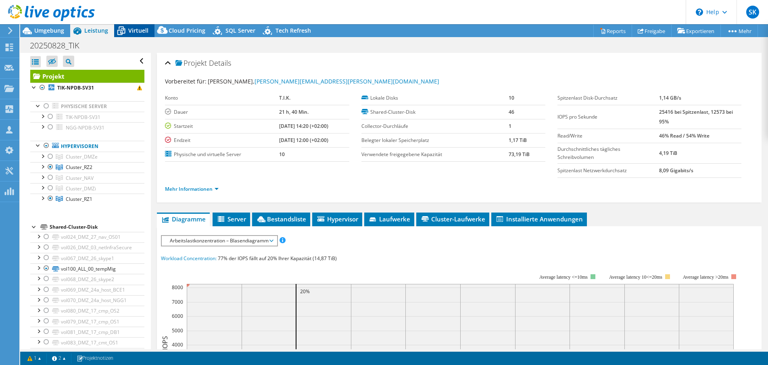
click at [137, 30] on span "Virtuell" at bounding box center [138, 31] width 20 height 8
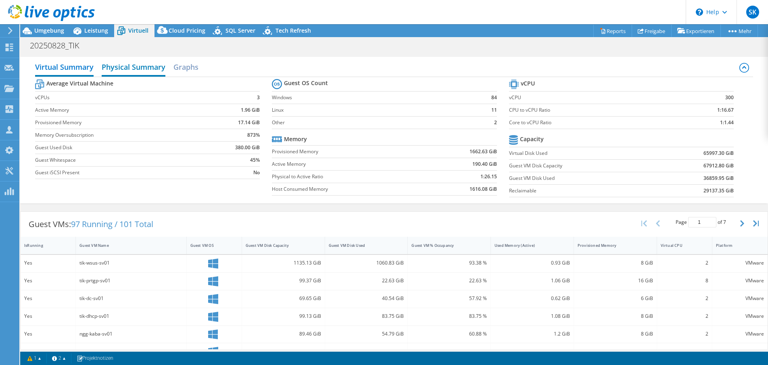
click at [128, 66] on h2 "Physical Summary" at bounding box center [134, 68] width 64 height 18
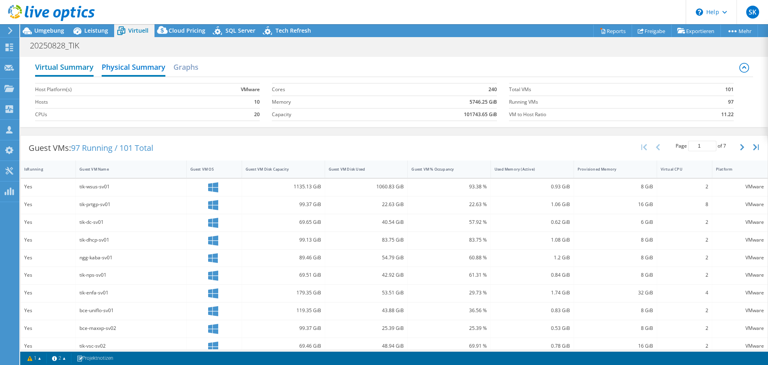
click at [81, 67] on h2 "Virtual Summary" at bounding box center [64, 68] width 59 height 18
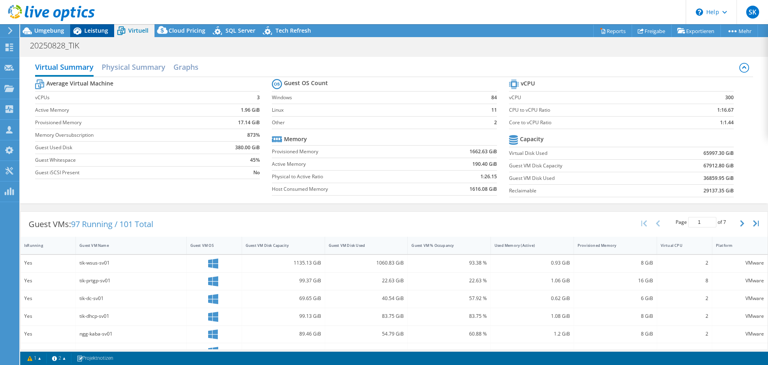
click at [90, 30] on span "Leistung" at bounding box center [96, 31] width 24 height 8
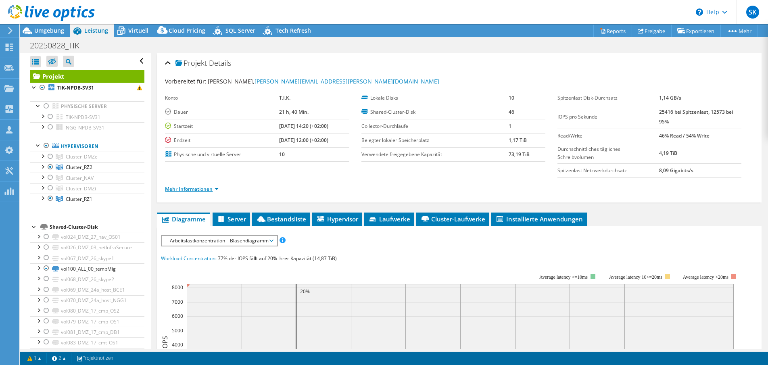
click at [183, 187] on link "Mehr Informationen" at bounding box center [192, 189] width 54 height 7
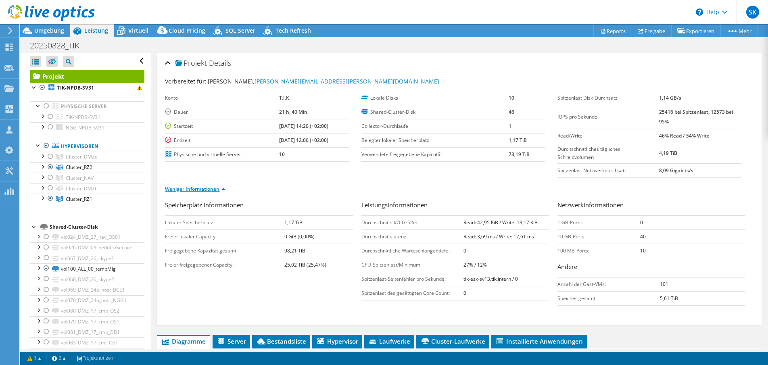
click at [183, 187] on link "Weniger Informationen" at bounding box center [195, 189] width 61 height 7
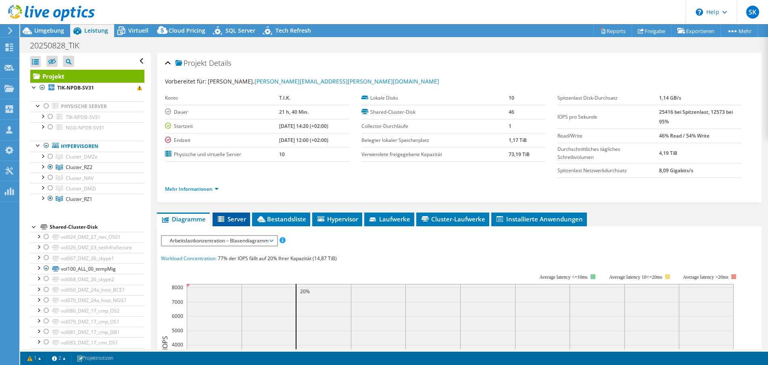
click at [250, 218] on li "Server" at bounding box center [232, 220] width 38 height 14
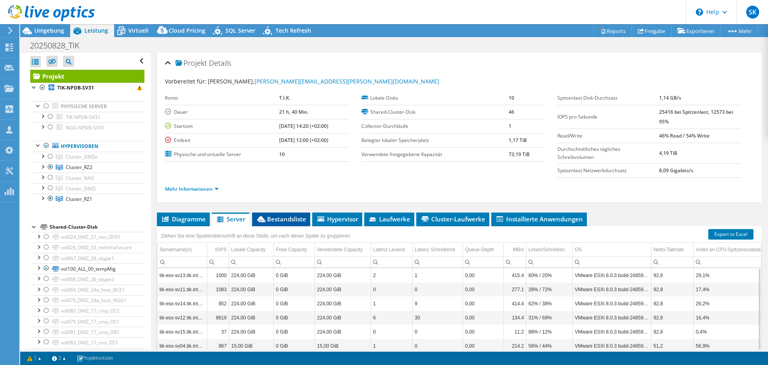
click at [265, 219] on icon at bounding box center [261, 219] width 8 height 6
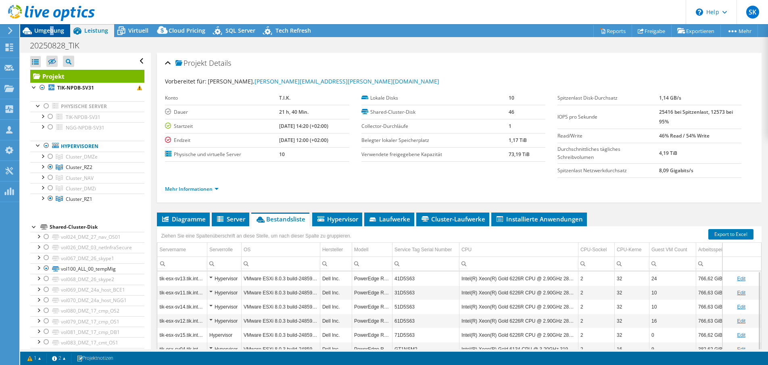
click at [52, 32] on span "Umgebung" at bounding box center [49, 31] width 30 height 8
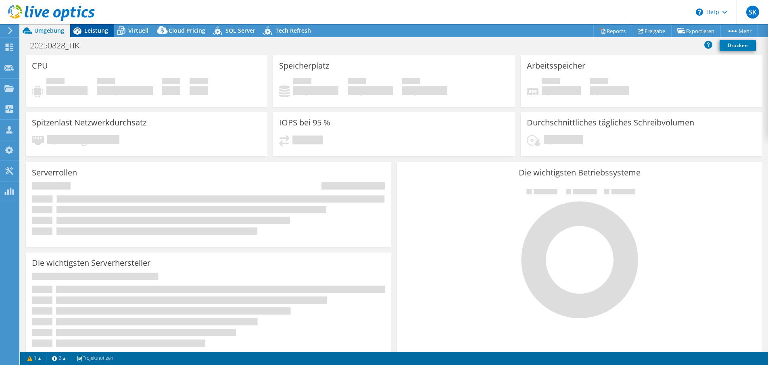
click at [88, 29] on span "Leistung" at bounding box center [96, 31] width 24 height 8
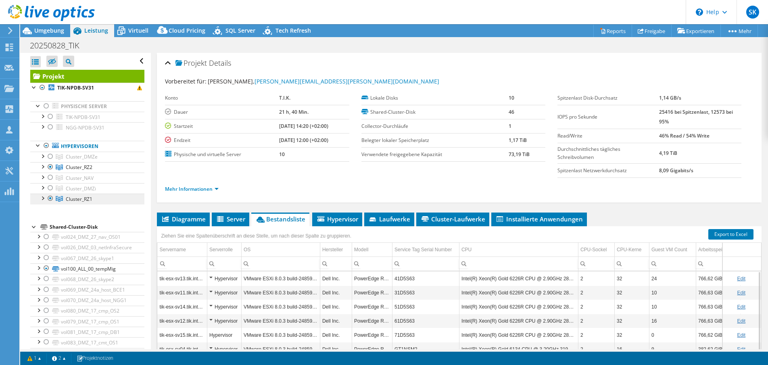
click at [65, 197] on link "Cluster_RZ1" at bounding box center [87, 199] width 114 height 10
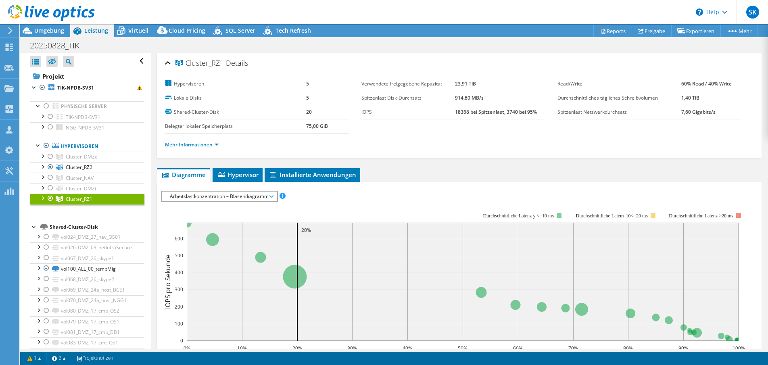
click at [51, 196] on div at bounding box center [50, 199] width 8 height 10
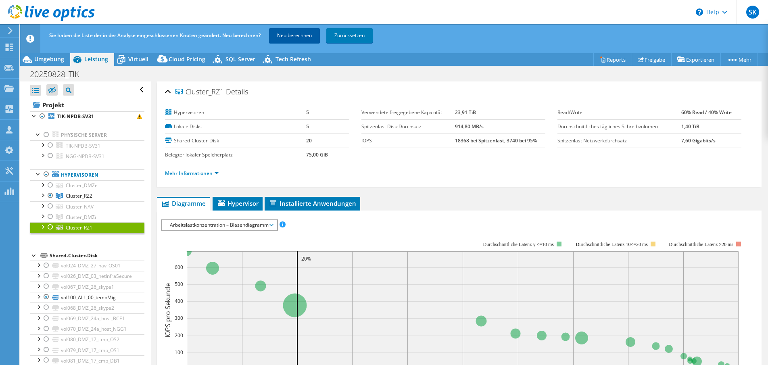
click at [276, 33] on link "Neu berechnen" at bounding box center [294, 35] width 51 height 15
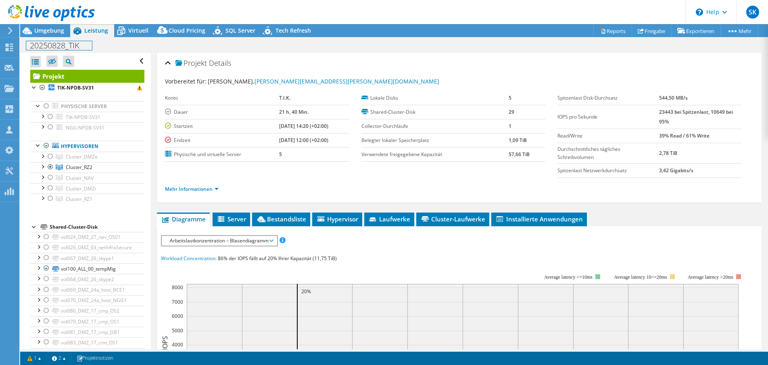
click at [50, 37] on div "20250828_TIK Drucken" at bounding box center [394, 45] width 748 height 16
click at [52, 29] on span "Umgebung" at bounding box center [49, 31] width 30 height 8
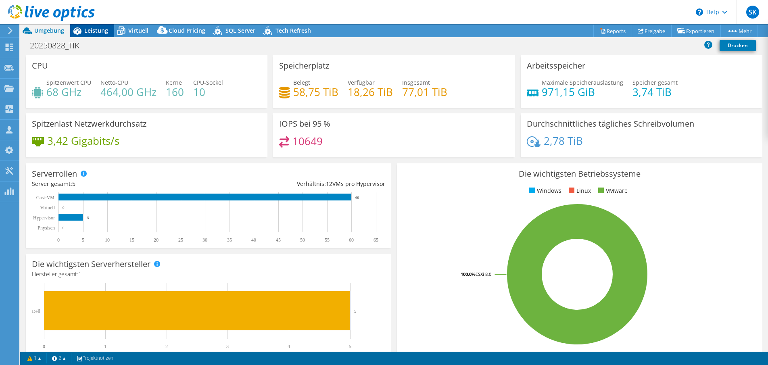
click at [81, 31] on icon at bounding box center [77, 31] width 14 height 14
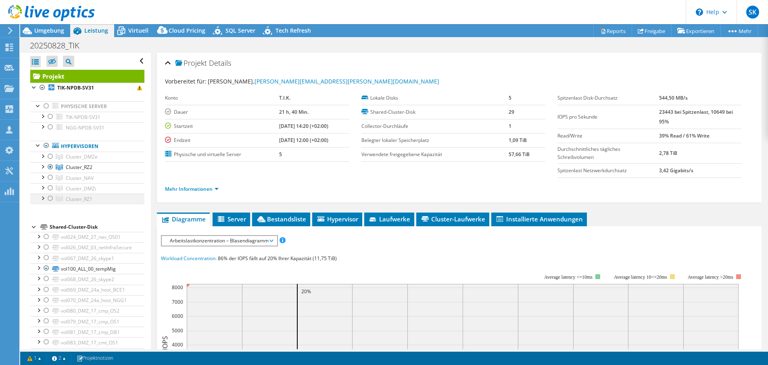
click at [49, 198] on div at bounding box center [50, 199] width 8 height 10
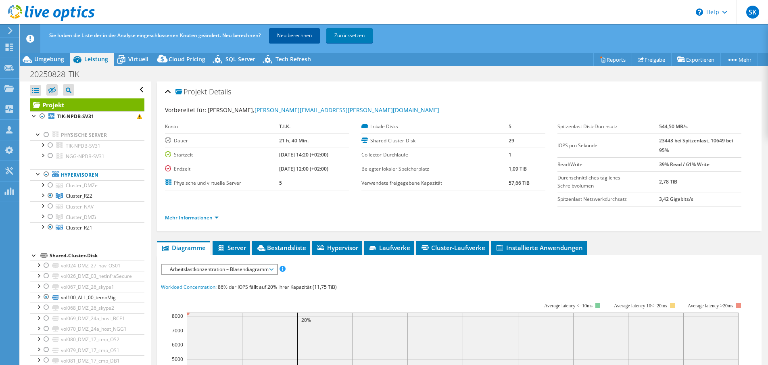
click at [288, 33] on link "Neu berechnen" at bounding box center [294, 35] width 51 height 15
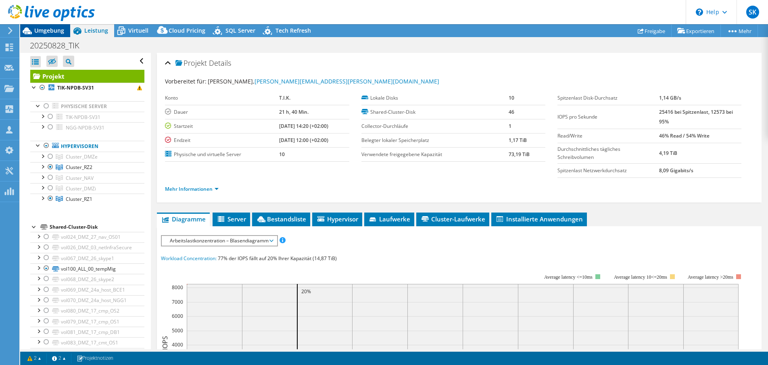
click at [45, 36] on div "Umgebung" at bounding box center [45, 30] width 50 height 13
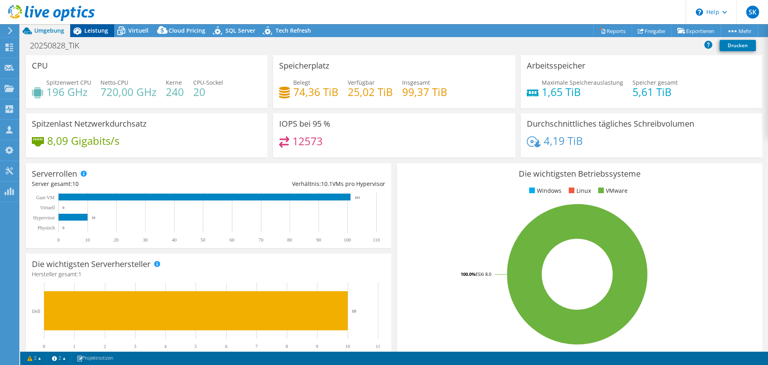
click at [101, 34] on div "Leistung" at bounding box center [92, 30] width 44 height 13
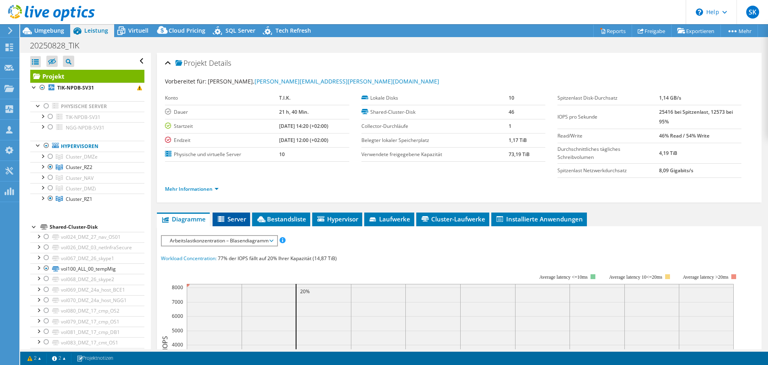
click at [238, 223] on li "Server" at bounding box center [232, 220] width 38 height 14
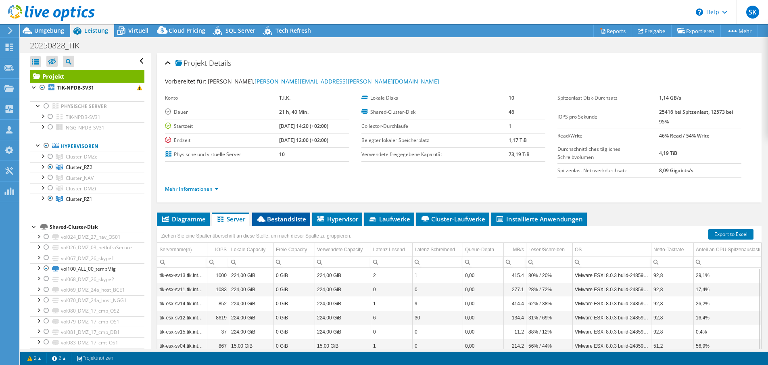
click at [294, 222] on span "Bestandsliste" at bounding box center [281, 219] width 50 height 8
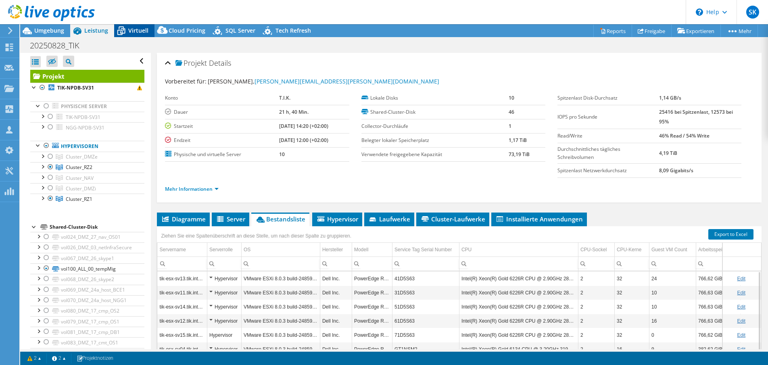
click at [123, 30] on icon at bounding box center [121, 31] width 14 height 14
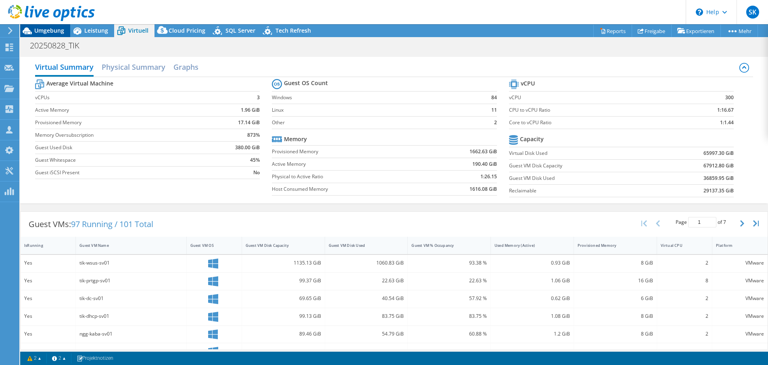
click at [56, 32] on span "Umgebung" at bounding box center [49, 31] width 30 height 8
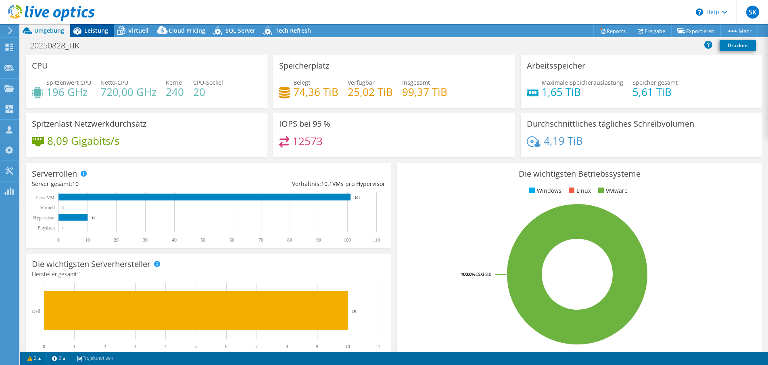
click at [92, 34] on div "Leistung" at bounding box center [92, 30] width 44 height 13
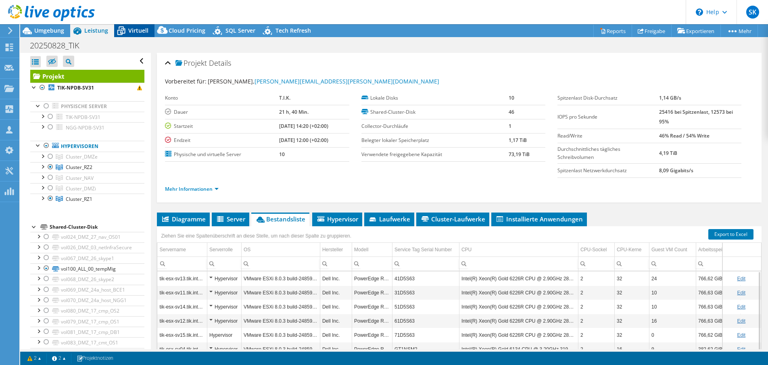
click at [142, 29] on span "Virtuell" at bounding box center [138, 31] width 20 height 8
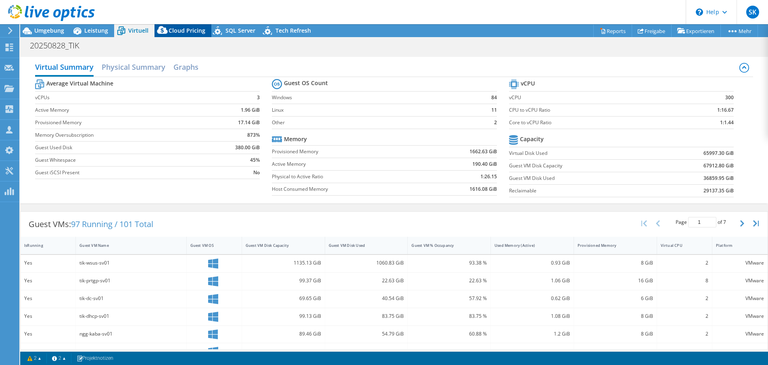
click at [176, 29] on span "Cloud Pricing" at bounding box center [187, 31] width 37 height 8
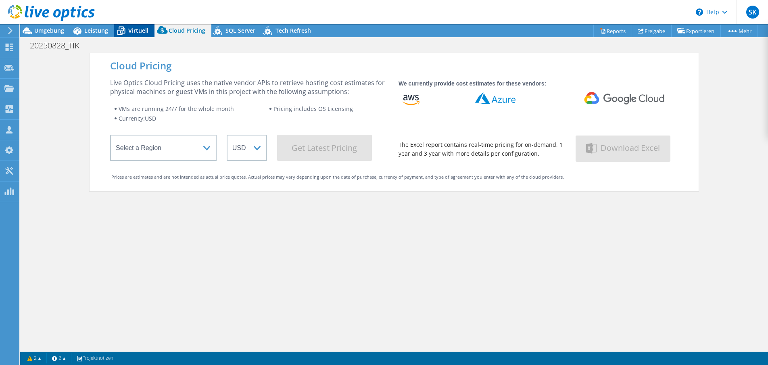
click at [133, 27] on span "Virtuell" at bounding box center [138, 31] width 20 height 8
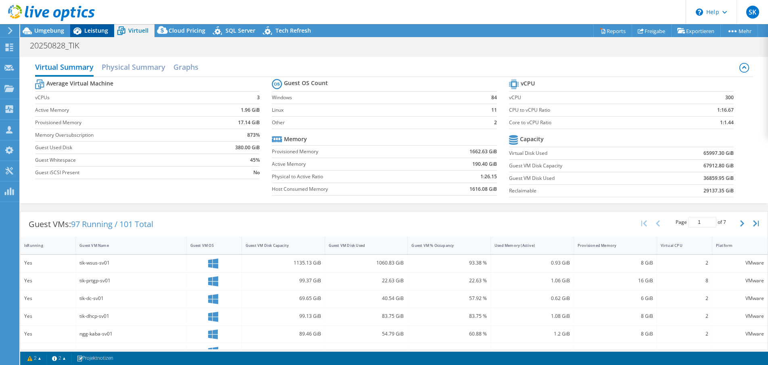
click at [88, 32] on span "Leistung" at bounding box center [96, 31] width 24 height 8
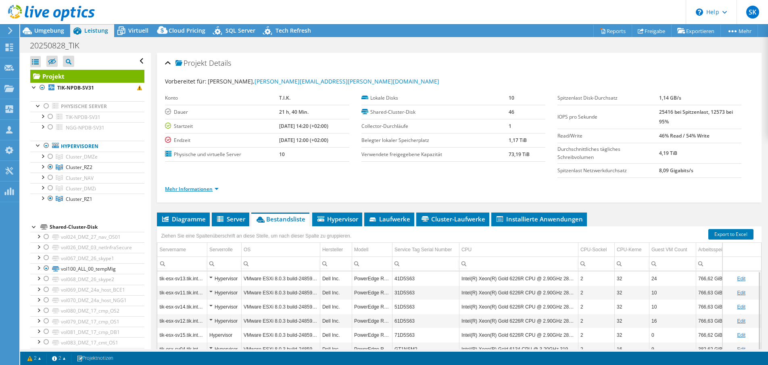
click at [205, 190] on link "Mehr Informationen" at bounding box center [192, 189] width 54 height 7
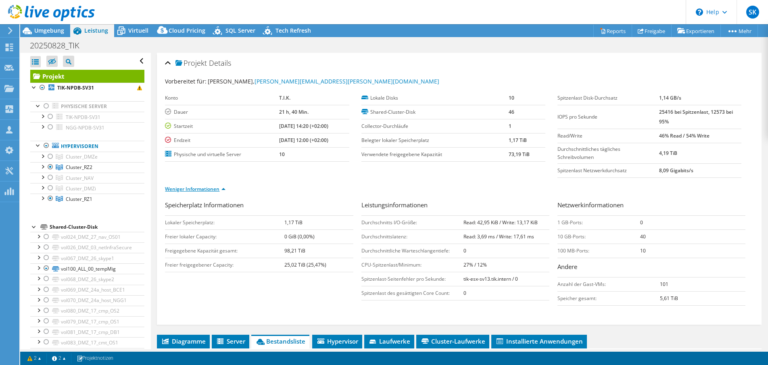
click at [224, 190] on link "Weniger Informationen" at bounding box center [195, 189] width 61 height 7
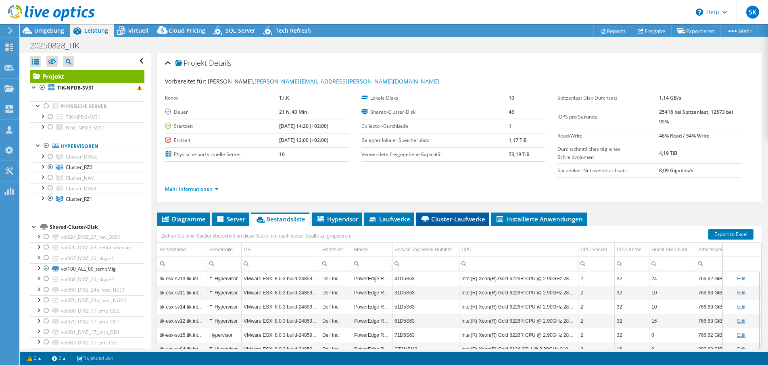
click at [450, 224] on li "Cluster-Laufwerke" at bounding box center [452, 220] width 73 height 14
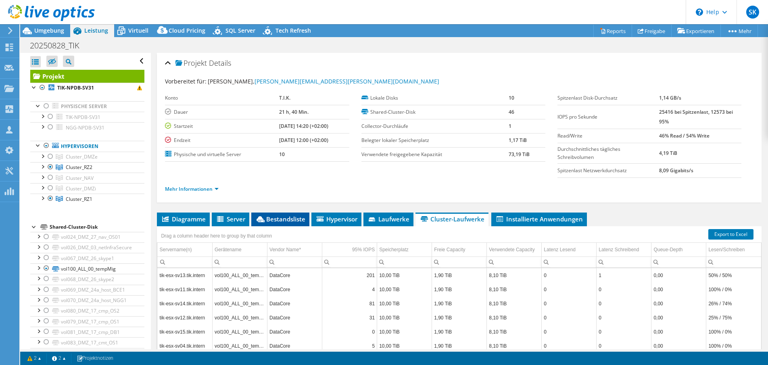
click at [289, 218] on span "Bestandsliste" at bounding box center [280, 219] width 50 height 8
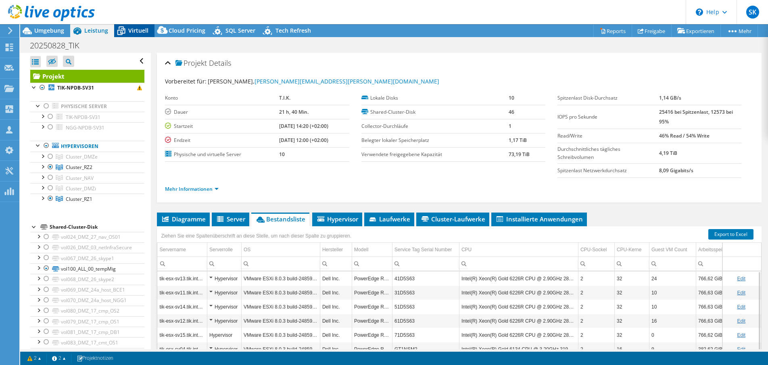
click at [130, 27] on span "Virtuell" at bounding box center [138, 31] width 20 height 8
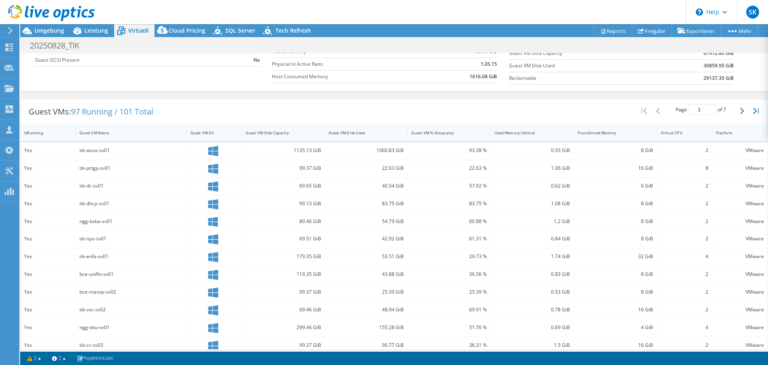
scroll to position [121, 0]
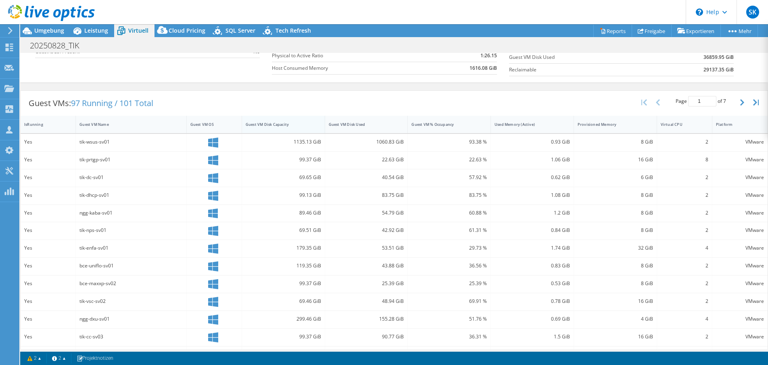
click at [282, 125] on div "Guest VM Disk Capacity" at bounding box center [279, 124] width 66 height 5
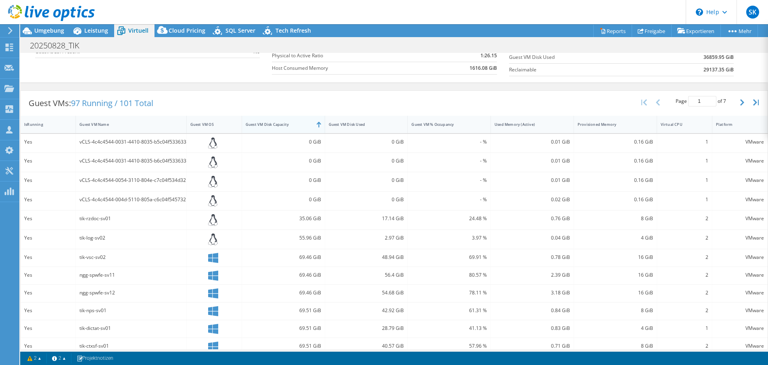
click at [282, 125] on div "Guest VM Disk Capacity" at bounding box center [279, 124] width 66 height 5
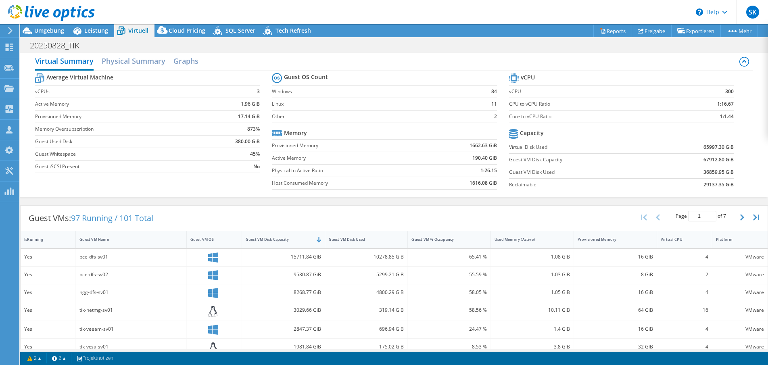
scroll to position [0, 0]
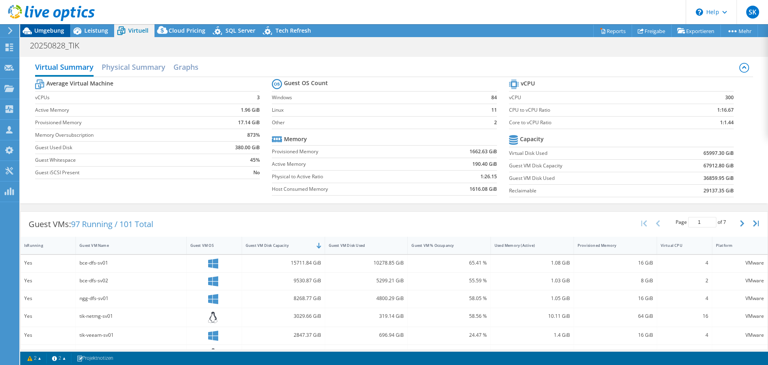
click at [52, 31] on span "Umgebung" at bounding box center [49, 31] width 30 height 8
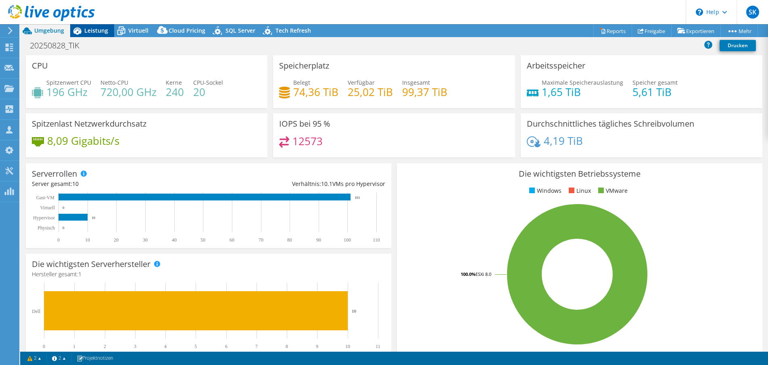
click at [89, 31] on span "Leistung" at bounding box center [96, 31] width 24 height 8
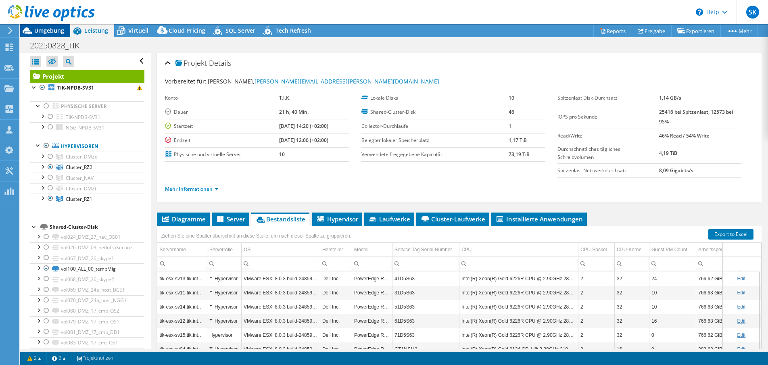
click at [51, 32] on span "Umgebung" at bounding box center [49, 31] width 30 height 8
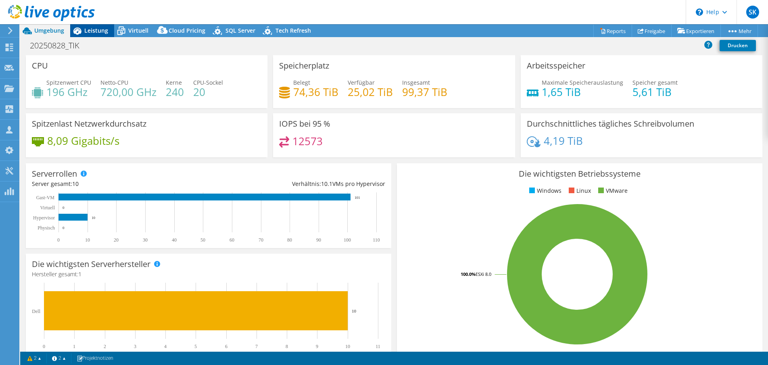
click at [92, 27] on span "Leistung" at bounding box center [96, 31] width 24 height 8
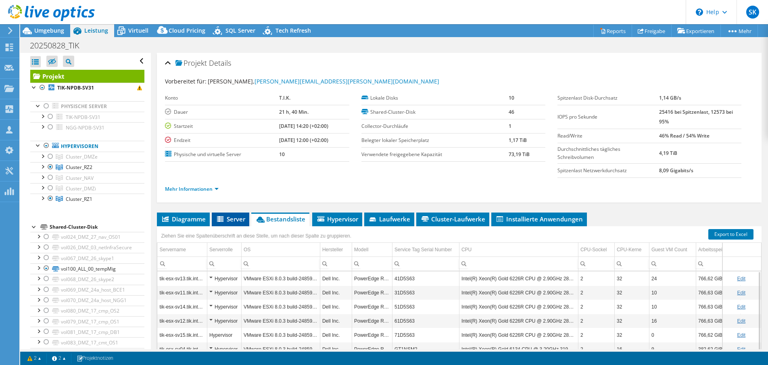
click at [238, 215] on span "Server" at bounding box center [230, 219] width 29 height 8
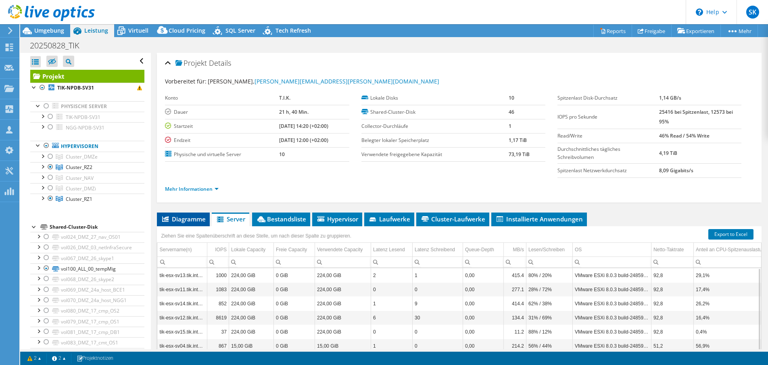
click at [194, 219] on span "Diagramme" at bounding box center [183, 219] width 45 height 8
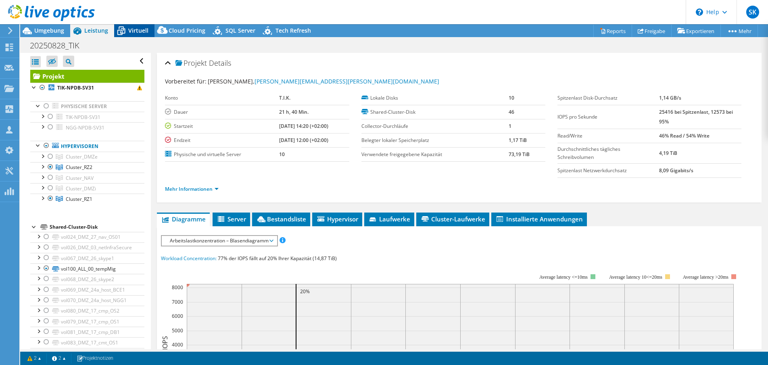
click at [136, 27] on span "Virtuell" at bounding box center [138, 31] width 20 height 8
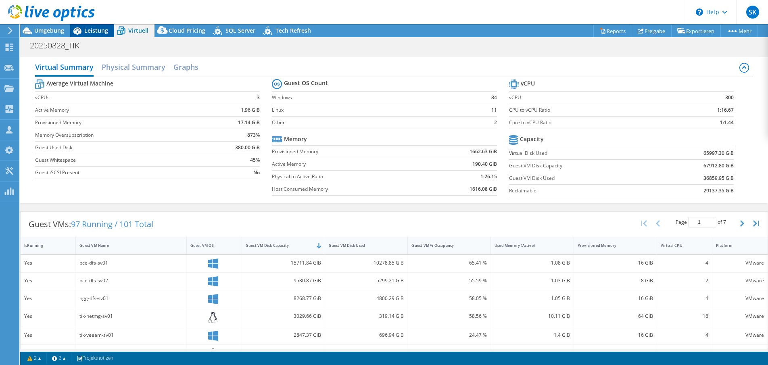
click at [84, 31] on icon at bounding box center [77, 31] width 14 height 14
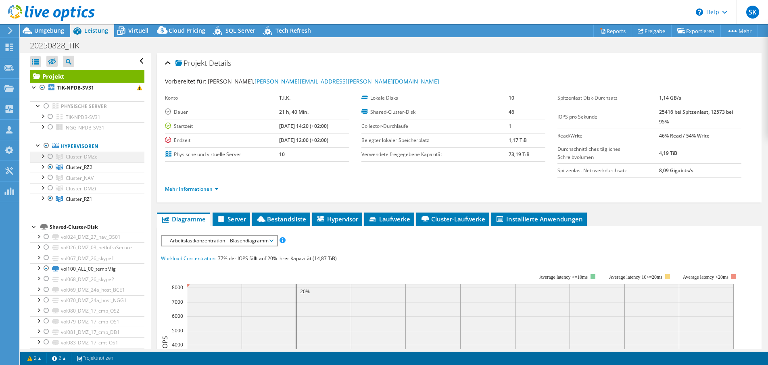
click at [49, 156] on div at bounding box center [50, 157] width 8 height 10
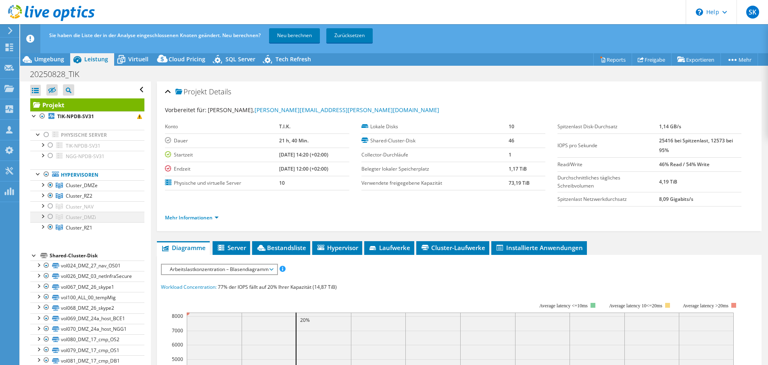
click at [50, 215] on div at bounding box center [50, 217] width 8 height 10
click at [299, 37] on link "Neu berechnen" at bounding box center [294, 35] width 51 height 15
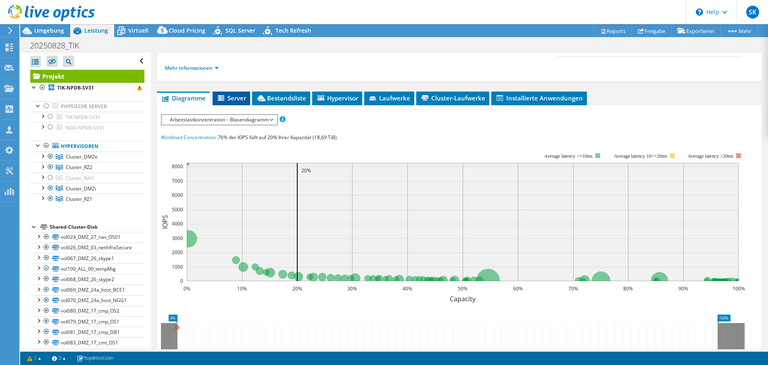
click at [238, 103] on li "Server" at bounding box center [232, 99] width 38 height 14
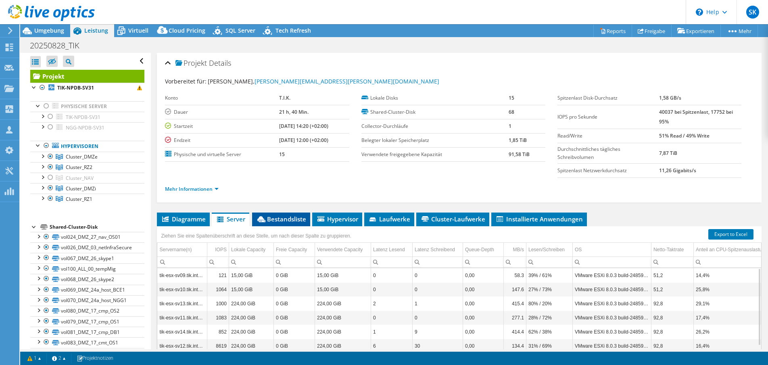
click at [281, 219] on span "Bestandsliste" at bounding box center [281, 219] width 50 height 8
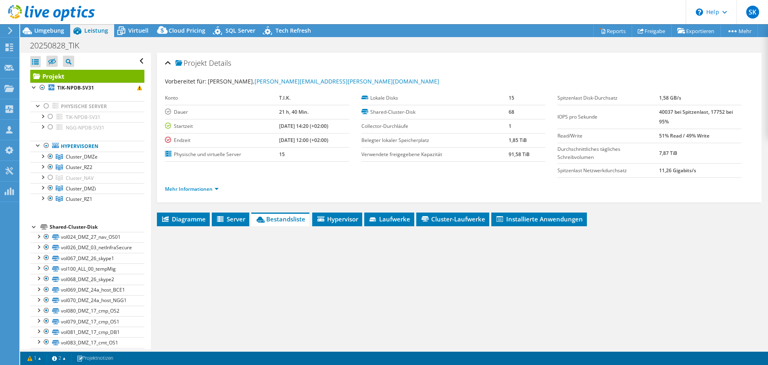
scroll to position [79, 0]
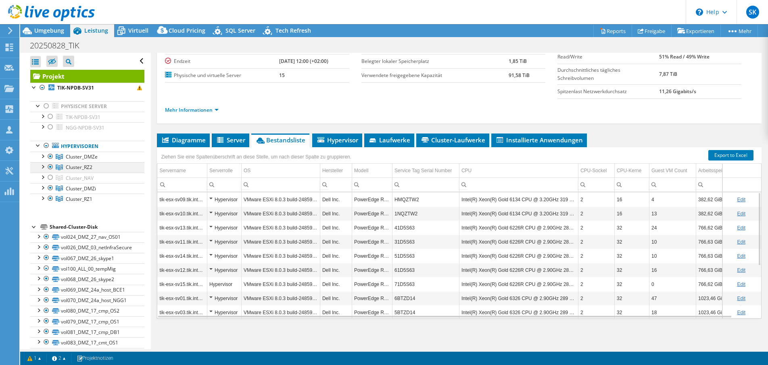
click at [50, 166] on div at bounding box center [50, 167] width 8 height 10
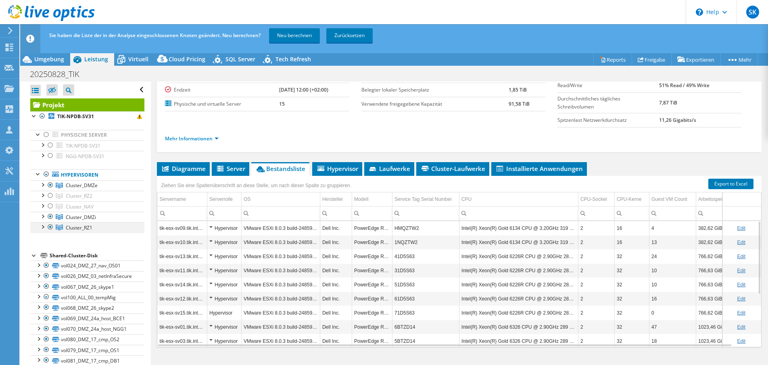
drag, startPoint x: 47, startPoint y: 227, endPoint x: 52, endPoint y: 228, distance: 4.7
click at [48, 227] on div at bounding box center [50, 227] width 8 height 10
click at [322, 33] on span "Neu berechnen Zurücksetzen" at bounding box center [322, 35] width 110 height 7
click at [311, 35] on link "Neu berechnen" at bounding box center [294, 35] width 51 height 15
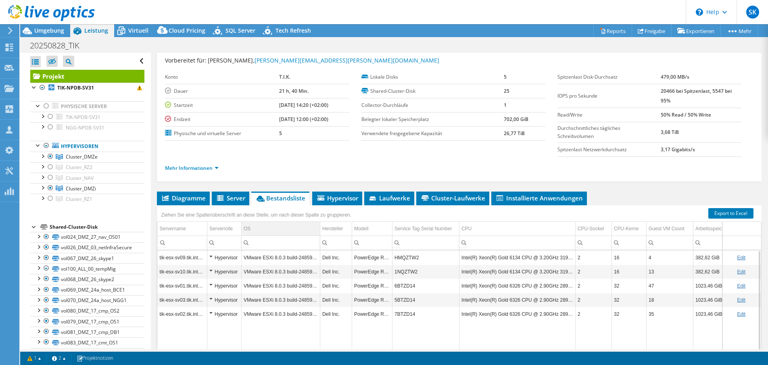
scroll to position [0, 0]
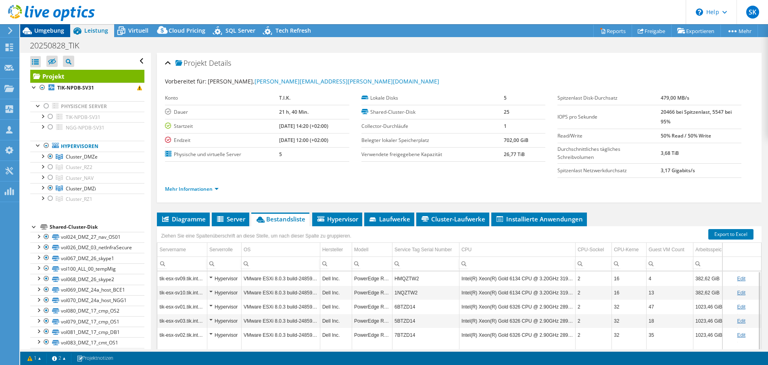
click at [56, 32] on span "Umgebung" at bounding box center [49, 31] width 30 height 8
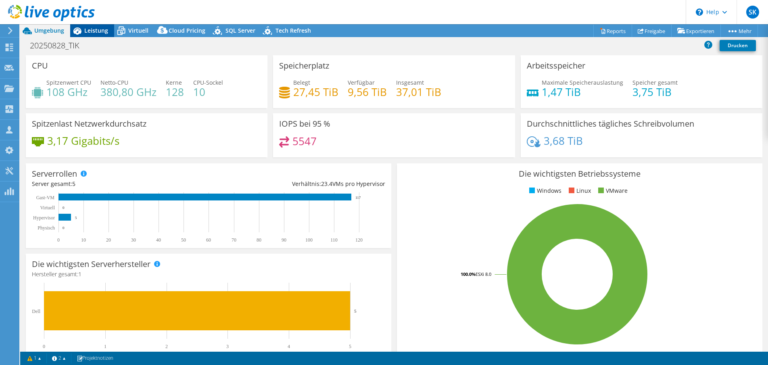
click at [103, 28] on span "Leistung" at bounding box center [96, 31] width 24 height 8
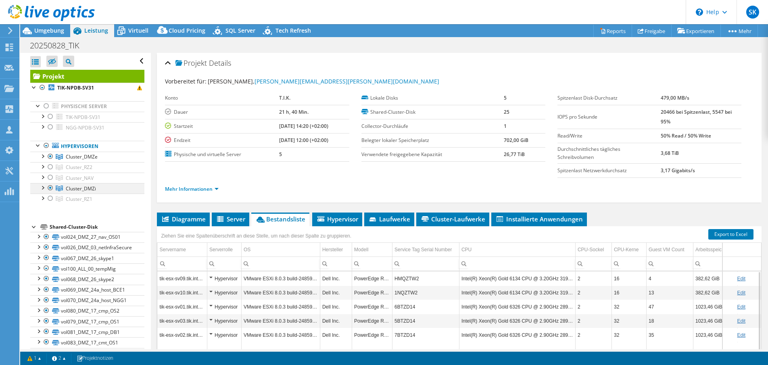
click at [50, 186] on div at bounding box center [50, 188] width 8 height 10
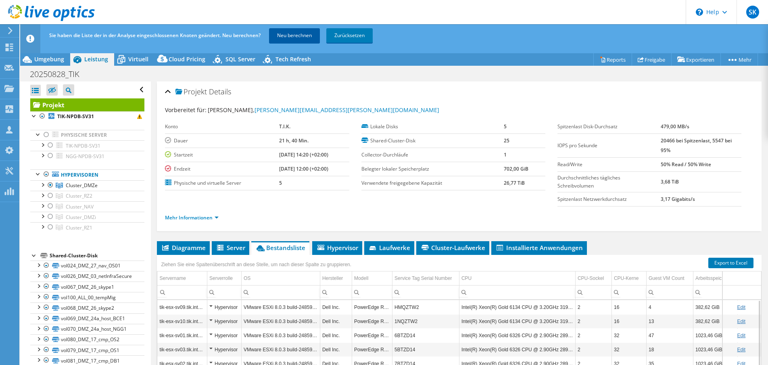
click at [293, 36] on link "Neu berechnen" at bounding box center [294, 35] width 51 height 15
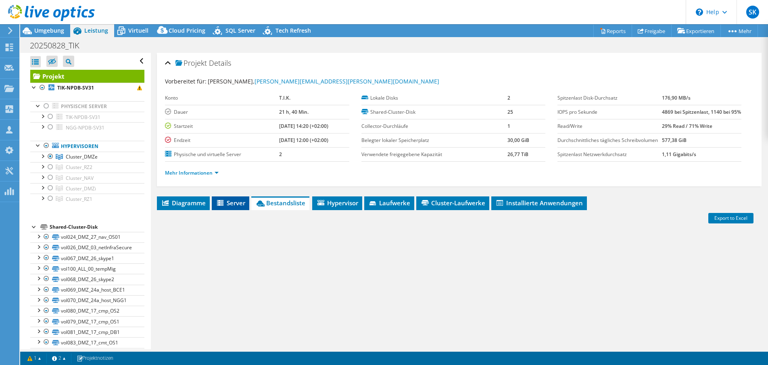
click at [237, 207] on span "Server" at bounding box center [230, 203] width 29 height 8
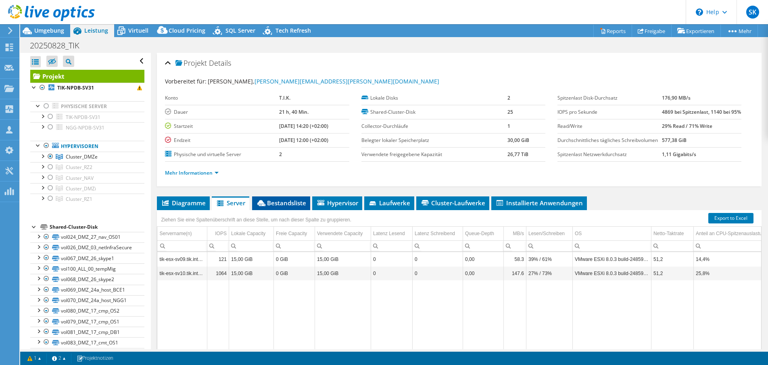
click at [292, 207] on span "Bestandsliste" at bounding box center [281, 203] width 50 height 8
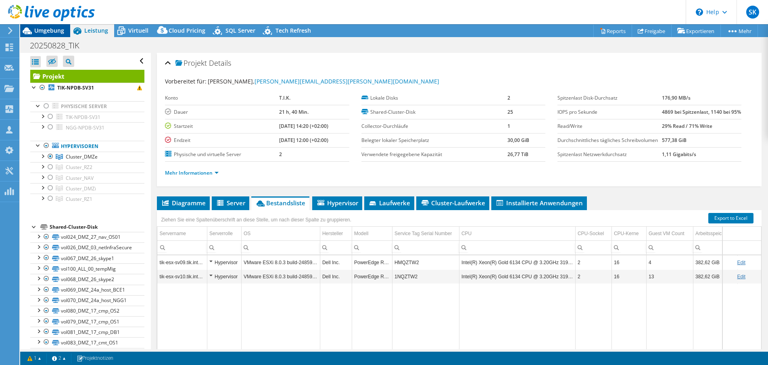
click at [46, 29] on span "Umgebung" at bounding box center [49, 31] width 30 height 8
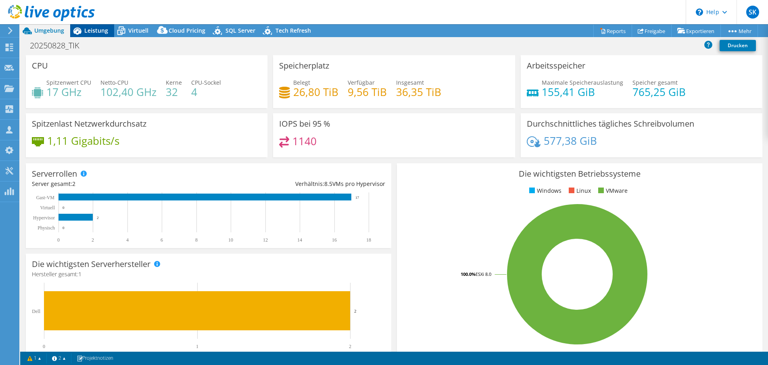
click at [101, 32] on span "Leistung" at bounding box center [96, 31] width 24 height 8
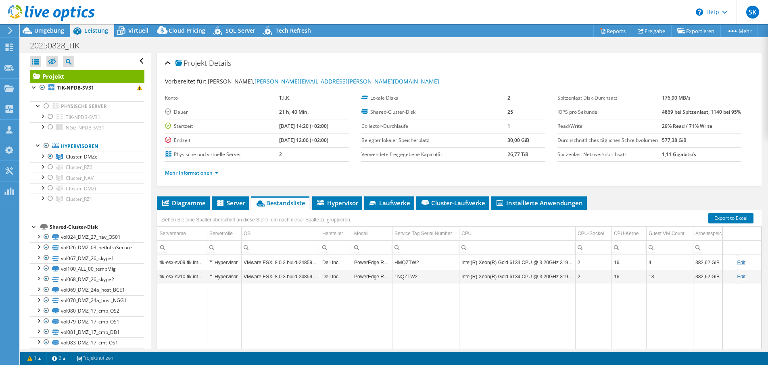
click at [29, 25] on div at bounding box center [47, 13] width 95 height 27
click at [35, 32] on span "Umgebung" at bounding box center [49, 31] width 30 height 8
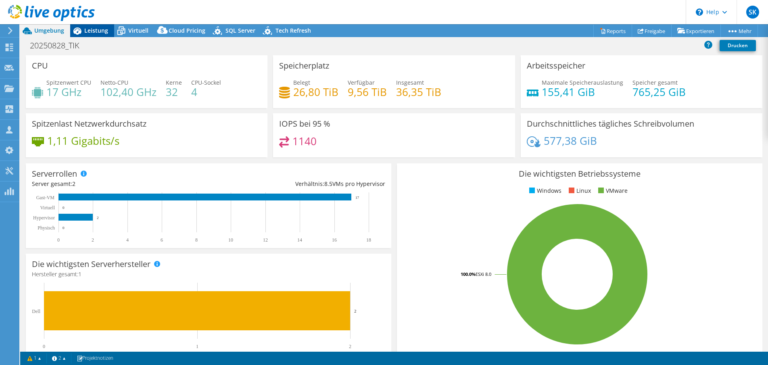
click at [81, 31] on icon at bounding box center [77, 31] width 14 height 14
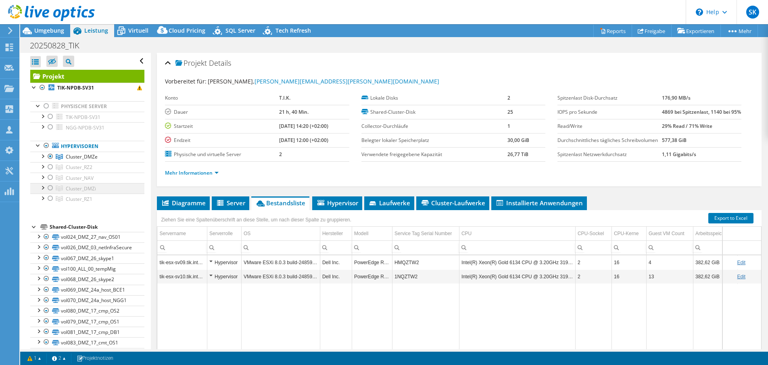
click at [53, 188] on div at bounding box center [50, 188] width 8 height 10
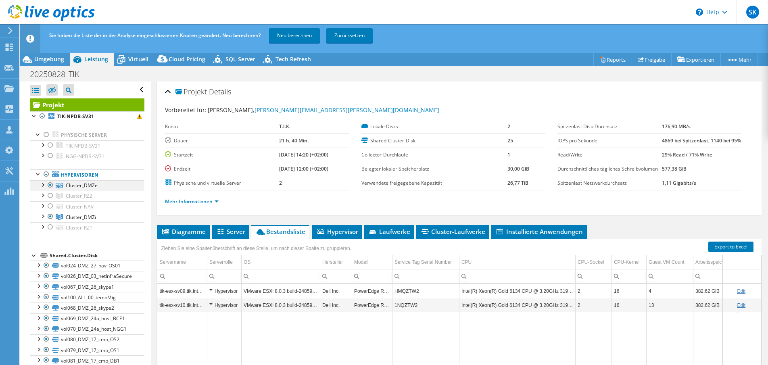
click at [50, 184] on div at bounding box center [50, 185] width 8 height 10
click at [286, 33] on link "Neu berechnen" at bounding box center [294, 35] width 51 height 15
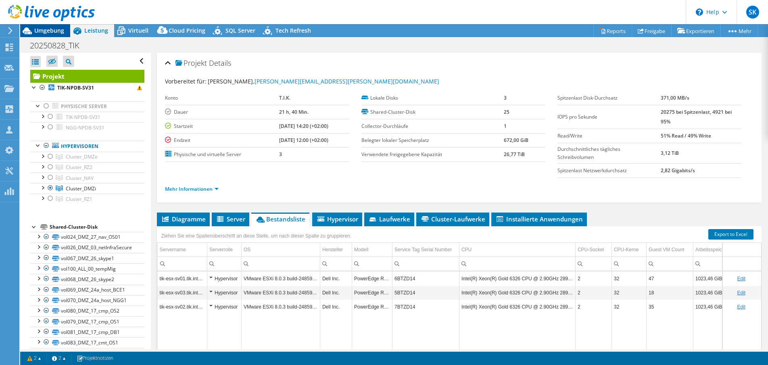
click at [45, 28] on span "Umgebung" at bounding box center [49, 31] width 30 height 8
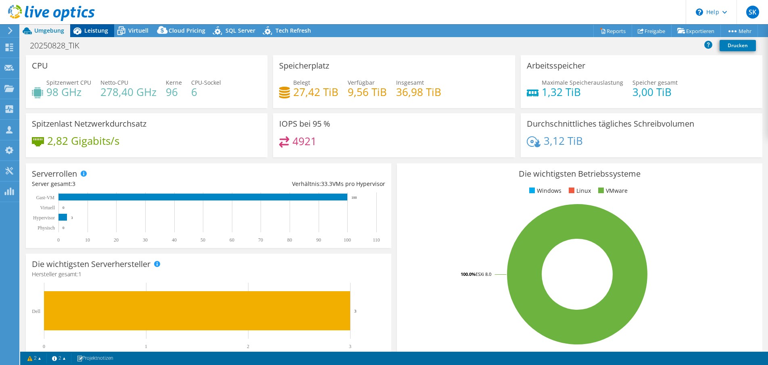
click at [102, 27] on span "Leistung" at bounding box center [96, 31] width 24 height 8
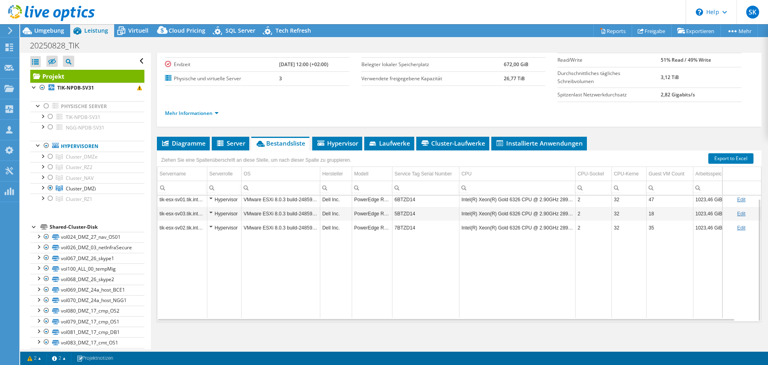
scroll to position [79, 0]
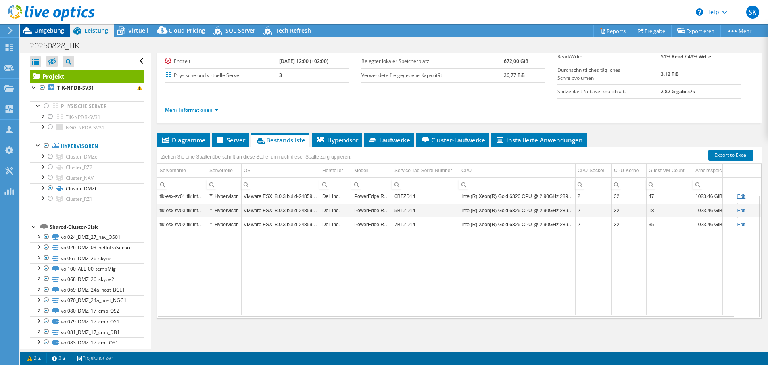
click at [51, 32] on span "Umgebung" at bounding box center [49, 31] width 30 height 8
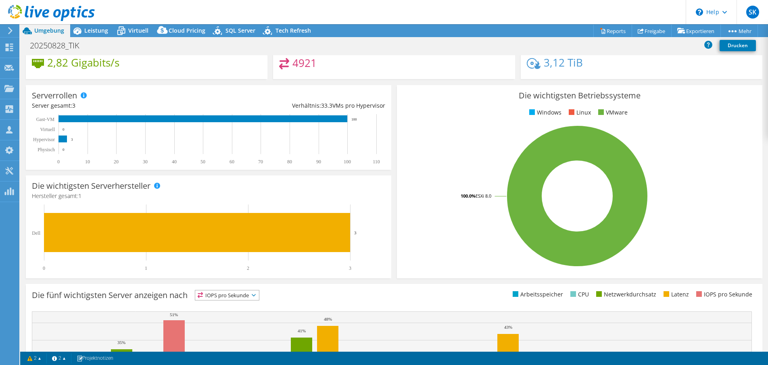
scroll to position [0, 0]
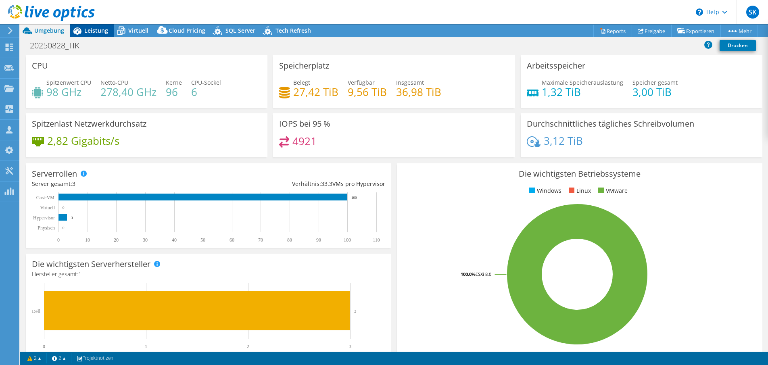
click at [93, 31] on span "Leistung" at bounding box center [96, 31] width 24 height 8
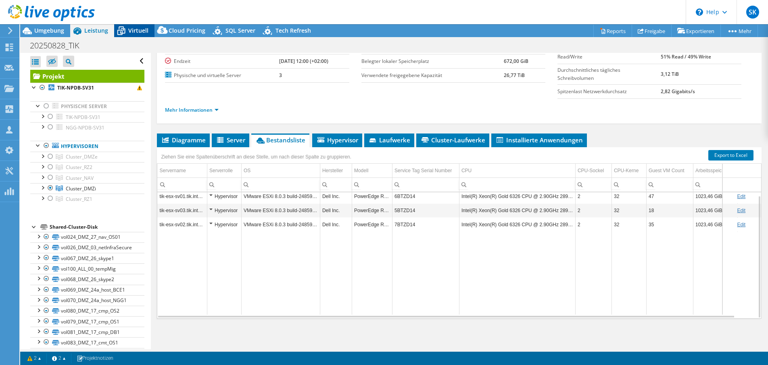
click at [142, 26] on div "Virtuell" at bounding box center [134, 30] width 40 height 13
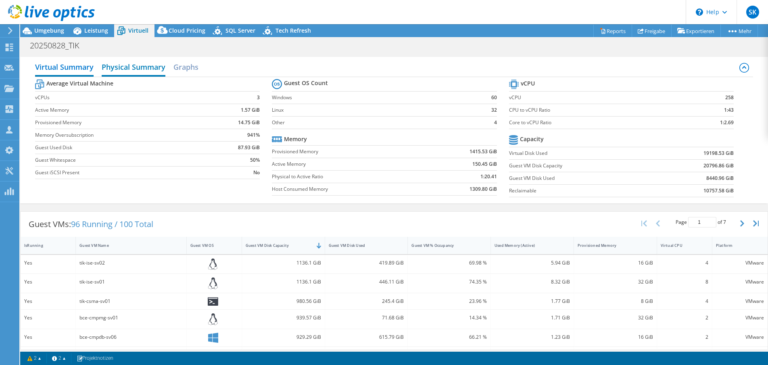
click at [142, 68] on h2 "Physical Summary" at bounding box center [134, 68] width 64 height 18
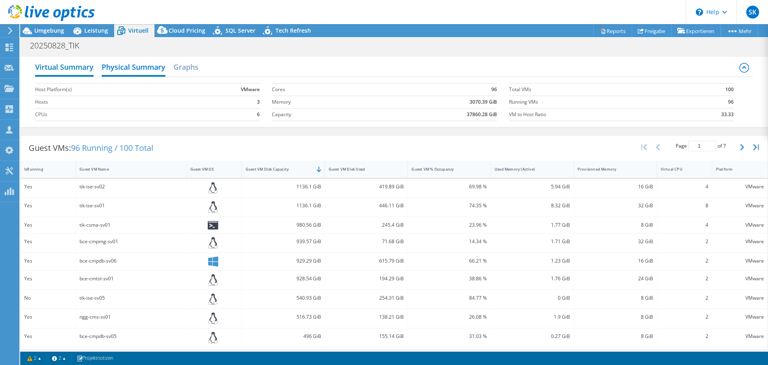
click at [47, 67] on h2 "Virtual Summary" at bounding box center [64, 68] width 59 height 18
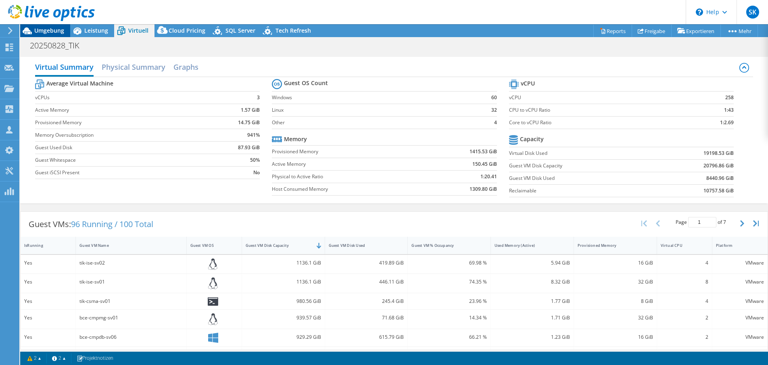
click at [41, 32] on span "Umgebung" at bounding box center [49, 31] width 30 height 8
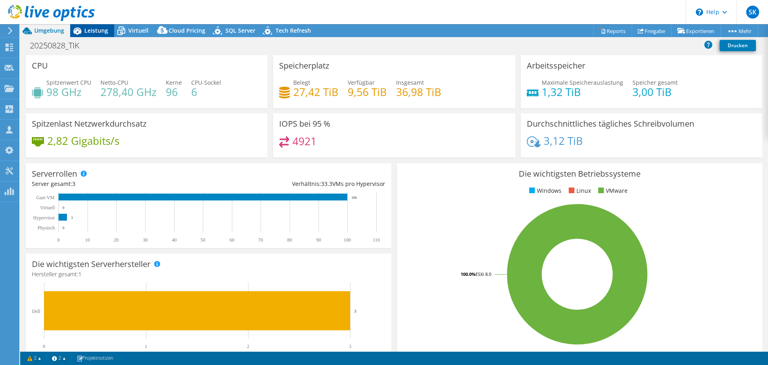
click at [92, 29] on span "Leistung" at bounding box center [96, 31] width 24 height 8
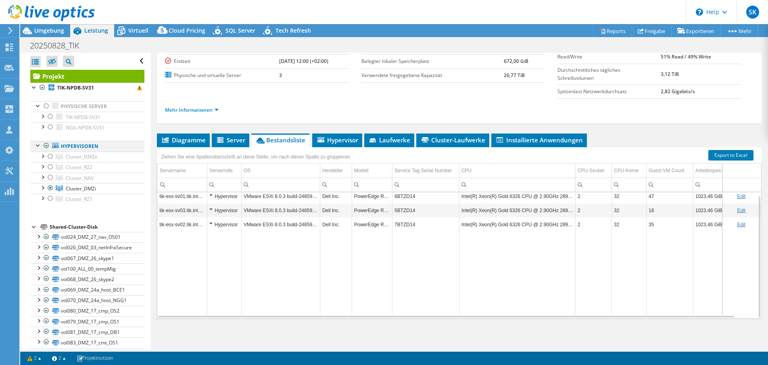
click at [47, 145] on div at bounding box center [46, 146] width 8 height 10
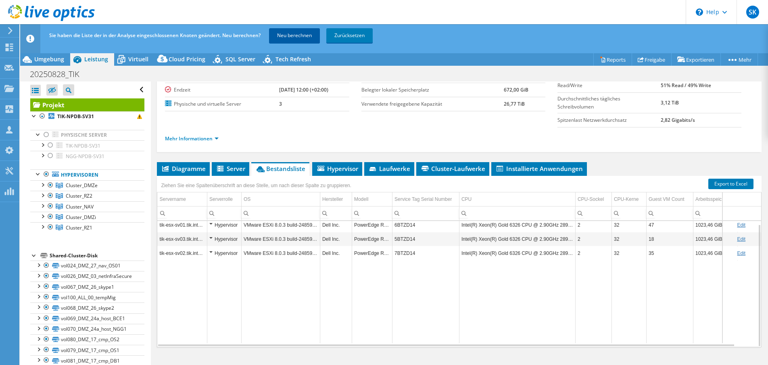
click at [307, 36] on link "Neu berechnen" at bounding box center [294, 35] width 51 height 15
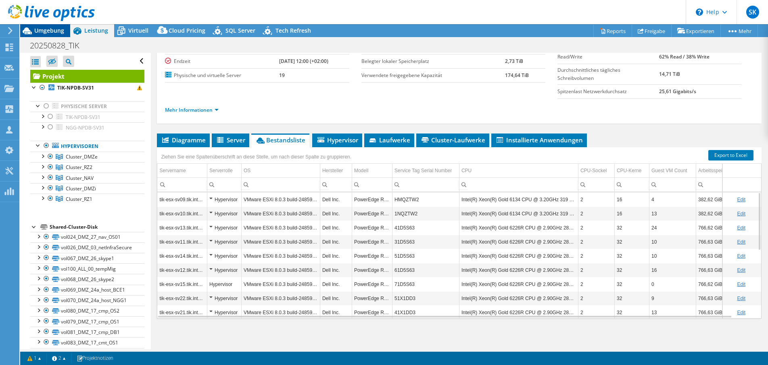
click at [45, 31] on span "Umgebung" at bounding box center [49, 31] width 30 height 8
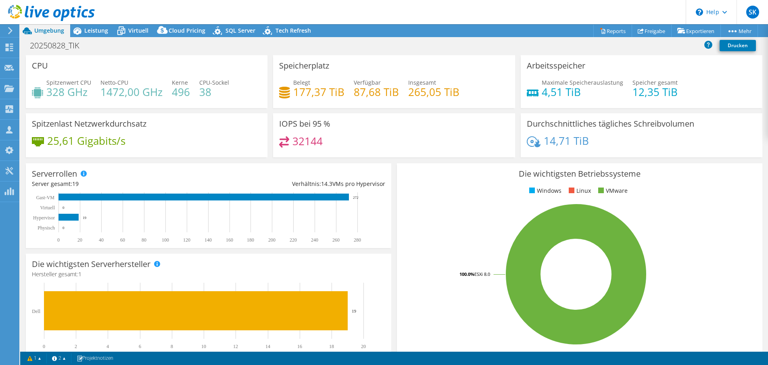
select select "EUFrankfurt"
select select "USD"
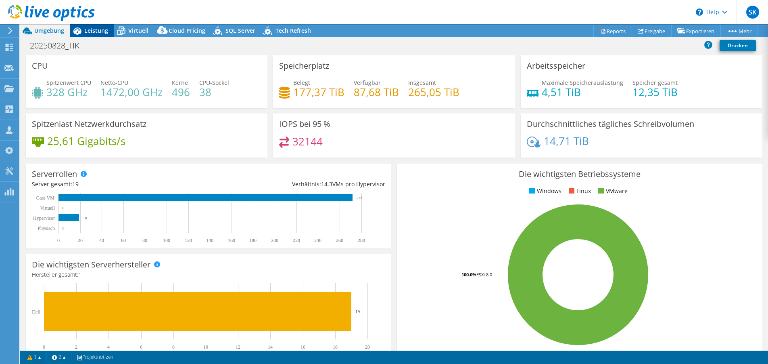
click at [94, 30] on span "Leistung" at bounding box center [96, 31] width 24 height 8
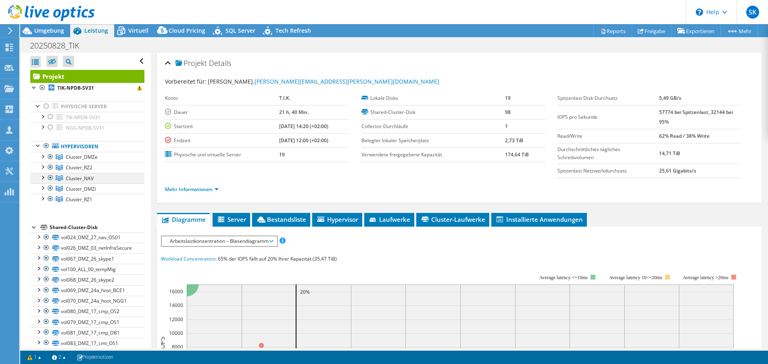
click at [50, 177] on div at bounding box center [50, 178] width 8 height 10
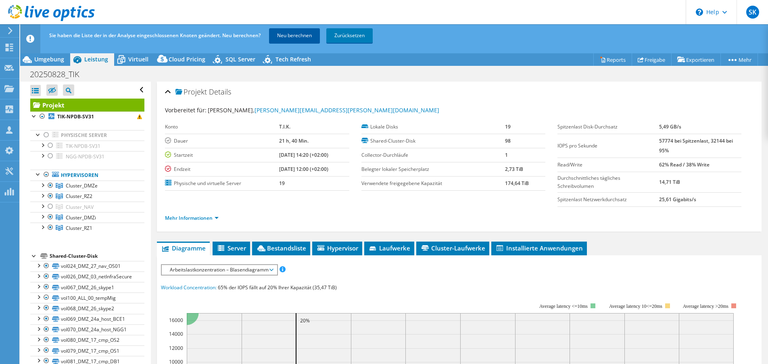
click at [288, 37] on link "Neu berechnen" at bounding box center [294, 35] width 51 height 15
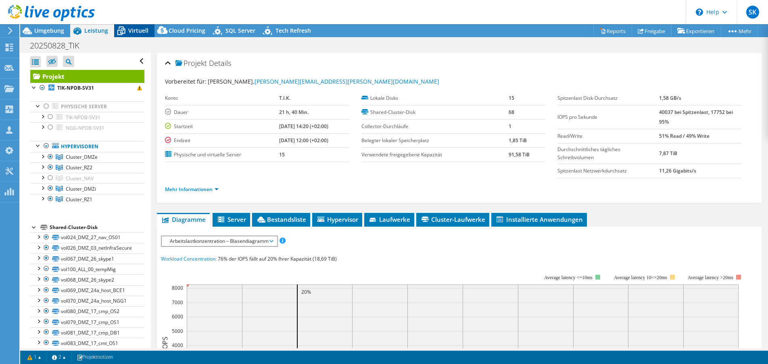
click at [132, 29] on span "Virtuell" at bounding box center [138, 31] width 20 height 8
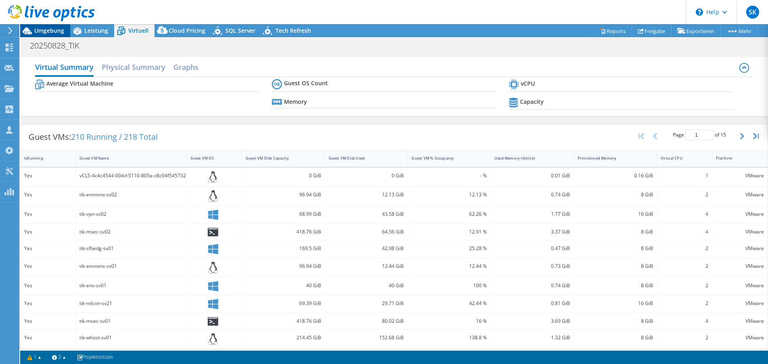
click at [54, 31] on span "Umgebung" at bounding box center [49, 31] width 30 height 8
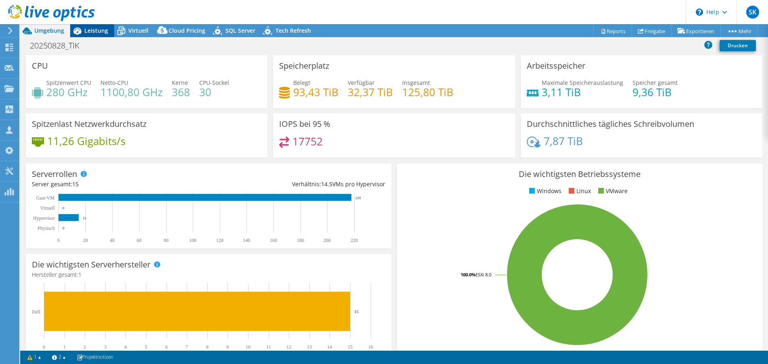
click at [98, 31] on span "Leistung" at bounding box center [96, 31] width 24 height 8
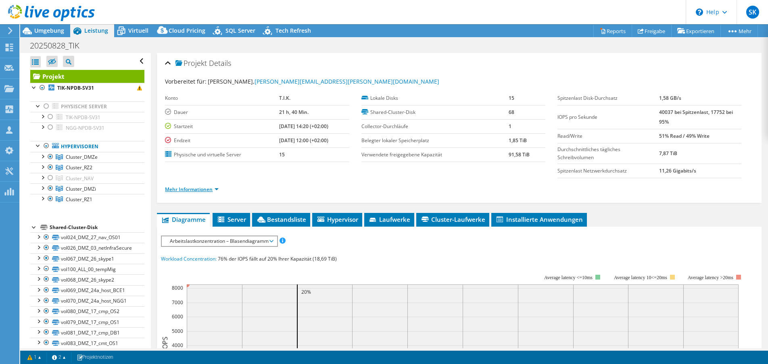
click at [198, 186] on link "Mehr Informationen" at bounding box center [192, 189] width 54 height 7
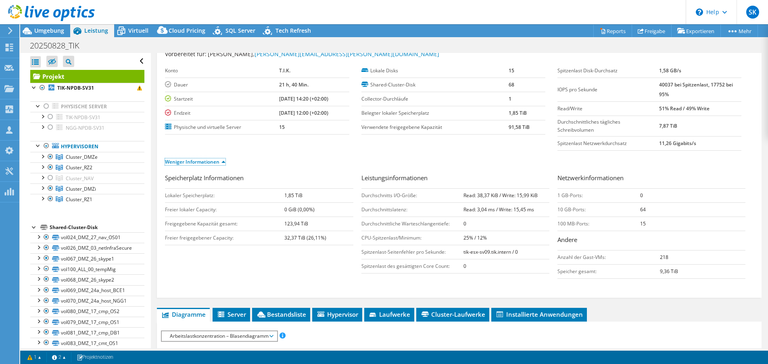
scroll to position [40, 0]
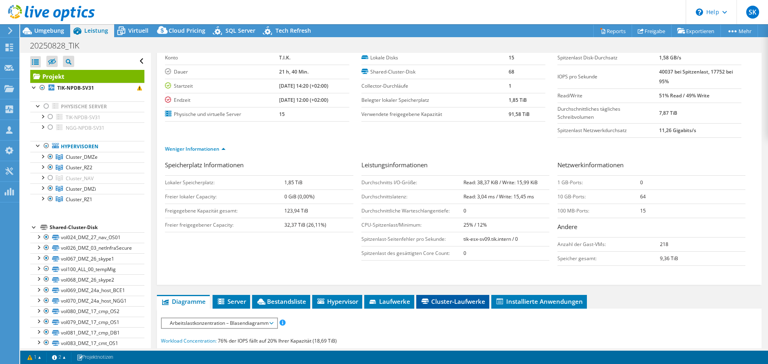
click at [444, 303] on span "Cluster-Laufwerke" at bounding box center [452, 301] width 65 height 8
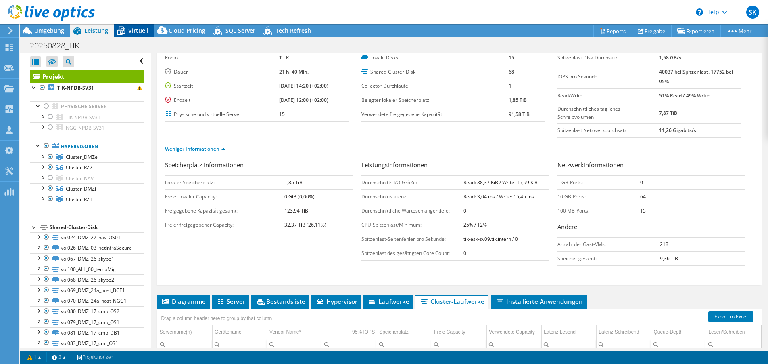
click at [130, 33] on span "Virtuell" at bounding box center [138, 31] width 20 height 8
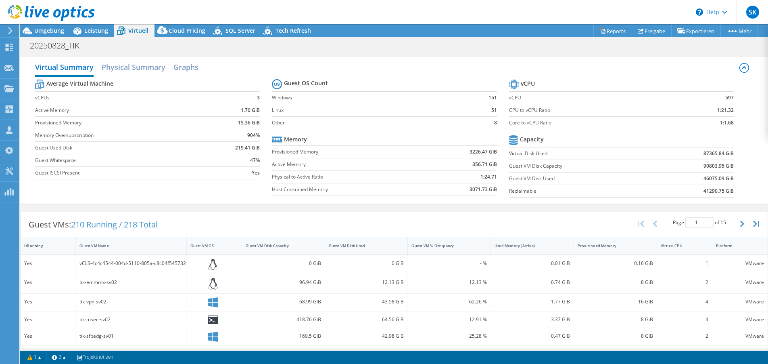
click at [87, 24] on div at bounding box center [47, 13] width 95 height 27
click at [90, 39] on div "20250828_TIK Drucken" at bounding box center [394, 45] width 748 height 15
click at [90, 31] on span "Leistung" at bounding box center [96, 31] width 24 height 8
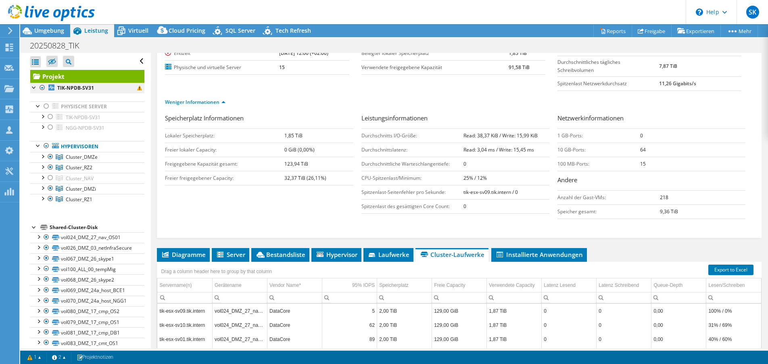
scroll to position [42, 0]
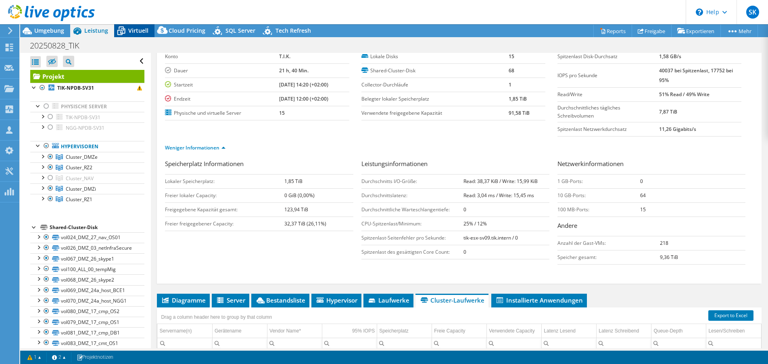
click at [137, 30] on span "Virtuell" at bounding box center [138, 31] width 20 height 8
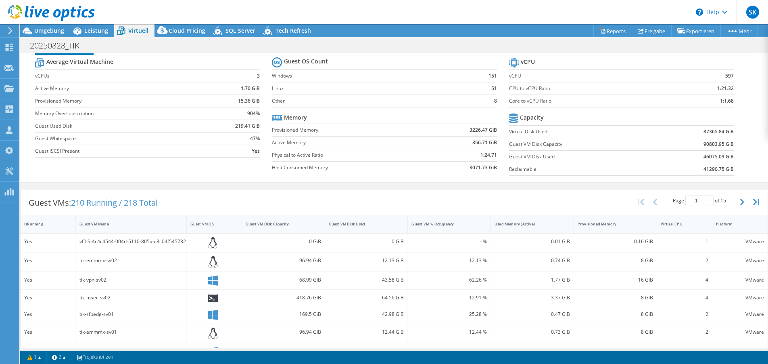
scroll to position [81, 0]
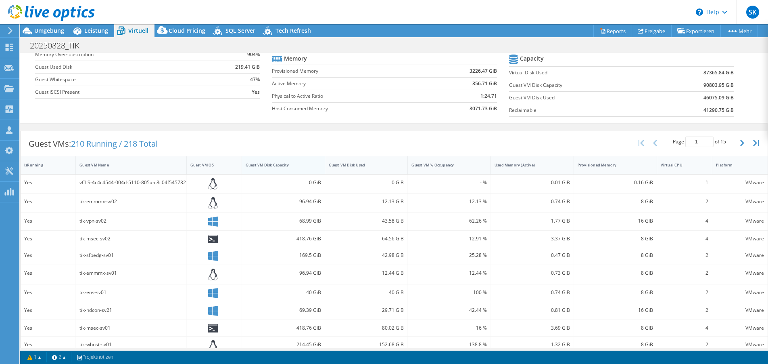
click at [281, 164] on div "Guest VM Disk Capacity" at bounding box center [279, 164] width 66 height 5
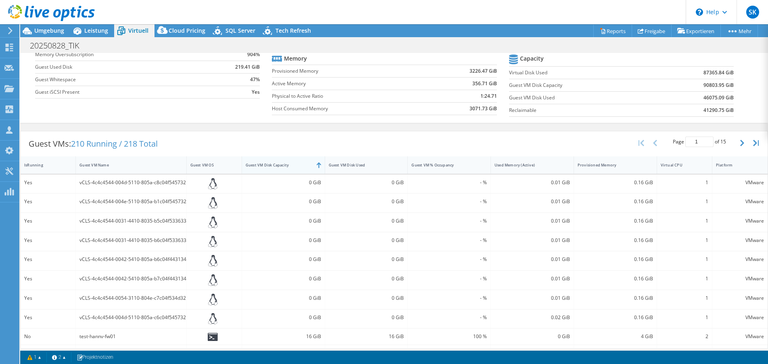
click at [281, 164] on div "Guest VM Disk Capacity" at bounding box center [279, 164] width 66 height 5
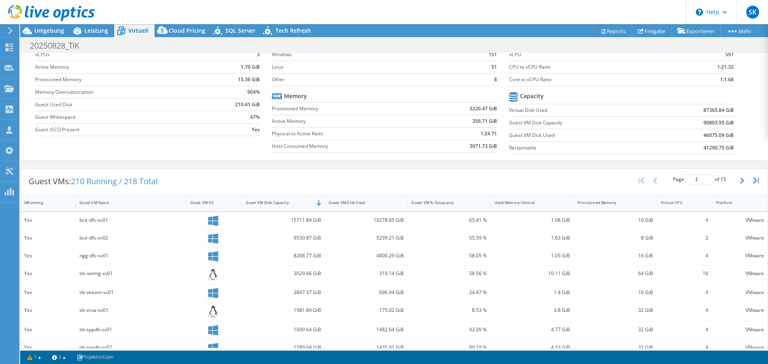
scroll to position [0, 0]
